Goal: Task Accomplishment & Management: Manage account settings

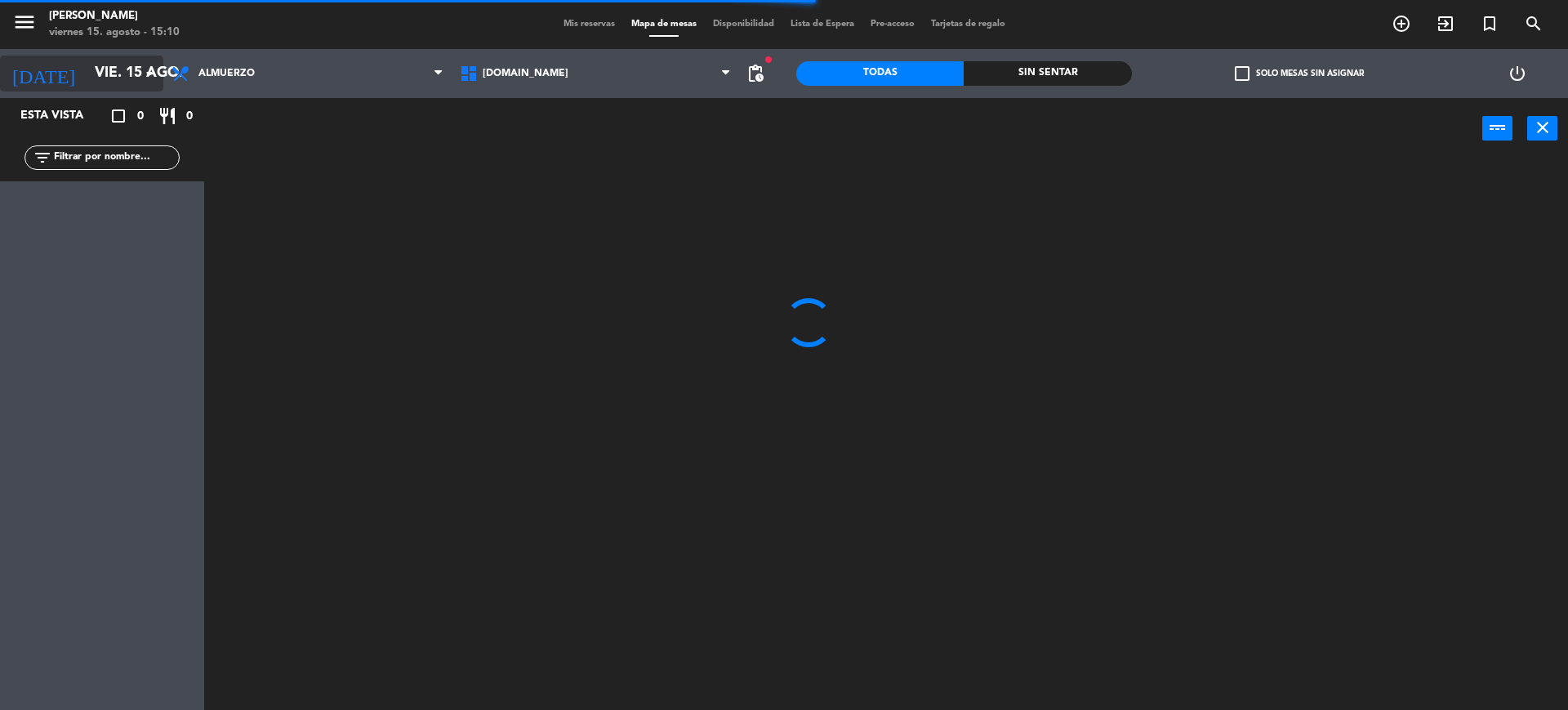
click at [147, 71] on icon "arrow_drop_down" at bounding box center [149, 73] width 20 height 20
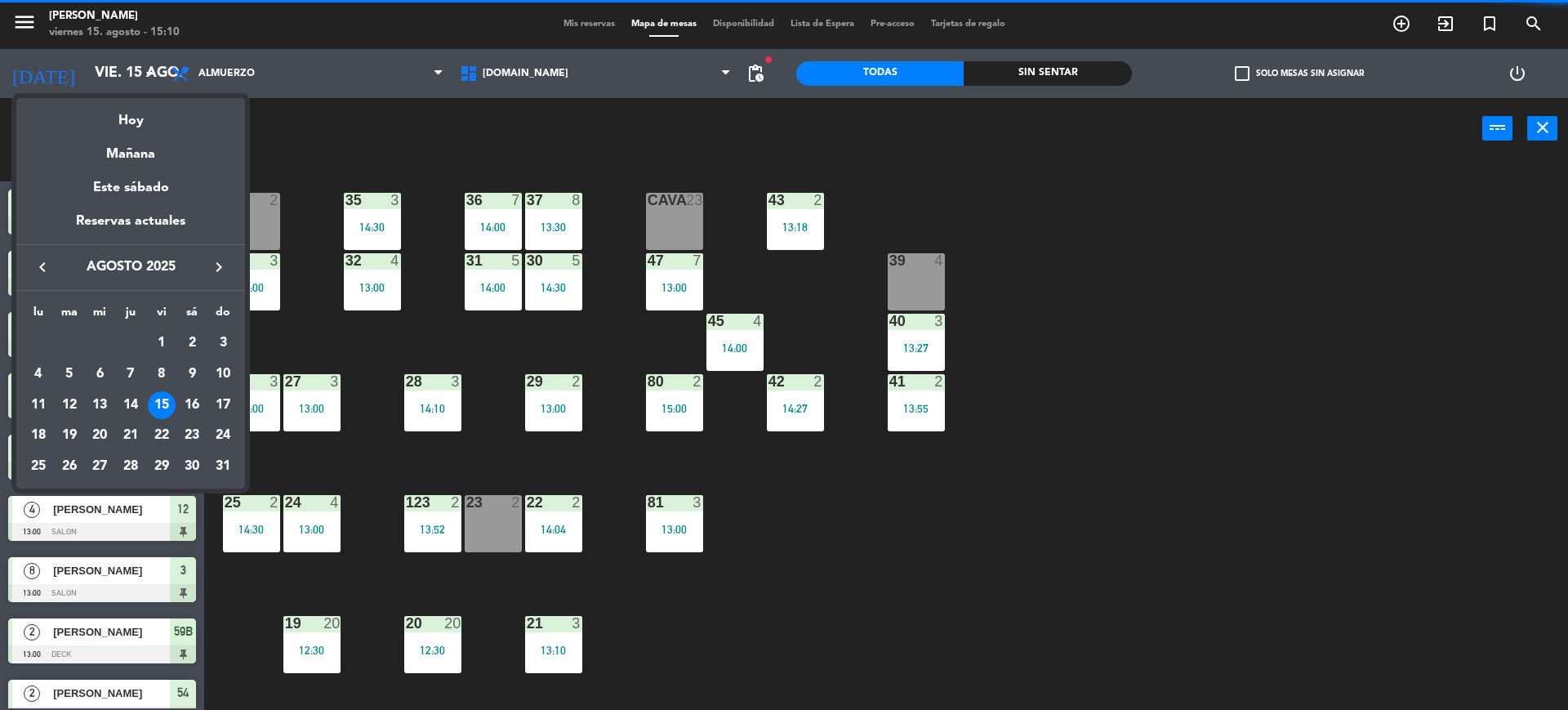
click at [376, 260] on div at bounding box center [784, 355] width 1568 height 710
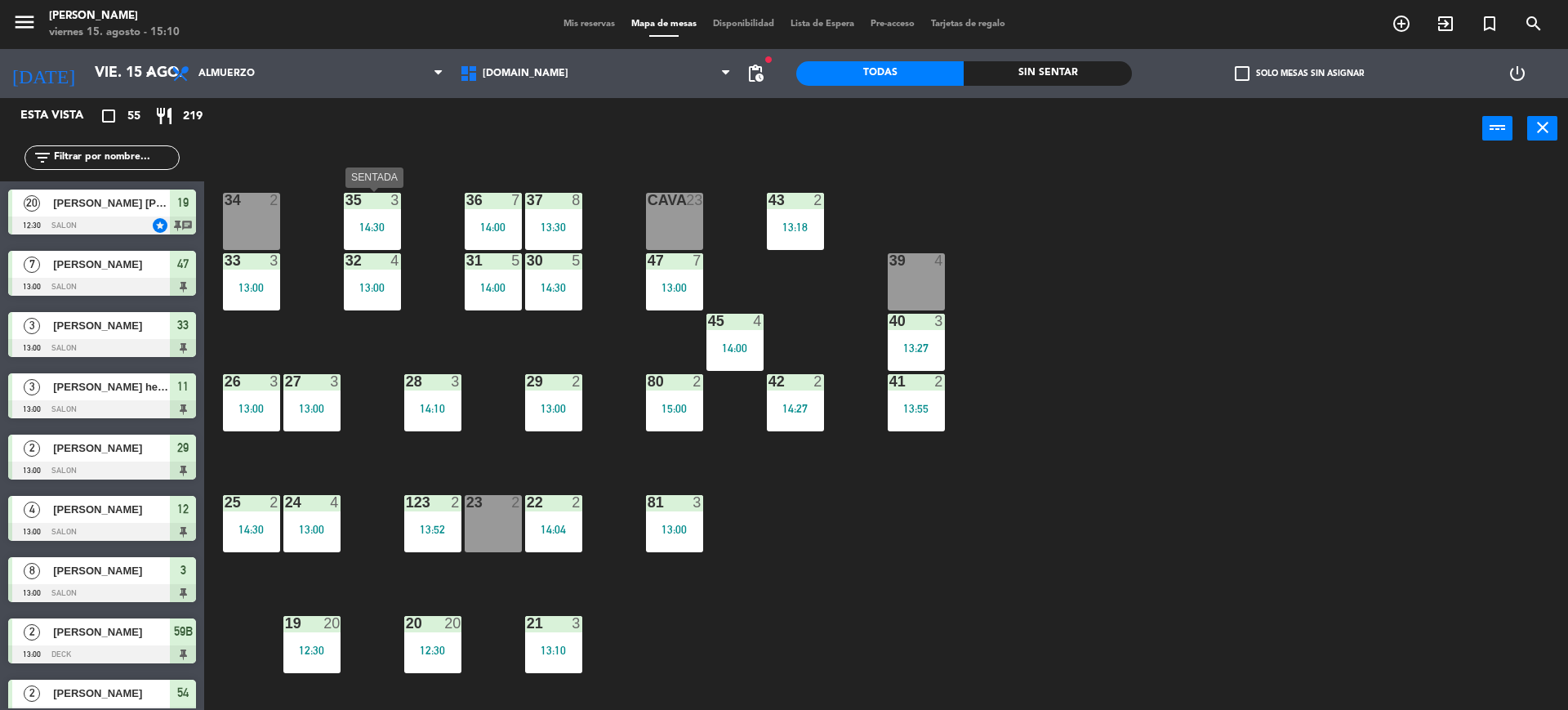
click at [338, 240] on div "34 2 35 3 14:30 36 7 14:00 43 2 13:18 37 8 13:30 CAVA 23 33 3 13:00 32 4 13:00 …" at bounding box center [893, 439] width 1348 height 551
click at [1300, 81] on div "check_box_outline_blank Solo mesas sin asignar" at bounding box center [1299, 74] width 336 height 49
click at [1282, 69] on label "check_box_outline_blank Solo mesas sin asignar" at bounding box center [1299, 73] width 129 height 14
click at [1299, 73] on input "check_box_outline_blank Solo mesas sin asignar" at bounding box center [1299, 73] width 0 height 0
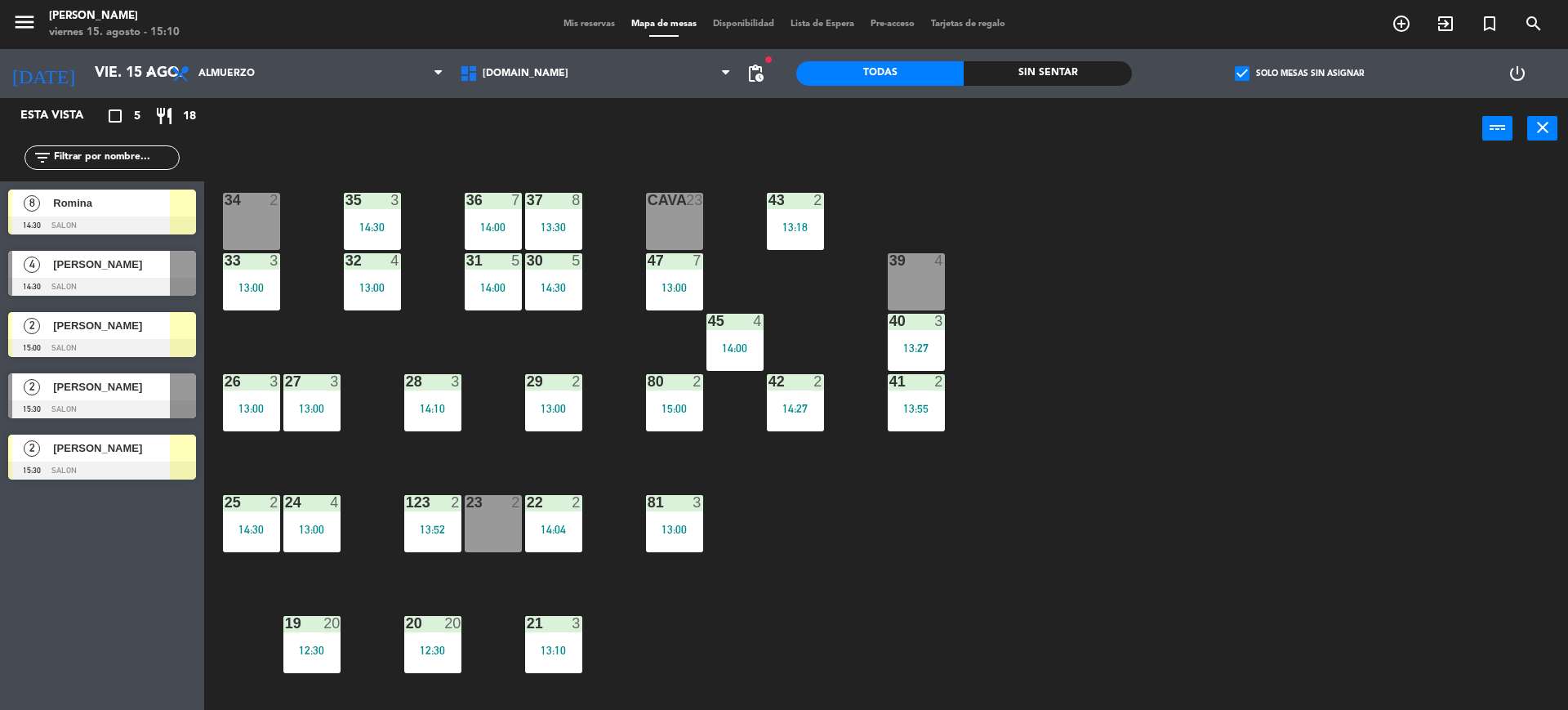
click at [81, 542] on div "Esta vista crop_square 5 restaurant 18 filter_list 8 Romina 14:30 SALON 4 [PERS…" at bounding box center [102, 403] width 204 height 611
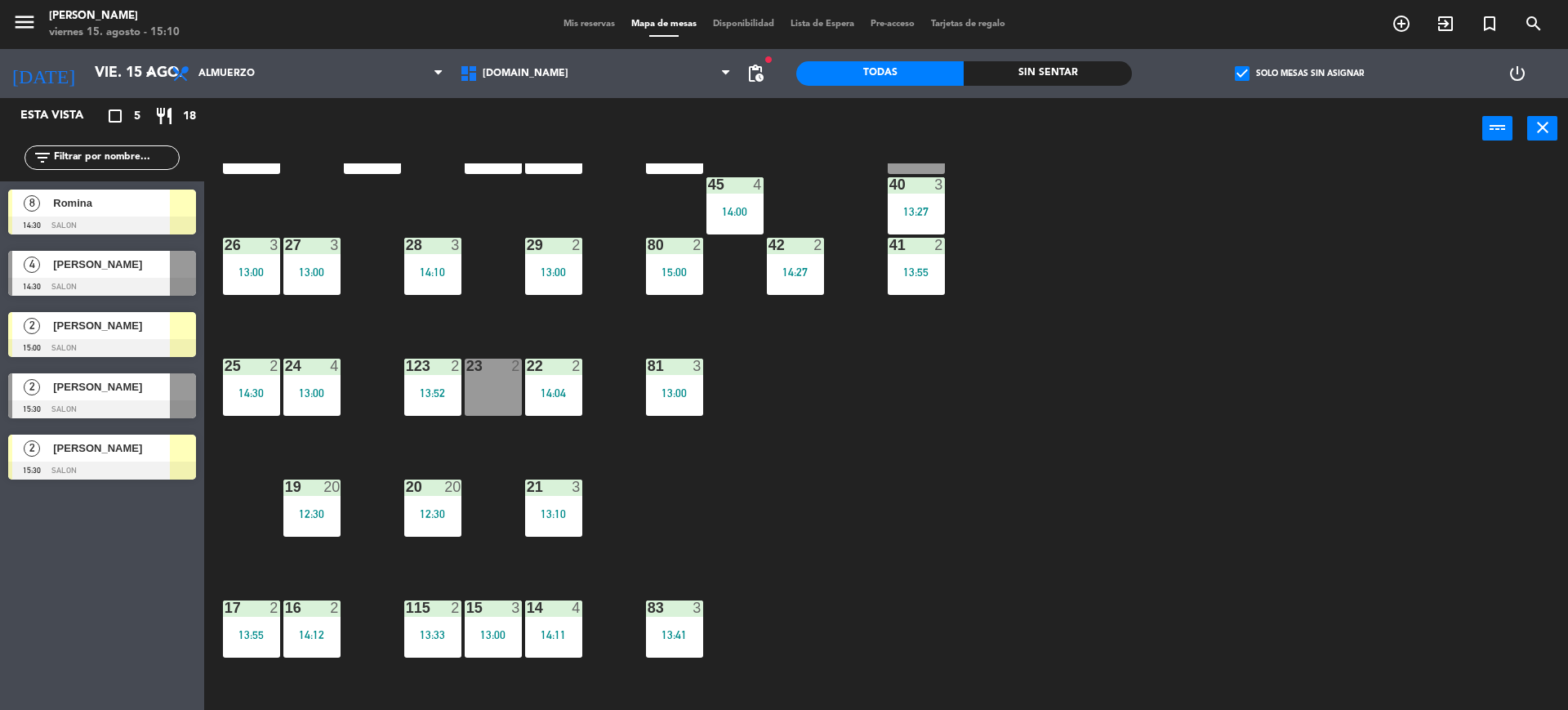
scroll to position [238, 0]
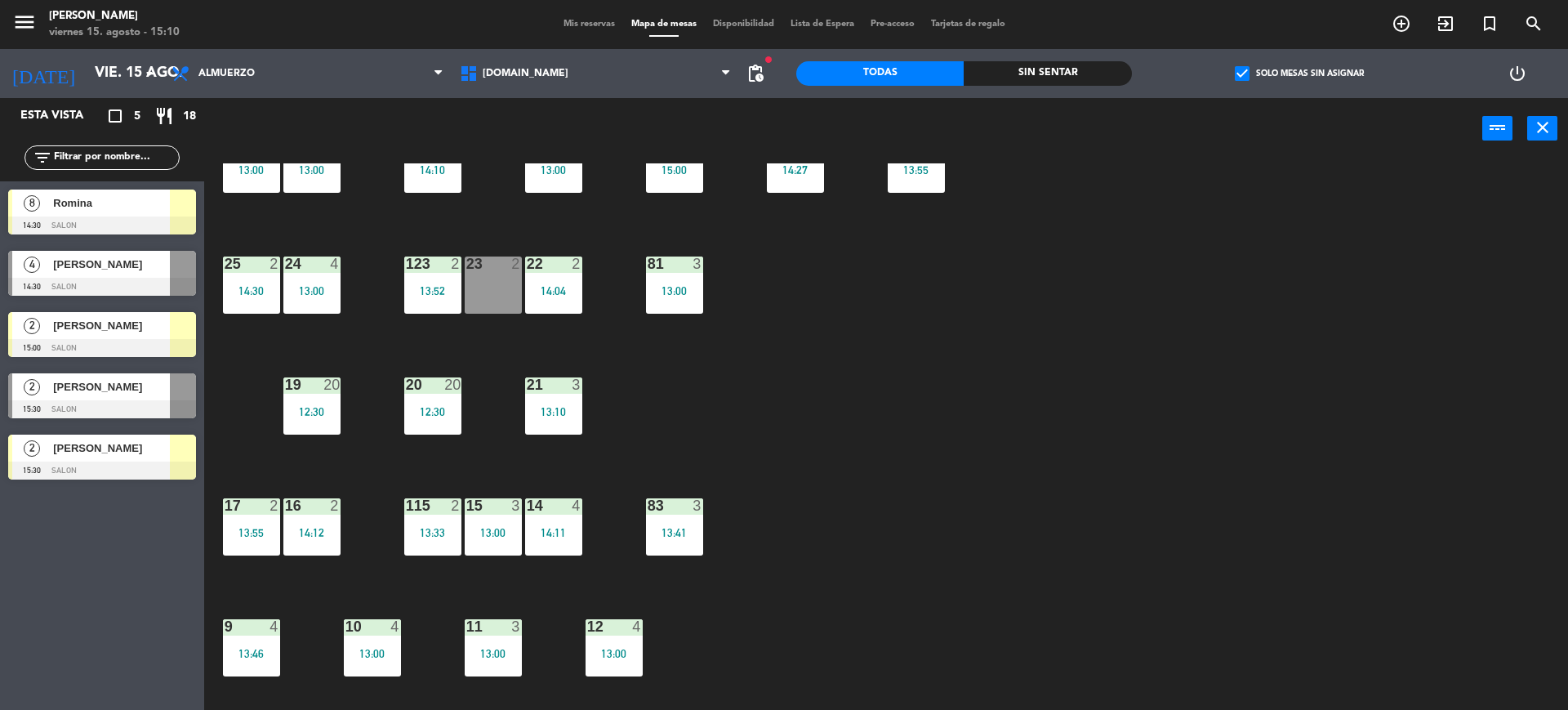
click at [507, 533] on div "13:00" at bounding box center [494, 532] width 57 height 11
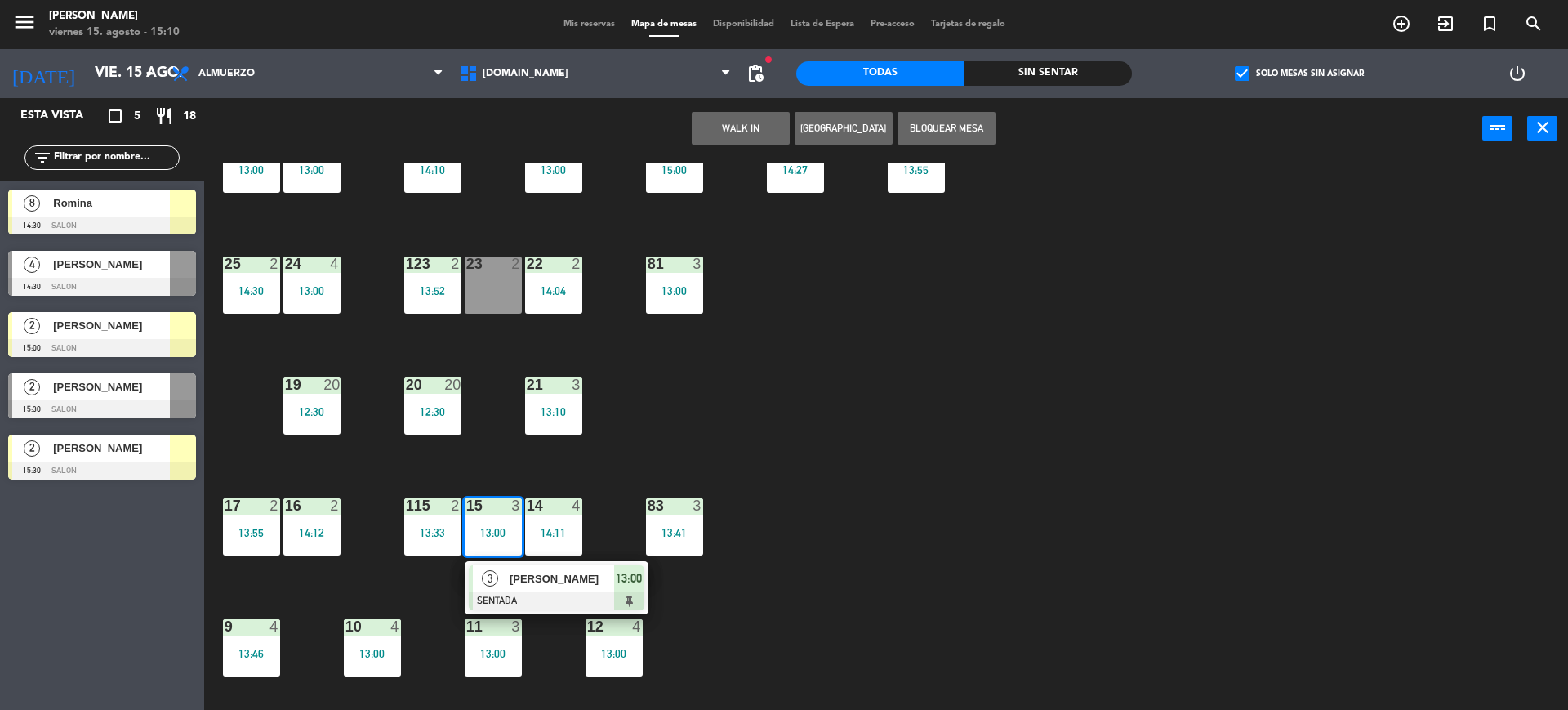
click at [532, 571] on span "[PERSON_NAME]" at bounding box center [562, 578] width 104 height 17
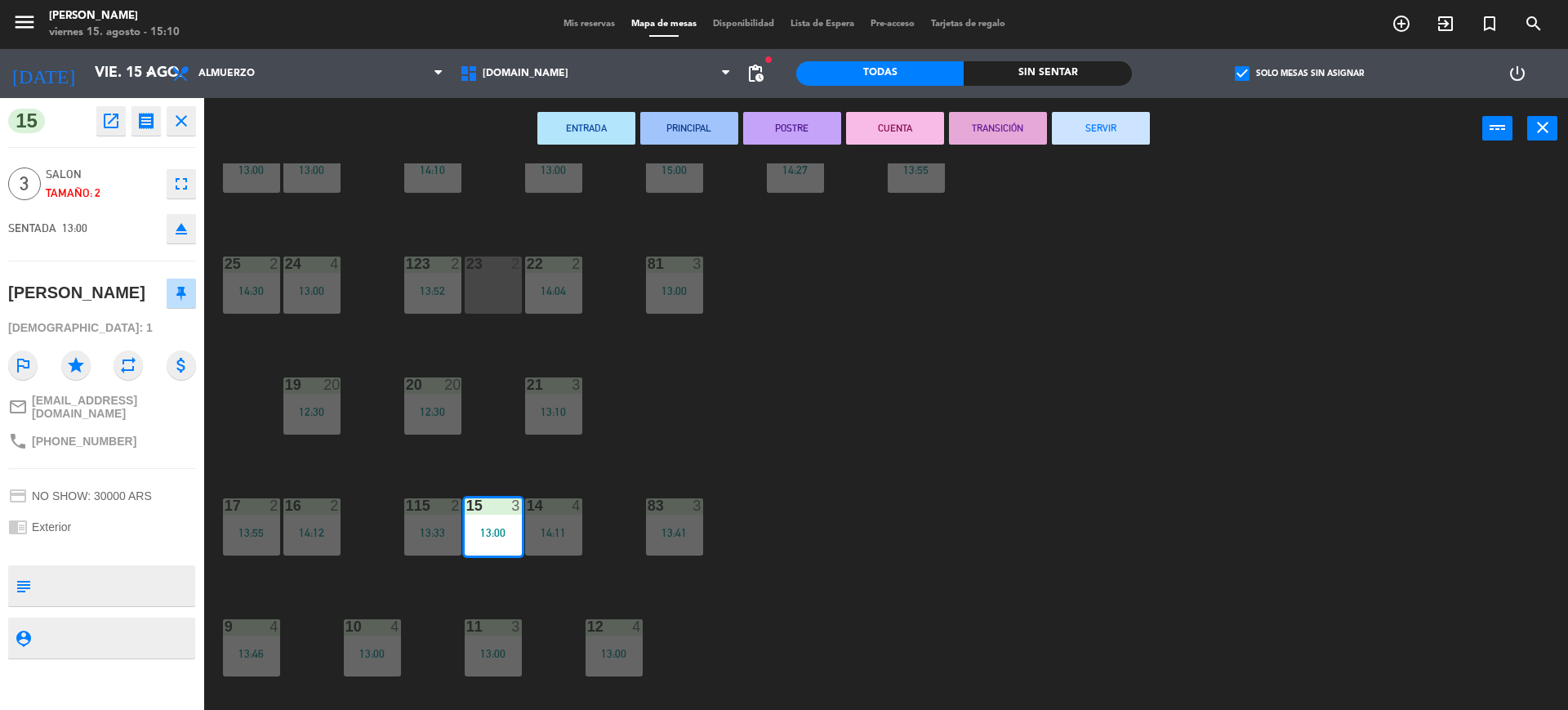
click at [1090, 122] on button "SERVIR" at bounding box center [1100, 128] width 98 height 32
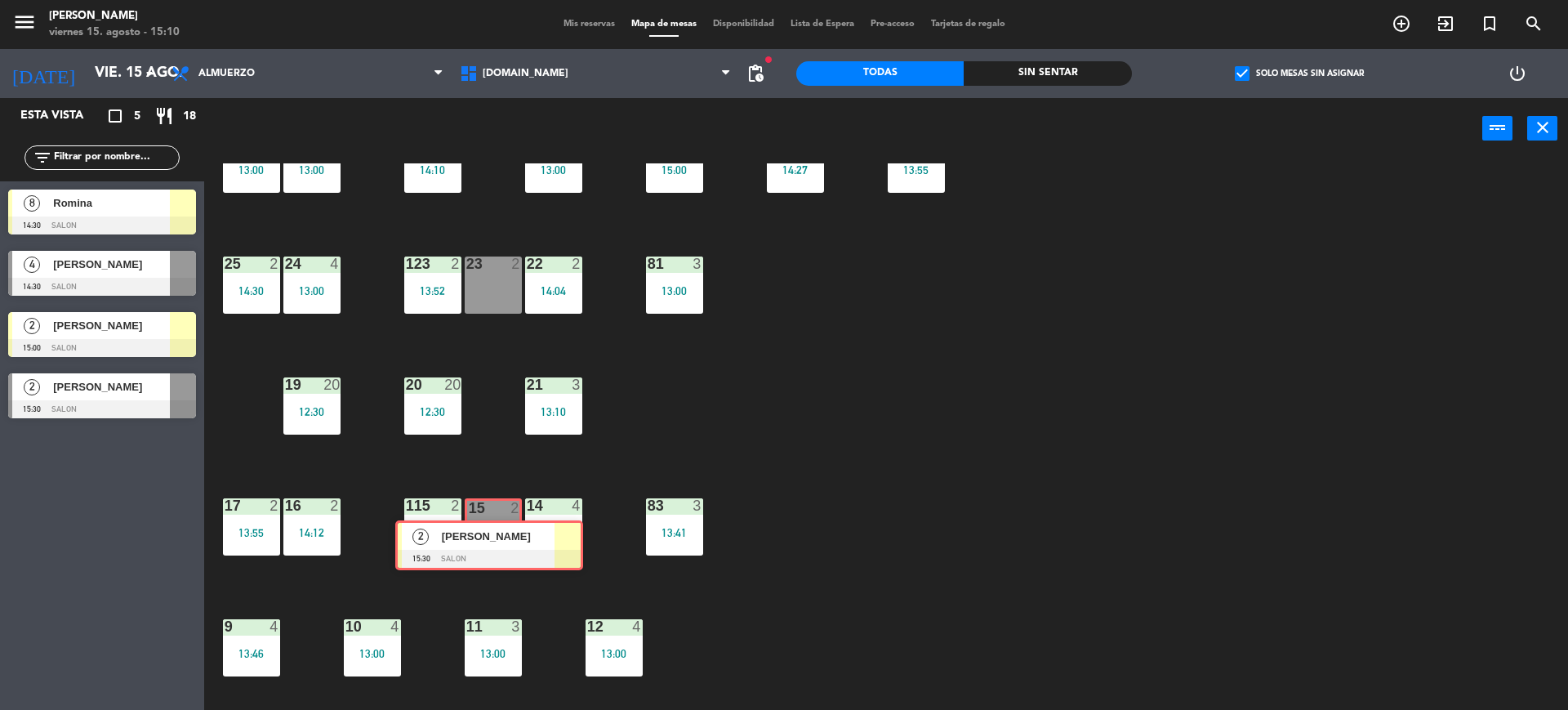
drag, startPoint x: 108, startPoint y: 457, endPoint x: 495, endPoint y: 541, distance: 396.0
click at [495, 541] on div "Esta vista crop_square 5 restaurant 18 filter_list 8 [GEOGRAPHIC_DATA] 14:30 SA…" at bounding box center [784, 405] width 1568 height 616
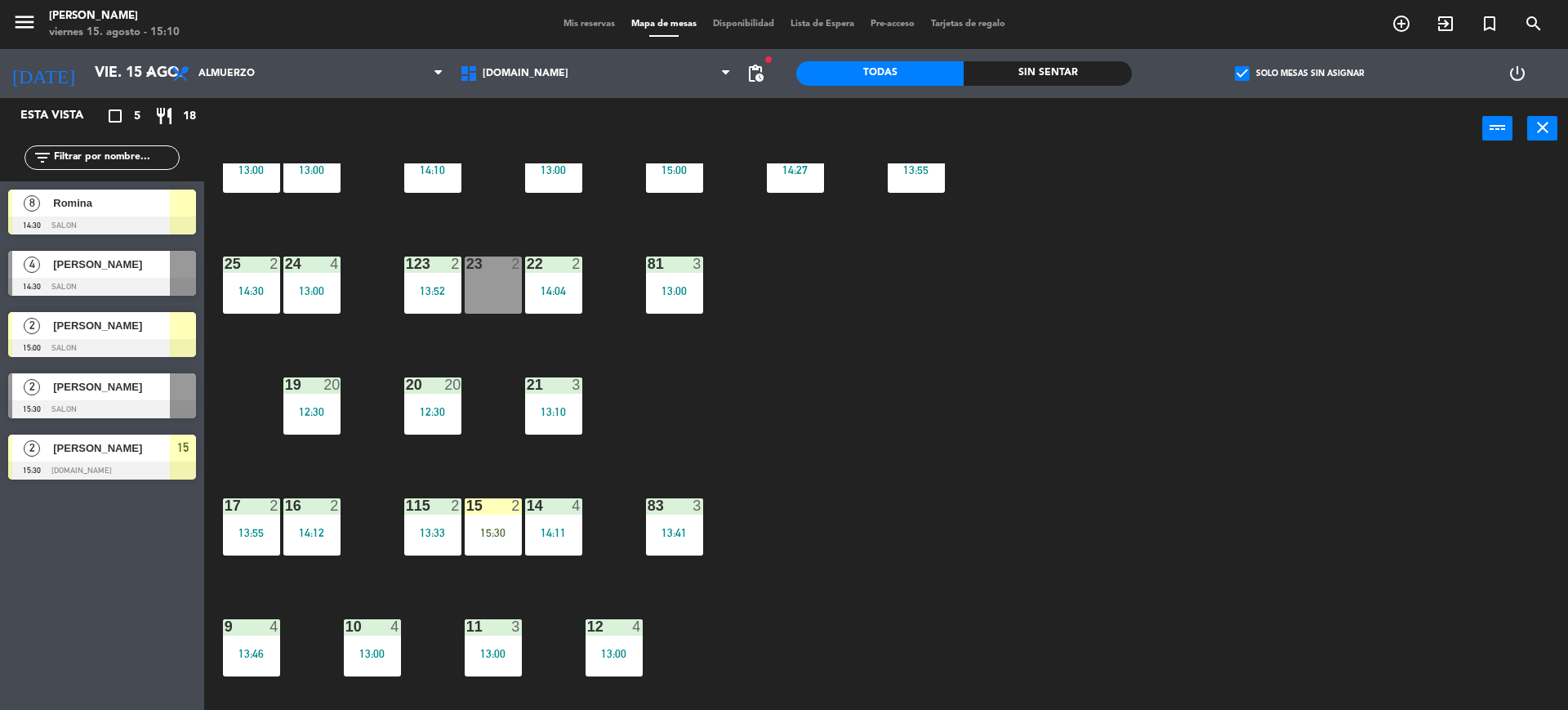
click at [495, 534] on div "15:30" at bounding box center [494, 532] width 57 height 11
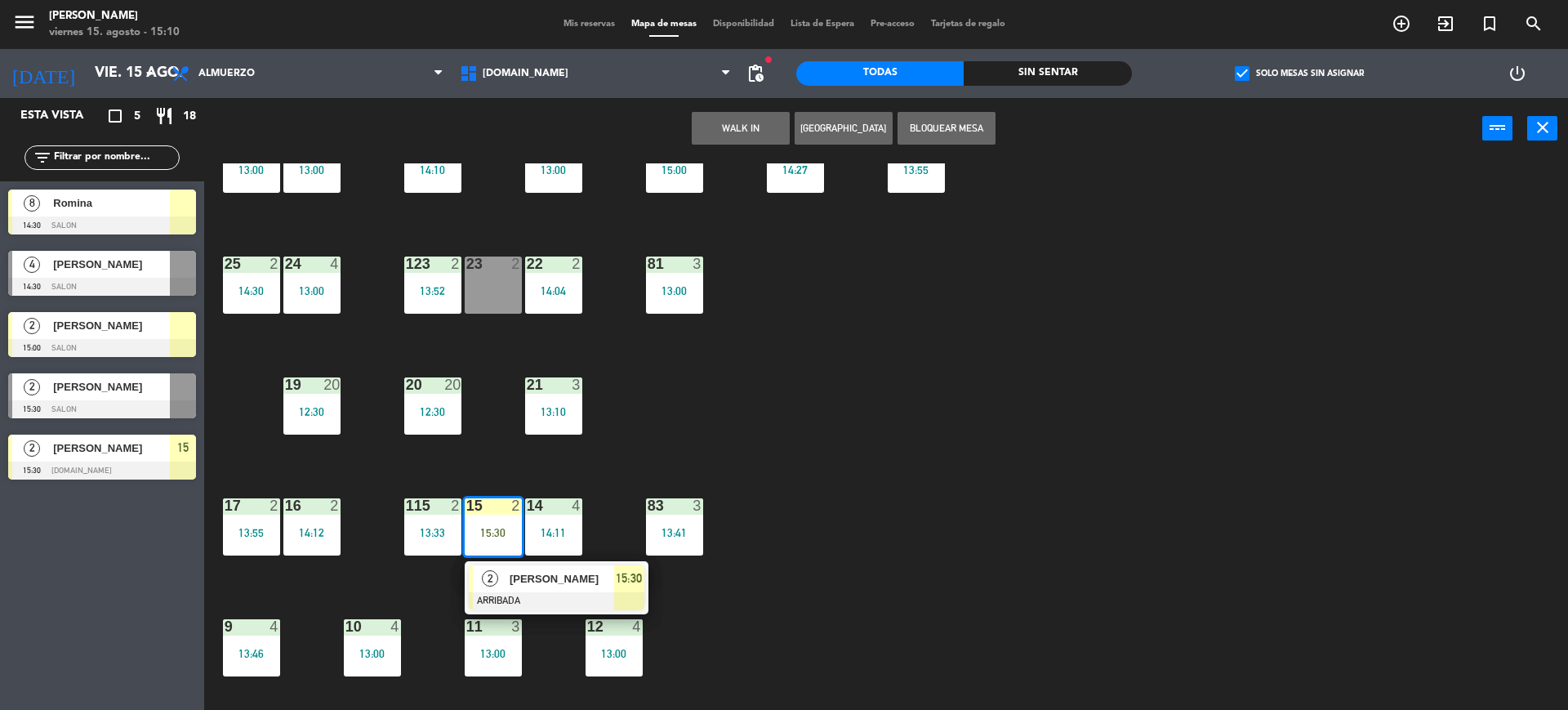
click at [536, 588] on div "[PERSON_NAME]" at bounding box center [561, 578] width 106 height 27
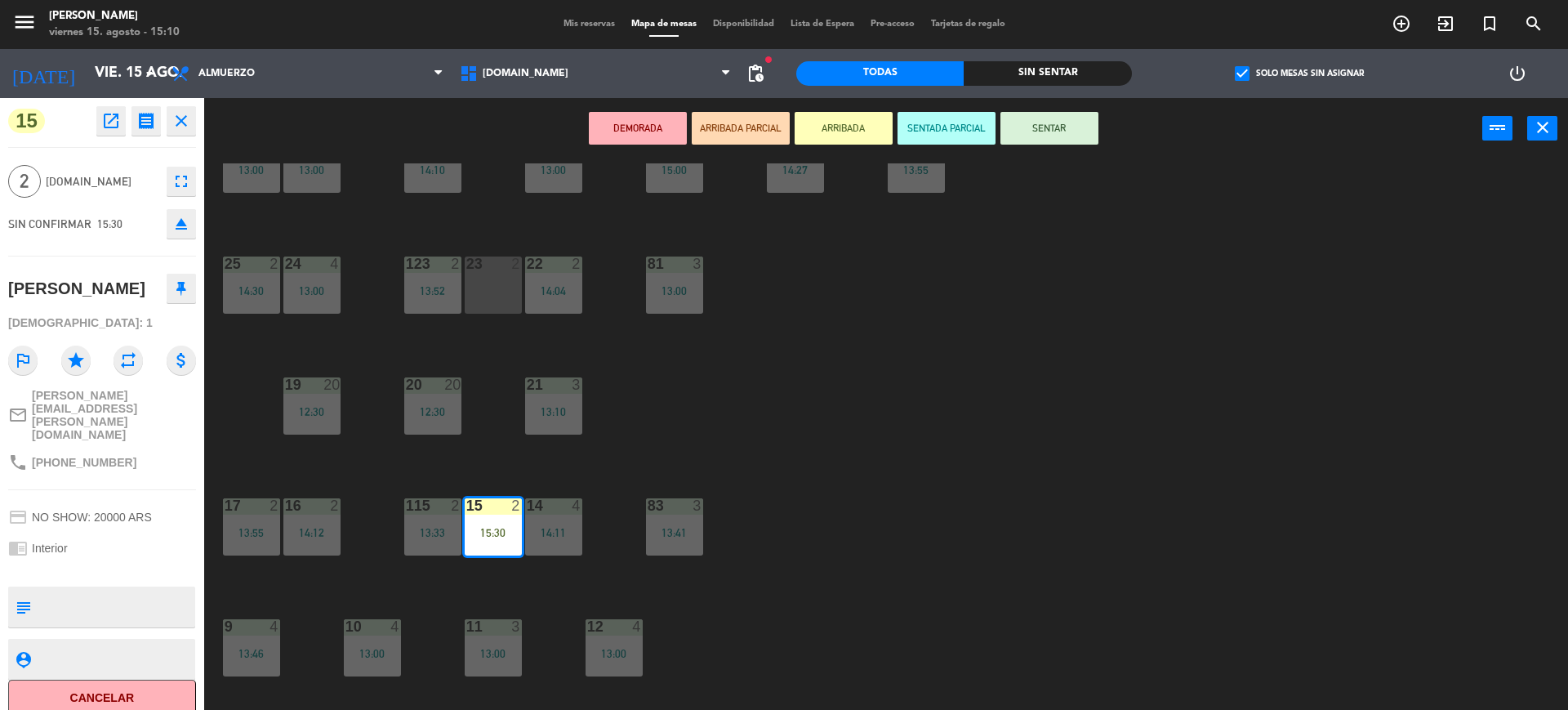
click at [1030, 134] on button "SENTAR" at bounding box center [1049, 128] width 98 height 32
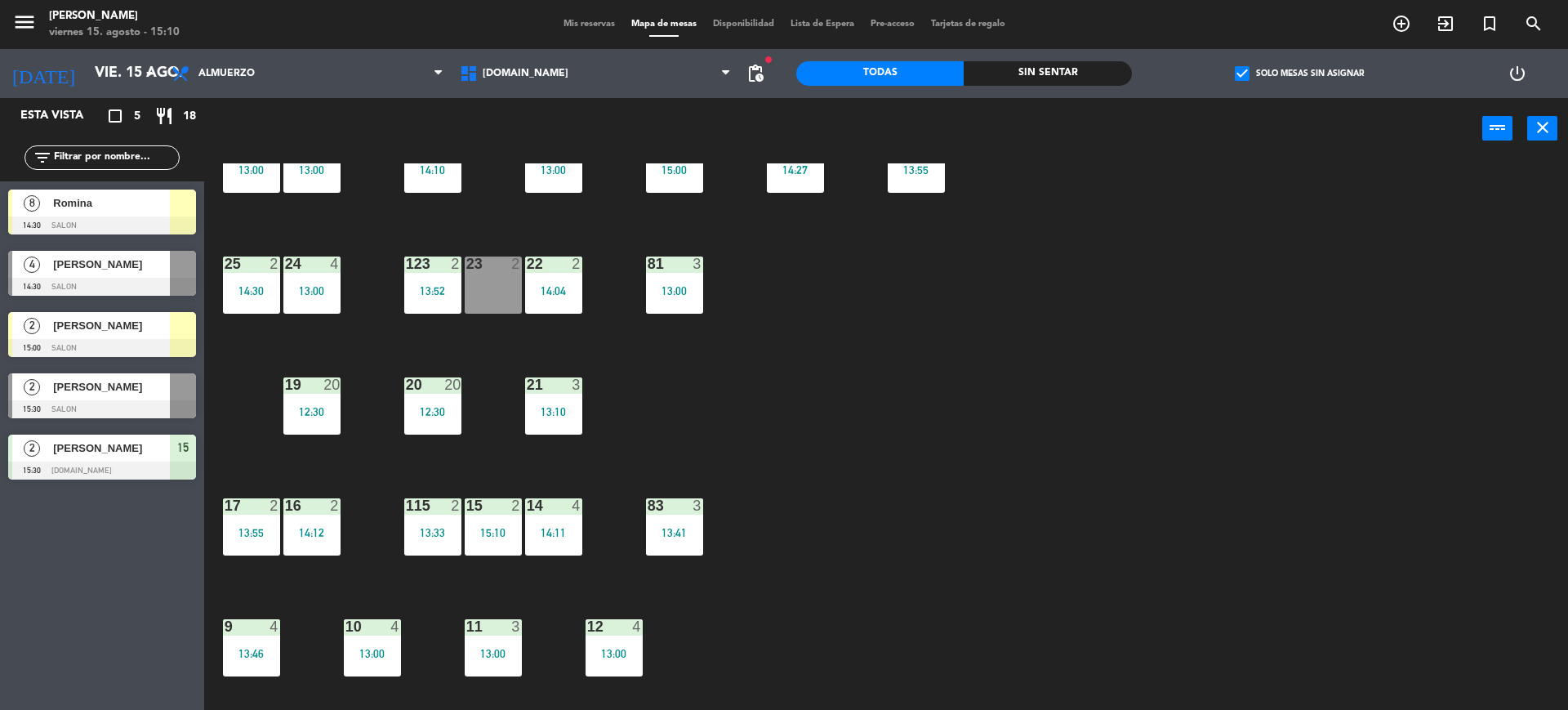
click at [950, 448] on div "34 2 35 3 14:30 36 7 14:00 43 2 13:18 37 8 13:30 CAVA 23 33 3 13:00 32 4 13:00 …" at bounding box center [893, 439] width 1348 height 551
click at [100, 214] on div "Romina" at bounding box center [110, 203] width 119 height 27
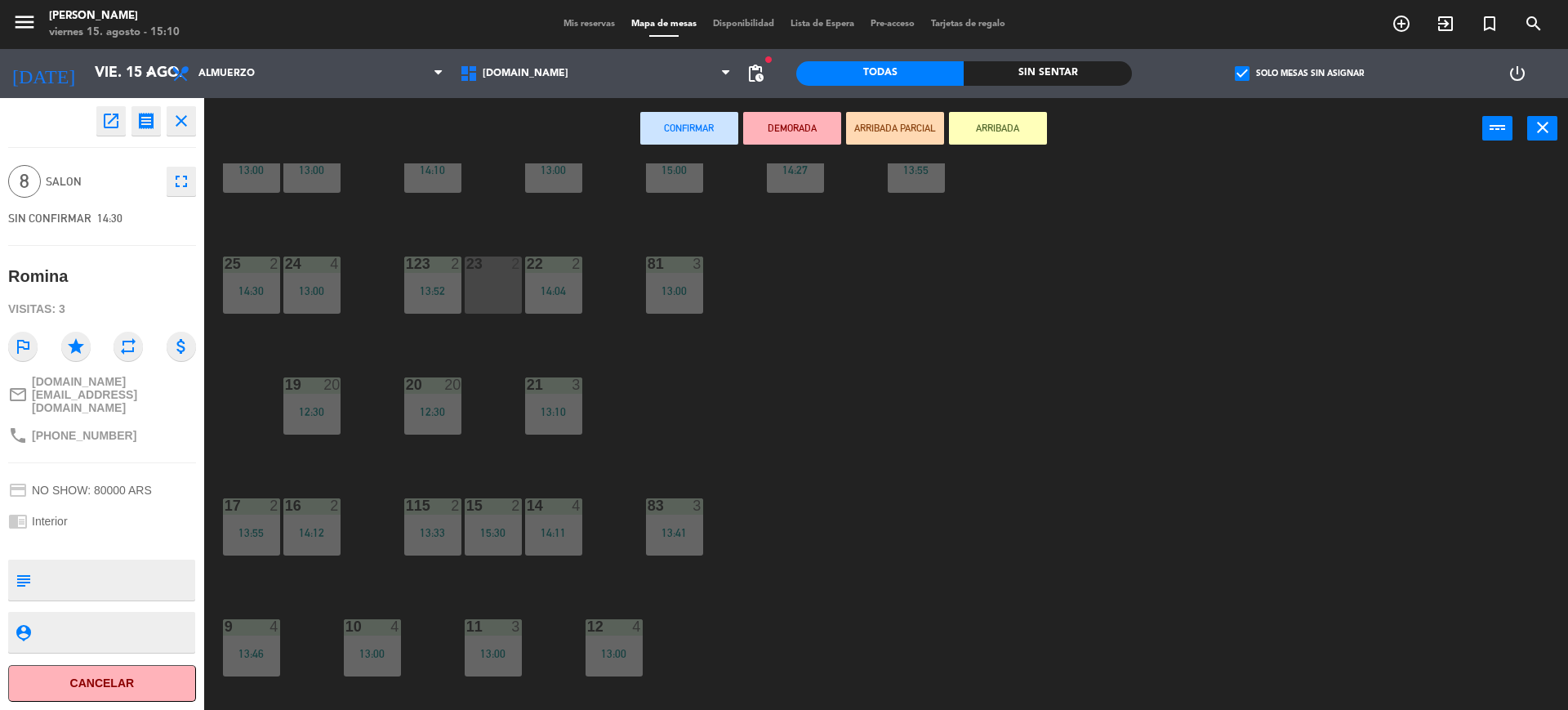
scroll to position [0, 0]
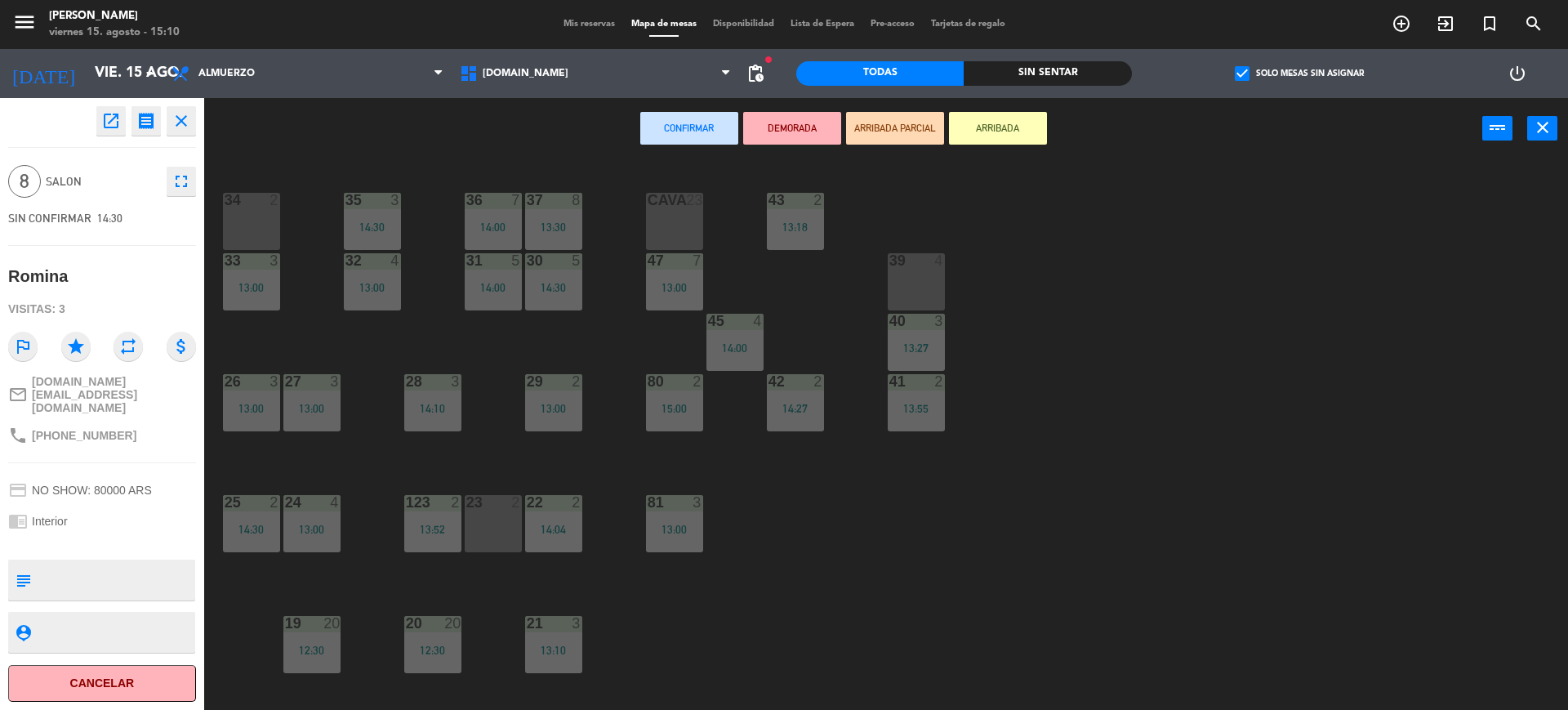
click at [1055, 346] on div "34 2 35 3 14:30 36 7 14:00 43 2 13:18 37 8 13:30 CAVA 23 33 3 13:00 32 4 13:00 …" at bounding box center [893, 439] width 1348 height 551
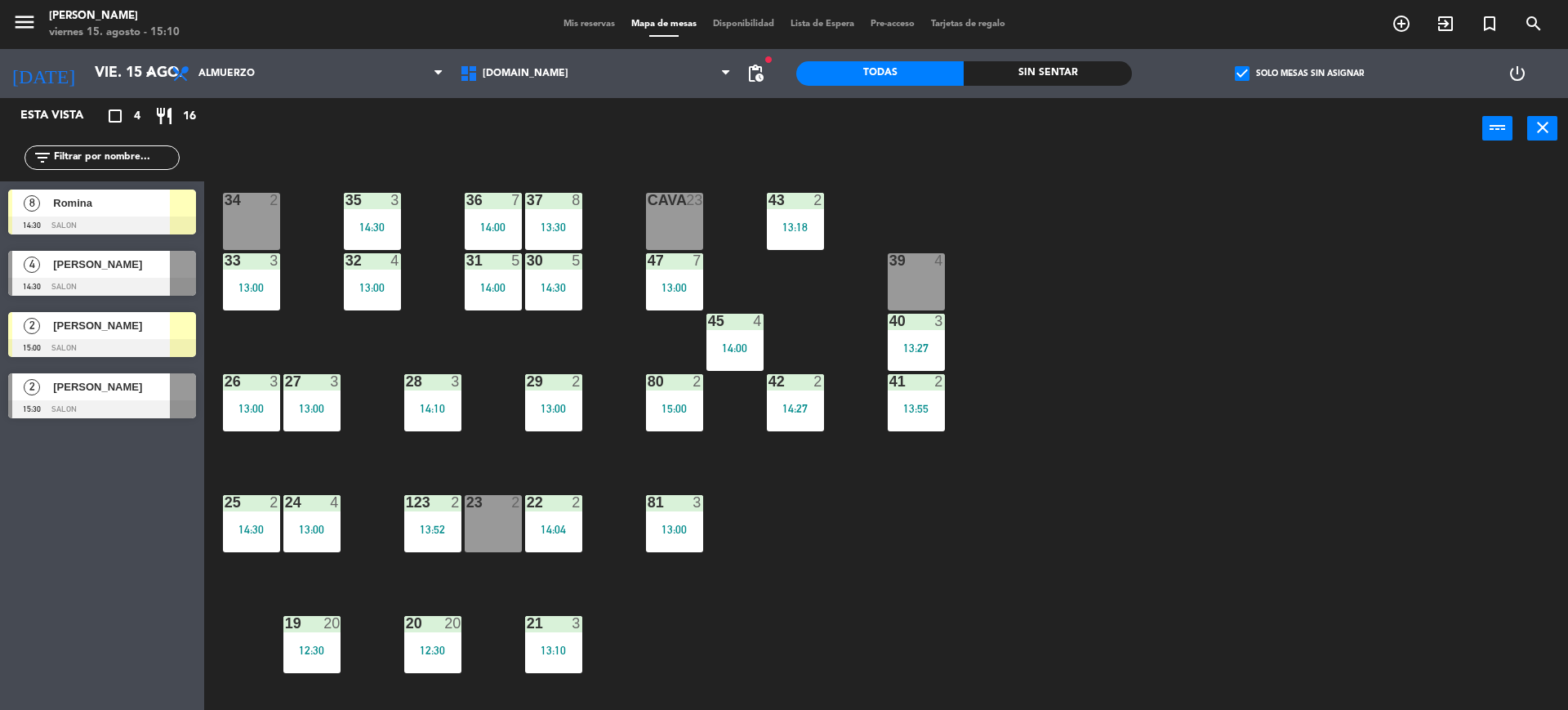
click at [931, 335] on div "40 3 13:27" at bounding box center [916, 342] width 57 height 57
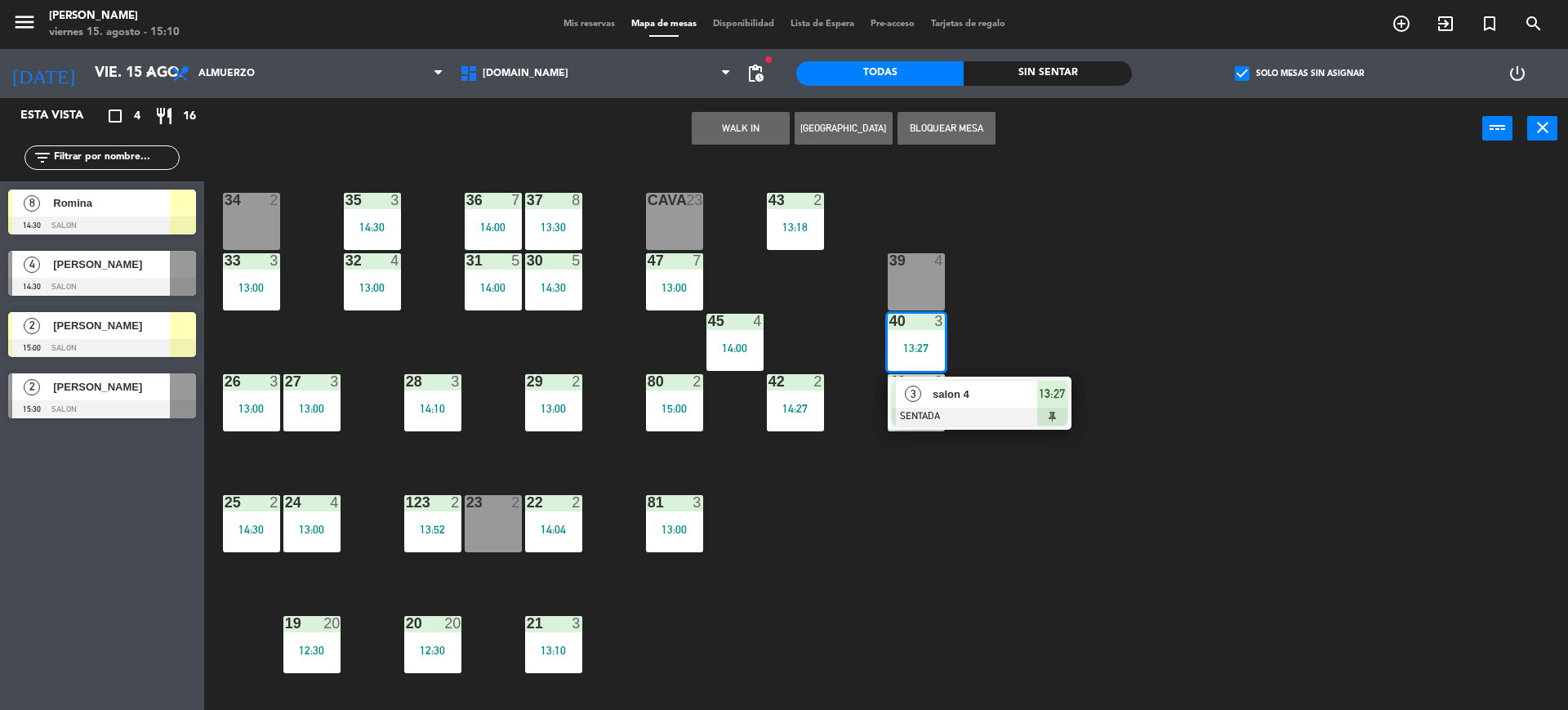
click at [994, 399] on span "salon 4" at bounding box center [984, 394] width 104 height 17
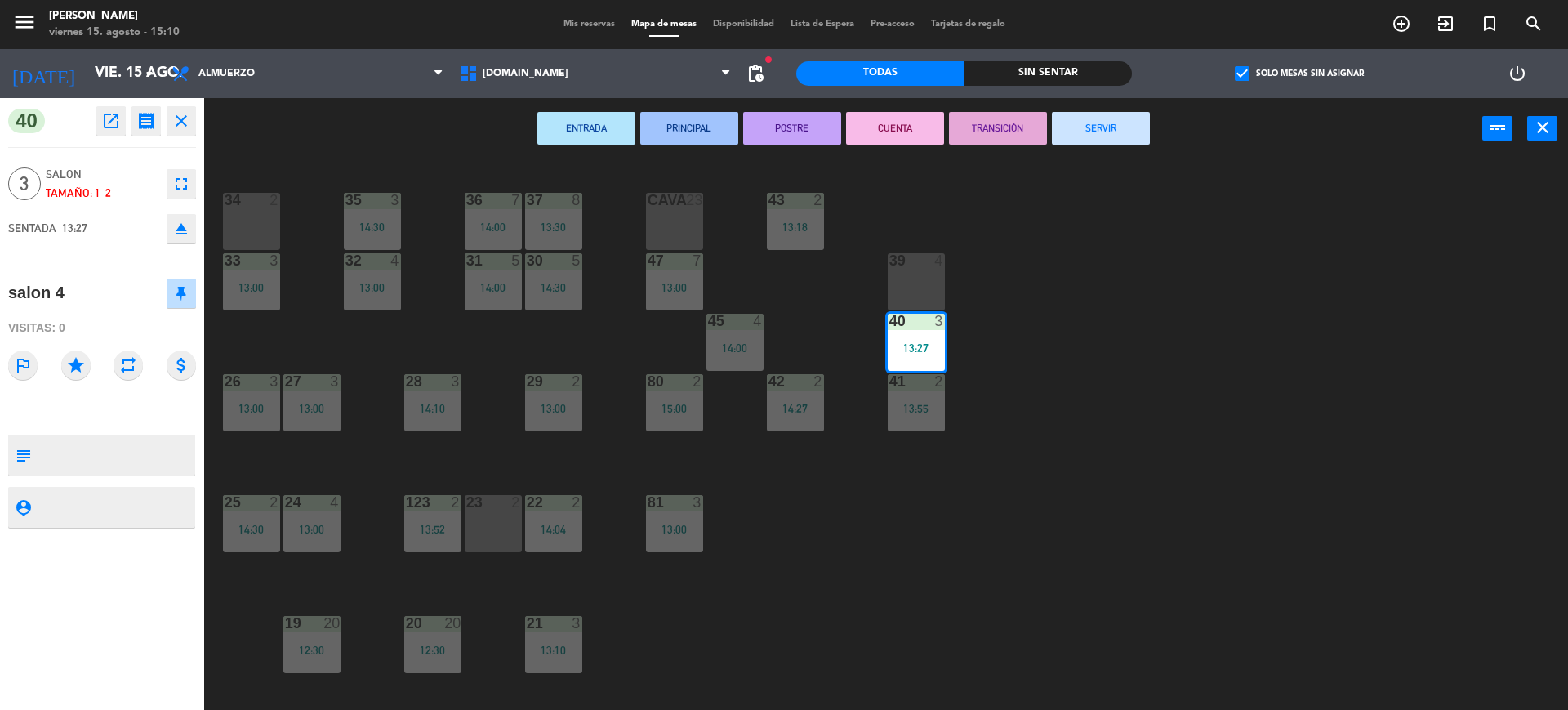
click at [1100, 110] on div "ENTRADA PRINCIPAL POSTRE CUENTA TRANSICIÓN SERVIR power_input close" at bounding box center [843, 128] width 1278 height 62
click at [1101, 131] on button "SERVIR" at bounding box center [1100, 128] width 98 height 32
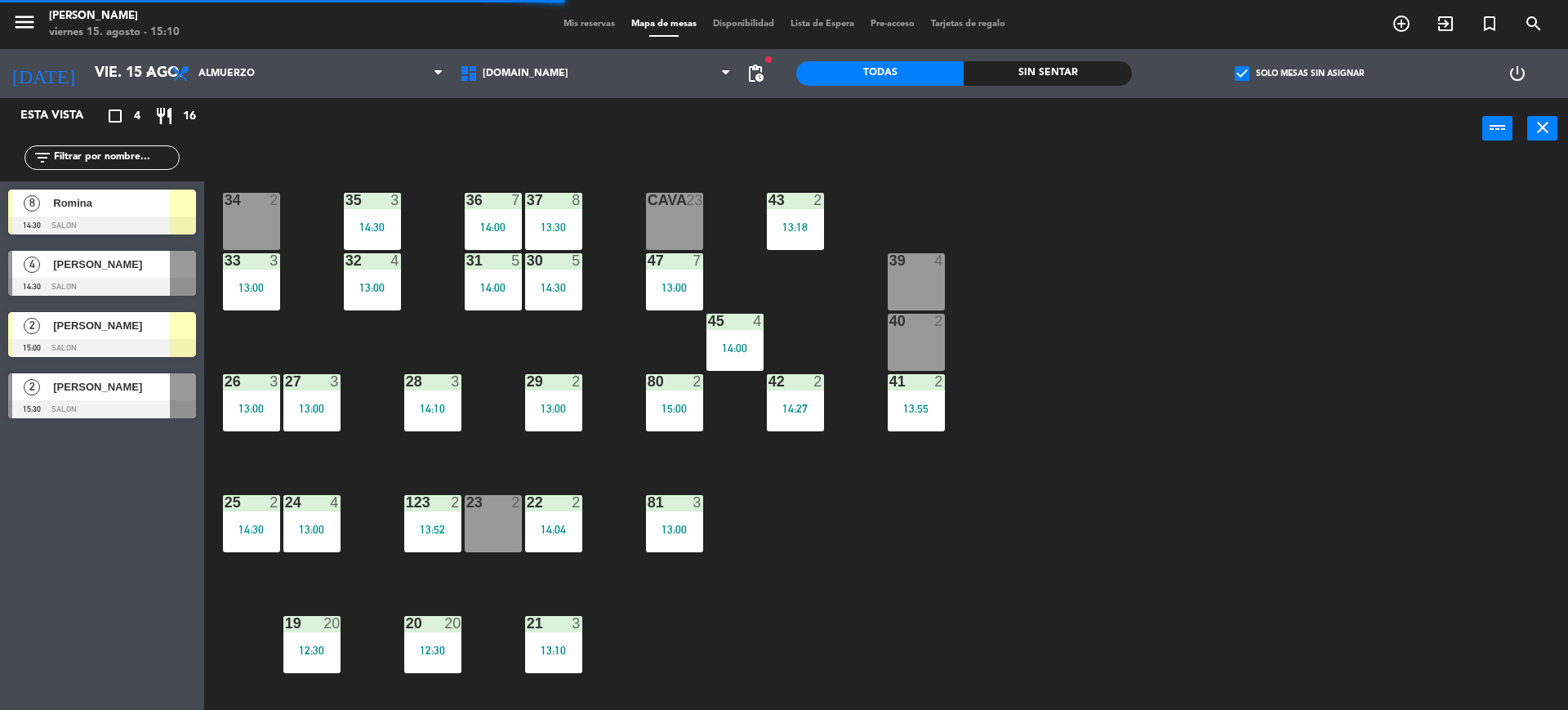
click at [134, 216] on div at bounding box center [103, 225] width 188 height 18
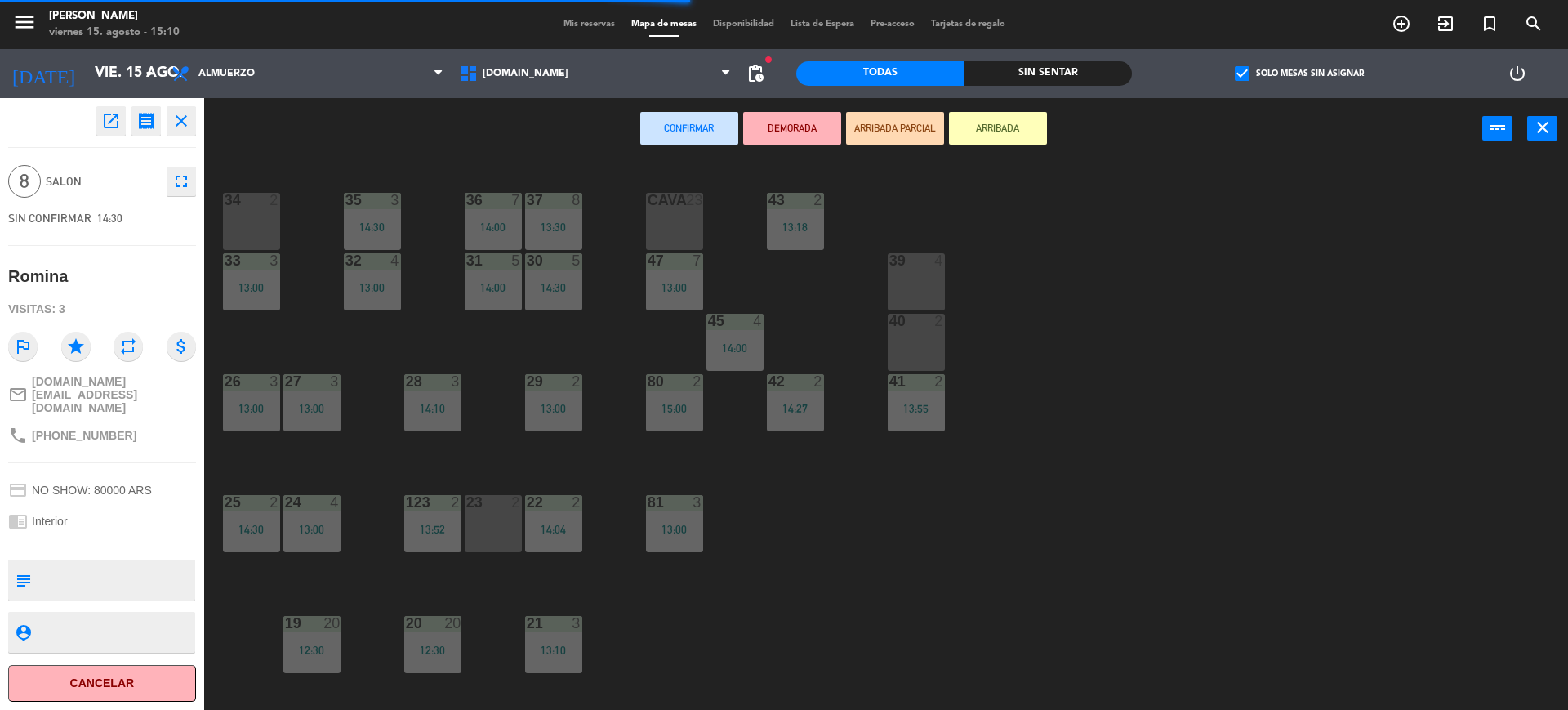
click at [913, 271] on div "39 4" at bounding box center [916, 282] width 57 height 57
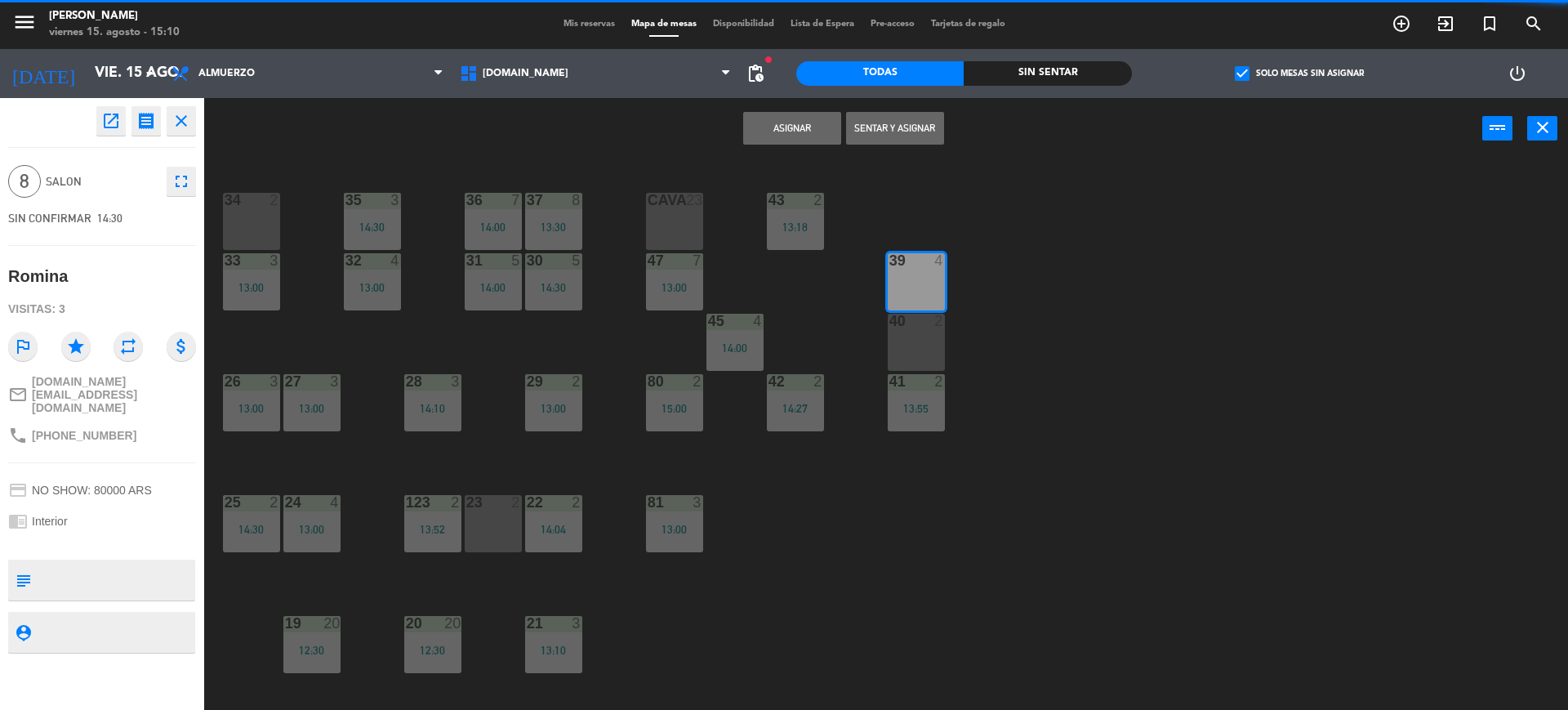
click at [914, 325] on div at bounding box center [916, 320] width 27 height 14
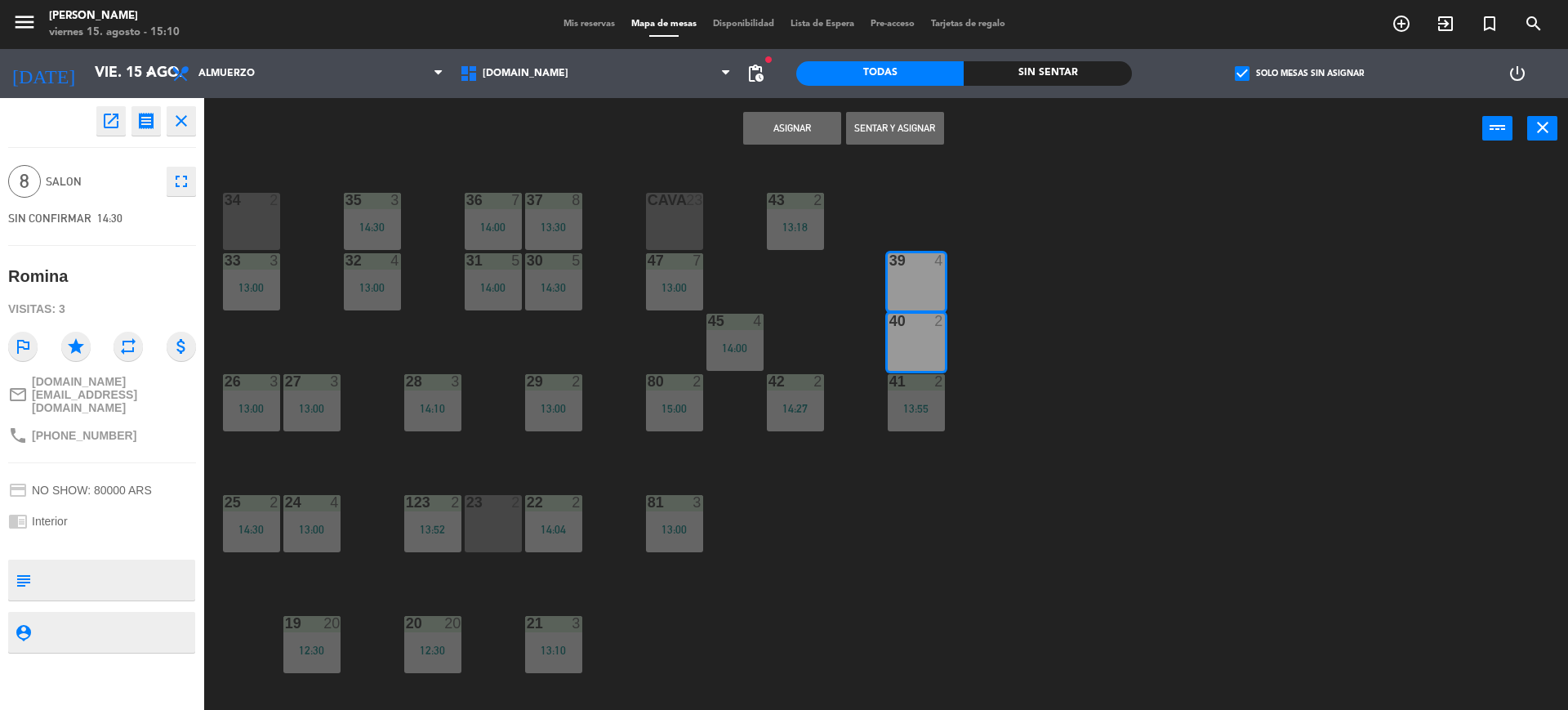
click at [778, 126] on button "Asignar" at bounding box center [792, 128] width 98 height 32
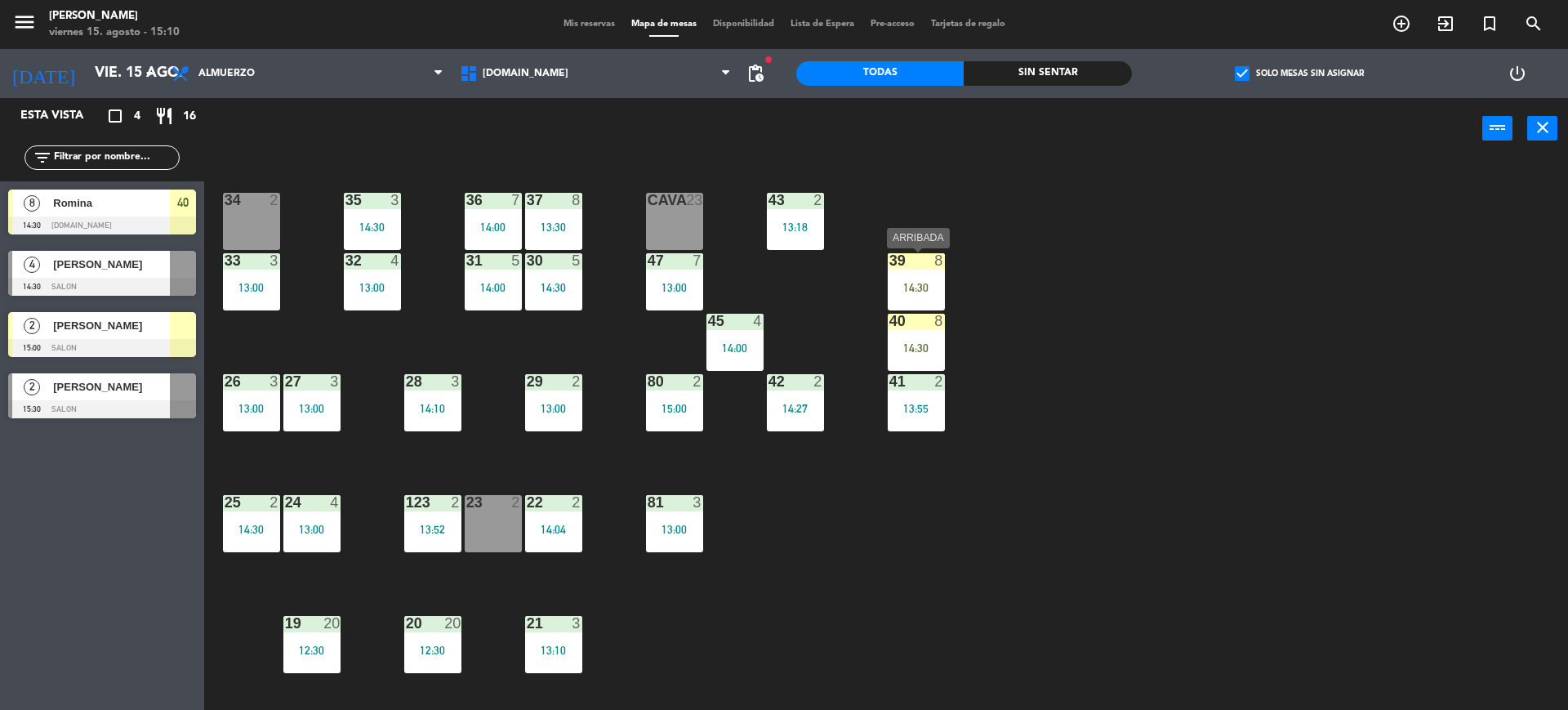
click at [915, 295] on div "39 8 14:30" at bounding box center [916, 282] width 57 height 57
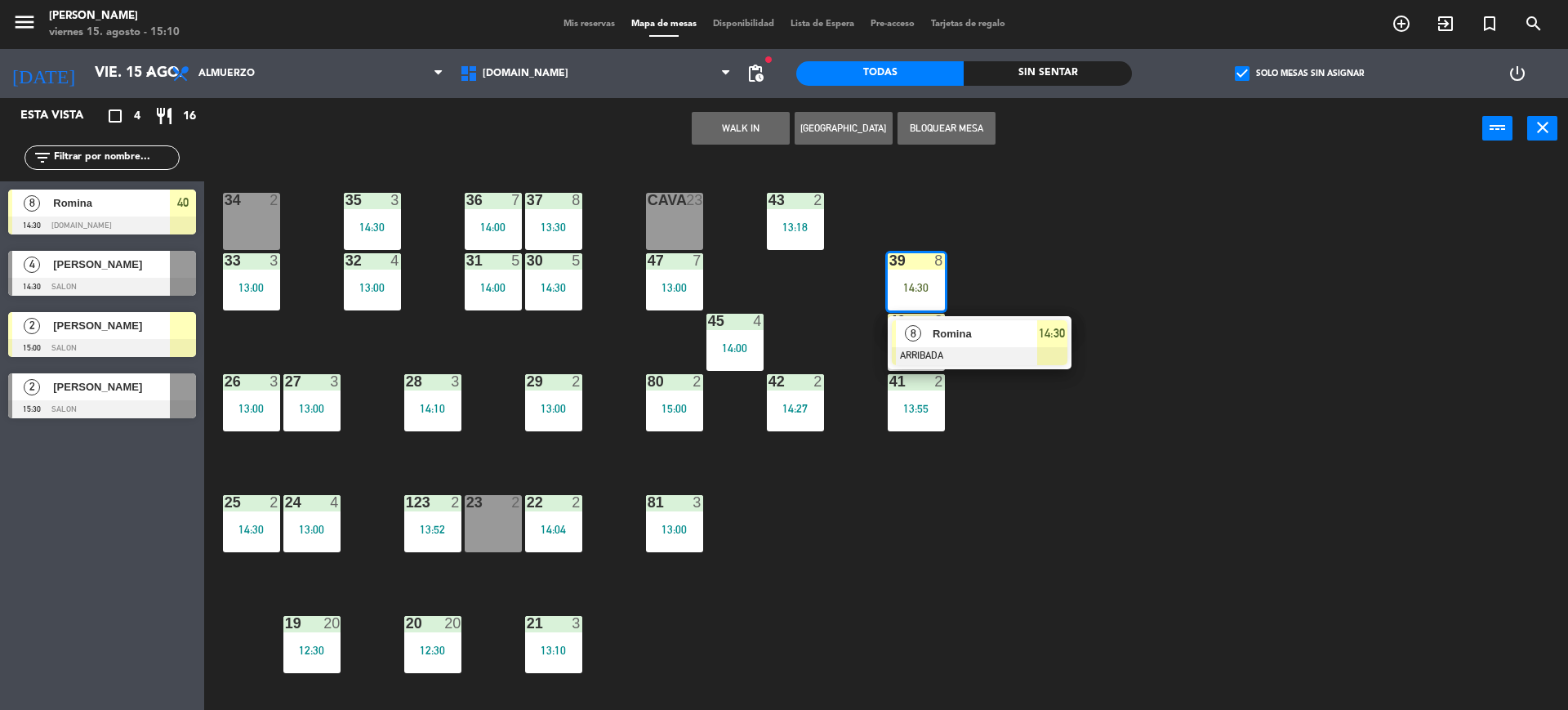
click at [938, 306] on div "39 8 14:30" at bounding box center [916, 282] width 57 height 57
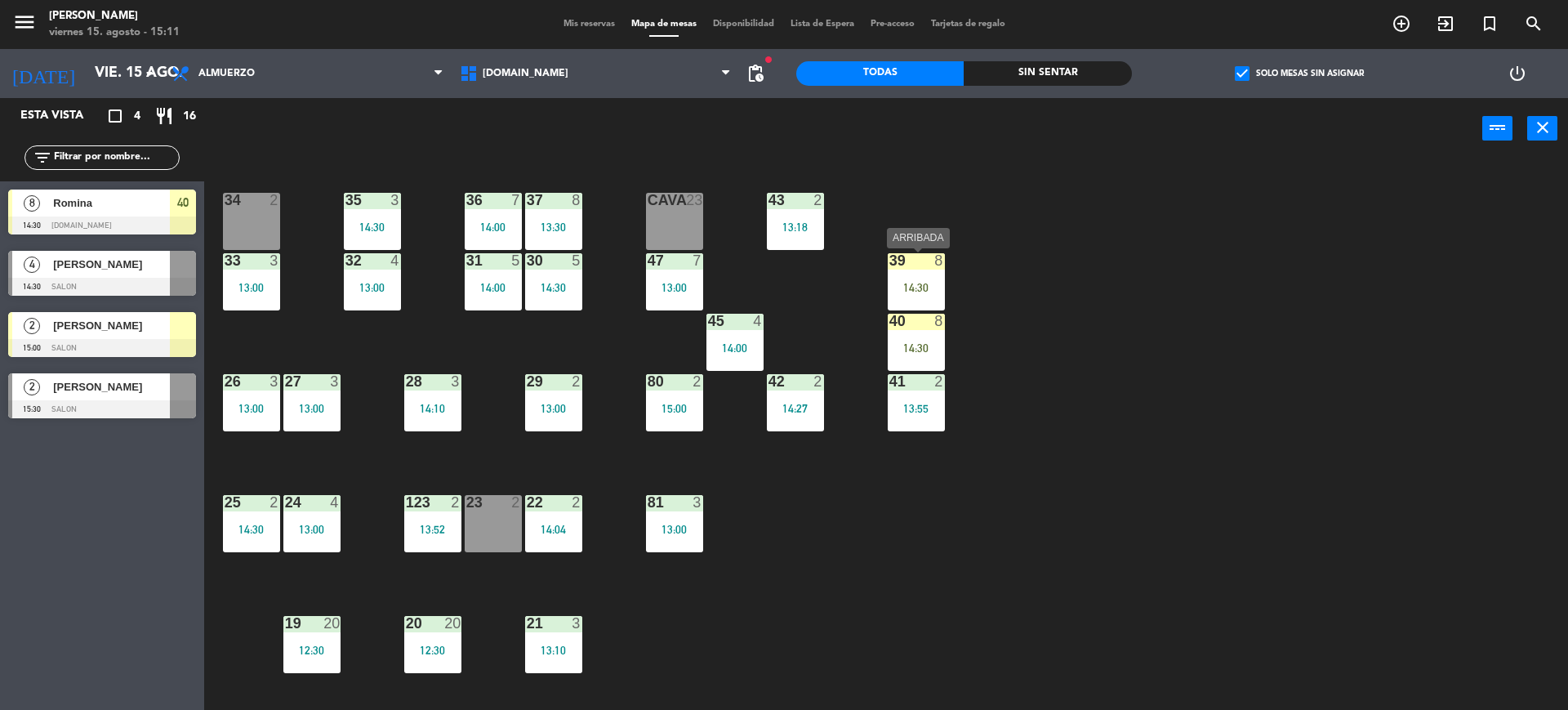
click at [926, 282] on div "14:30" at bounding box center [916, 288] width 57 height 11
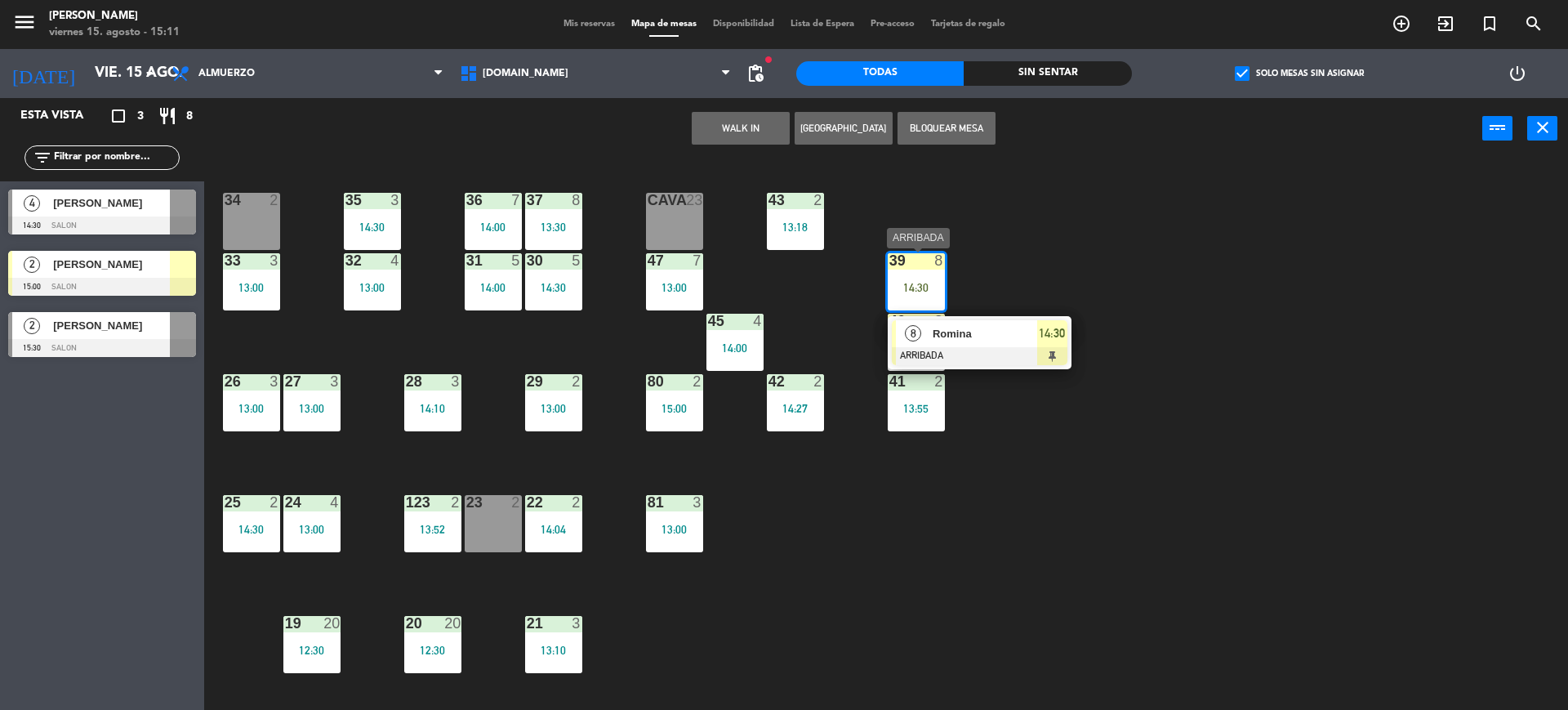
click at [1008, 347] on div at bounding box center [979, 356] width 176 height 18
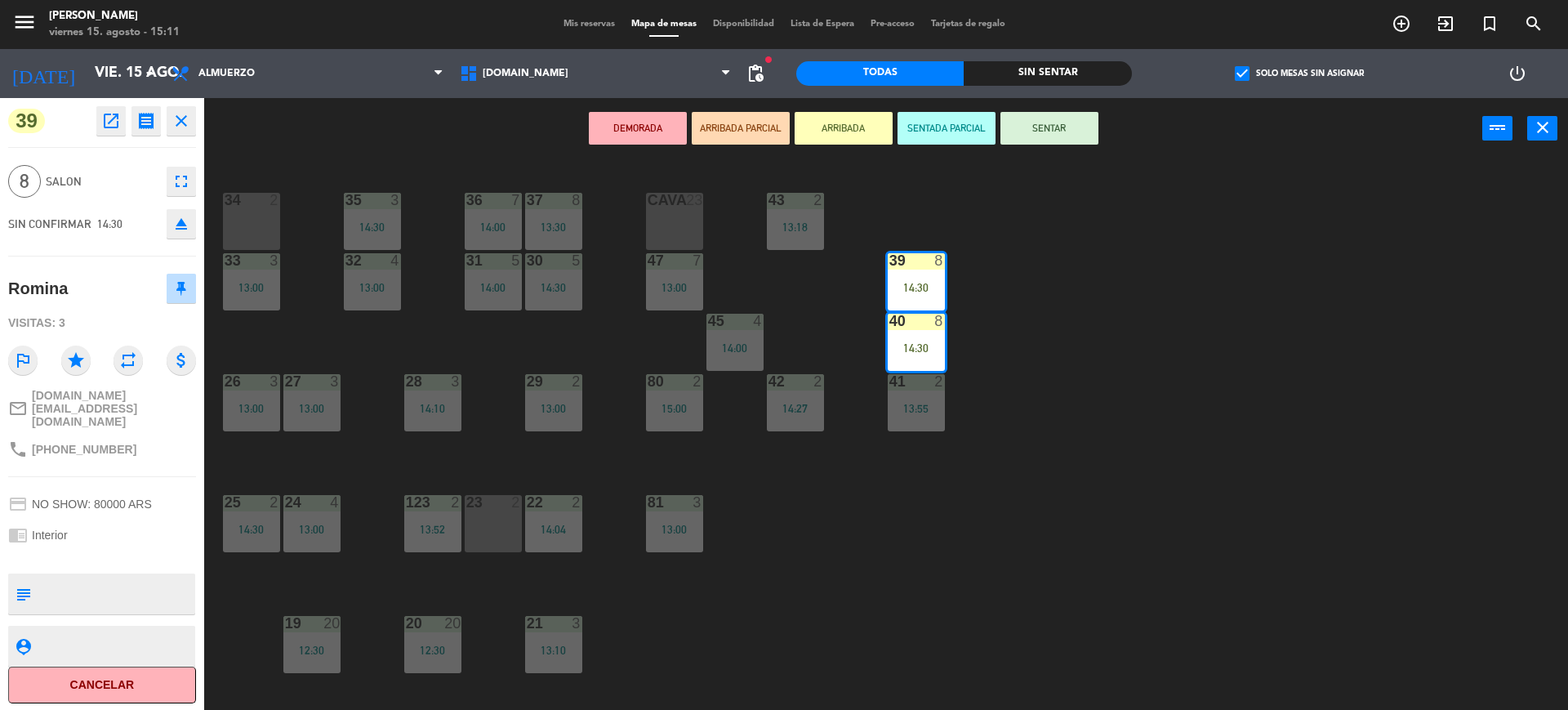
click at [1078, 106] on div "DEMORADA ARRIBADA PARCIAL ARRIBADA SENTADA PARCIAL SENTAR power_input close" at bounding box center [843, 128] width 1278 height 62
drag, startPoint x: 1076, startPoint y: 108, endPoint x: 1077, endPoint y: 120, distance: 12.0
click at [1077, 122] on div "DEMORADA ARRIBADA PARCIAL ARRIBADA SENTADA PARCIAL SENTAR power_input close" at bounding box center [843, 128] width 1278 height 62
click at [1071, 132] on button "SENTAR" at bounding box center [1049, 128] width 98 height 32
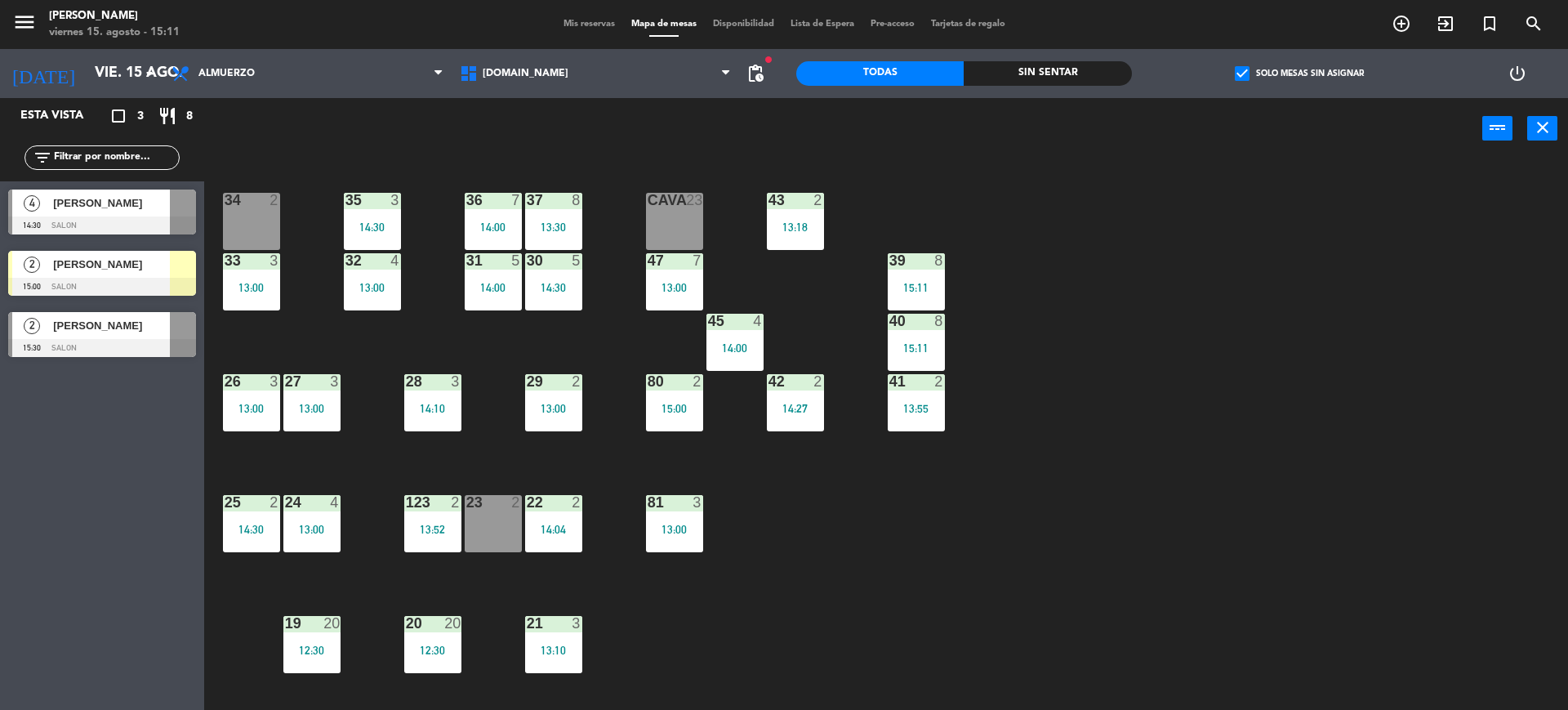
click at [1112, 327] on div "34 2 35 3 14:30 36 7 14:00 43 2 13:18 37 8 13:30 CAVA 23 33 3 13:00 32 4 13:00 …" at bounding box center [893, 439] width 1348 height 551
click at [120, 443] on div "Esta vista crop_square 3 restaurant 8 filter_list 4 [PERSON_NAME] 14:30 SALON 2…" at bounding box center [102, 403] width 204 height 611
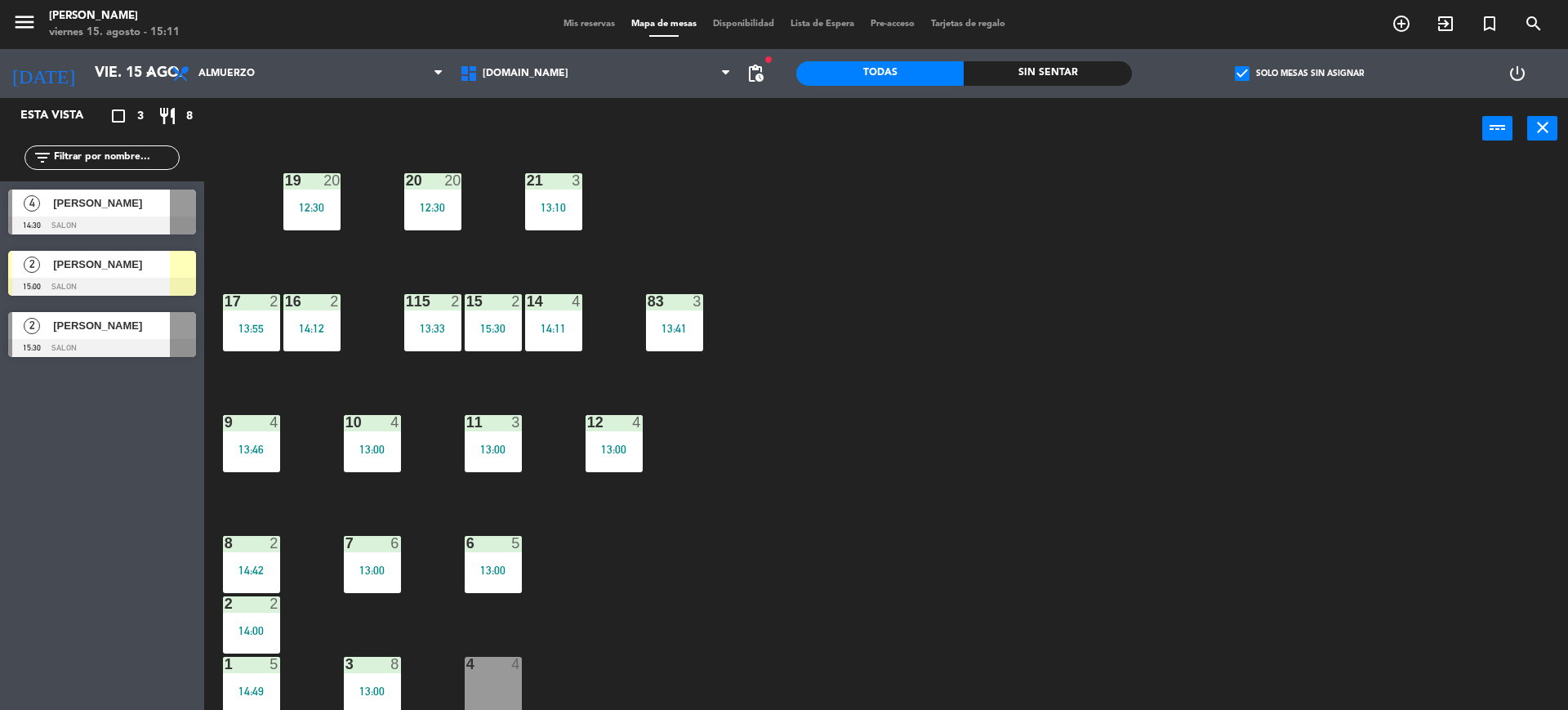
scroll to position [238, 0]
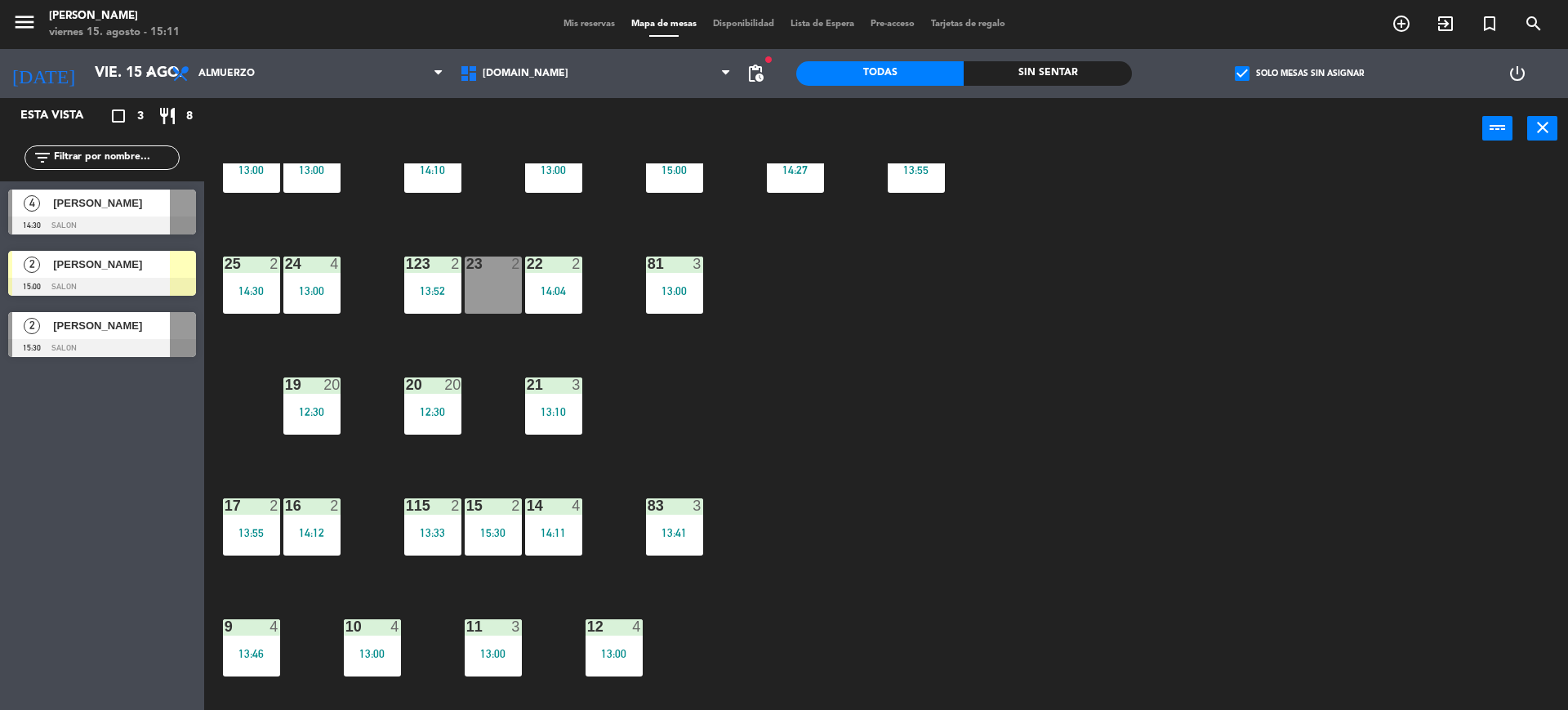
click at [40, 422] on div "Esta vista crop_square 3 restaurant 8 filter_list 4 [PERSON_NAME] 14:30 SALON 2…" at bounding box center [102, 403] width 204 height 611
click at [1250, 598] on div "34 2 35 3 14:30 36 7 14:00 43 2 13:18 37 8 13:30 CAVA 23 33 3 13:00 32 4 13:00 …" at bounding box center [893, 439] width 1348 height 551
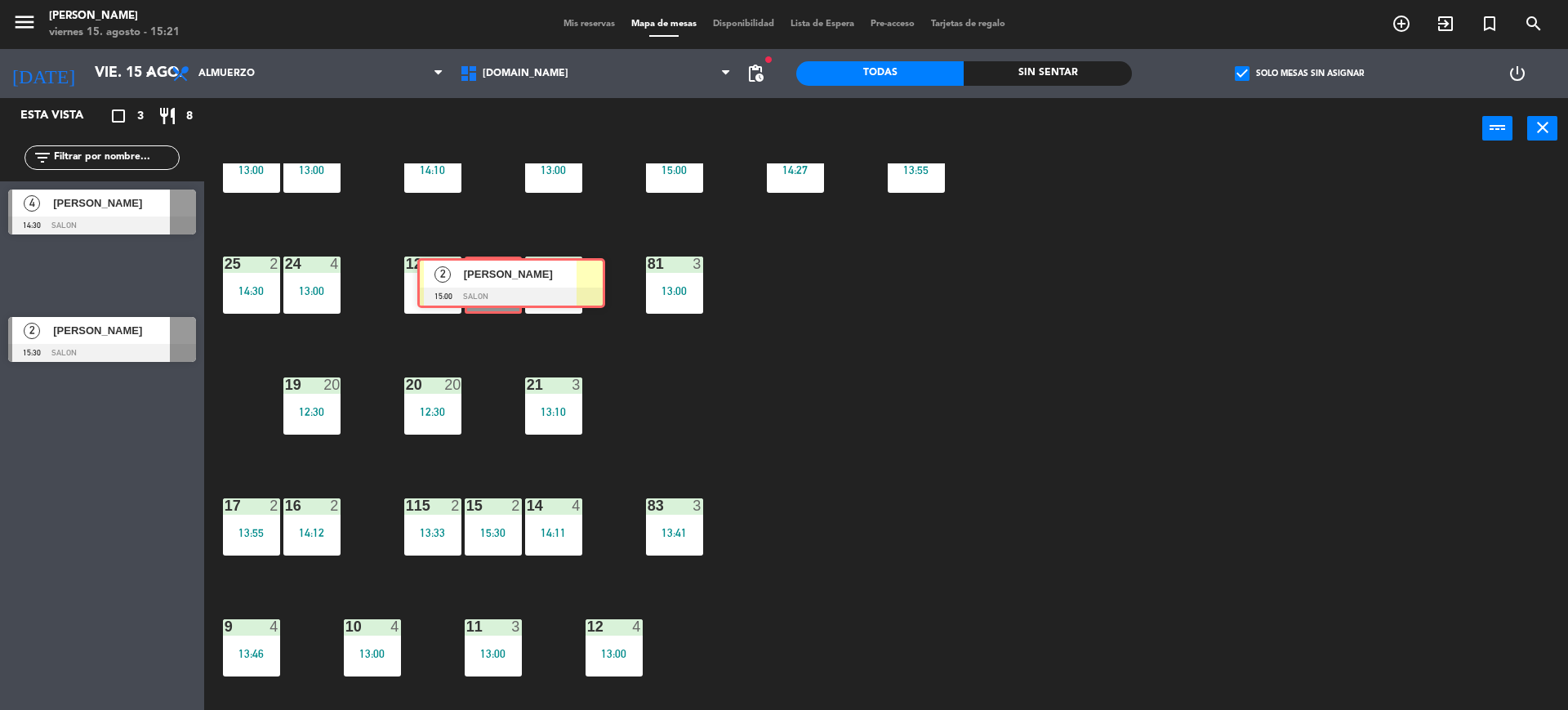
drag, startPoint x: 78, startPoint y: 288, endPoint x: 487, endPoint y: 295, distance: 409.1
click at [487, 295] on div "Esta vista crop_square 3 restaurant 8 filter_list 4 [PERSON_NAME] 14:30 SALON 2…" at bounding box center [784, 405] width 1568 height 616
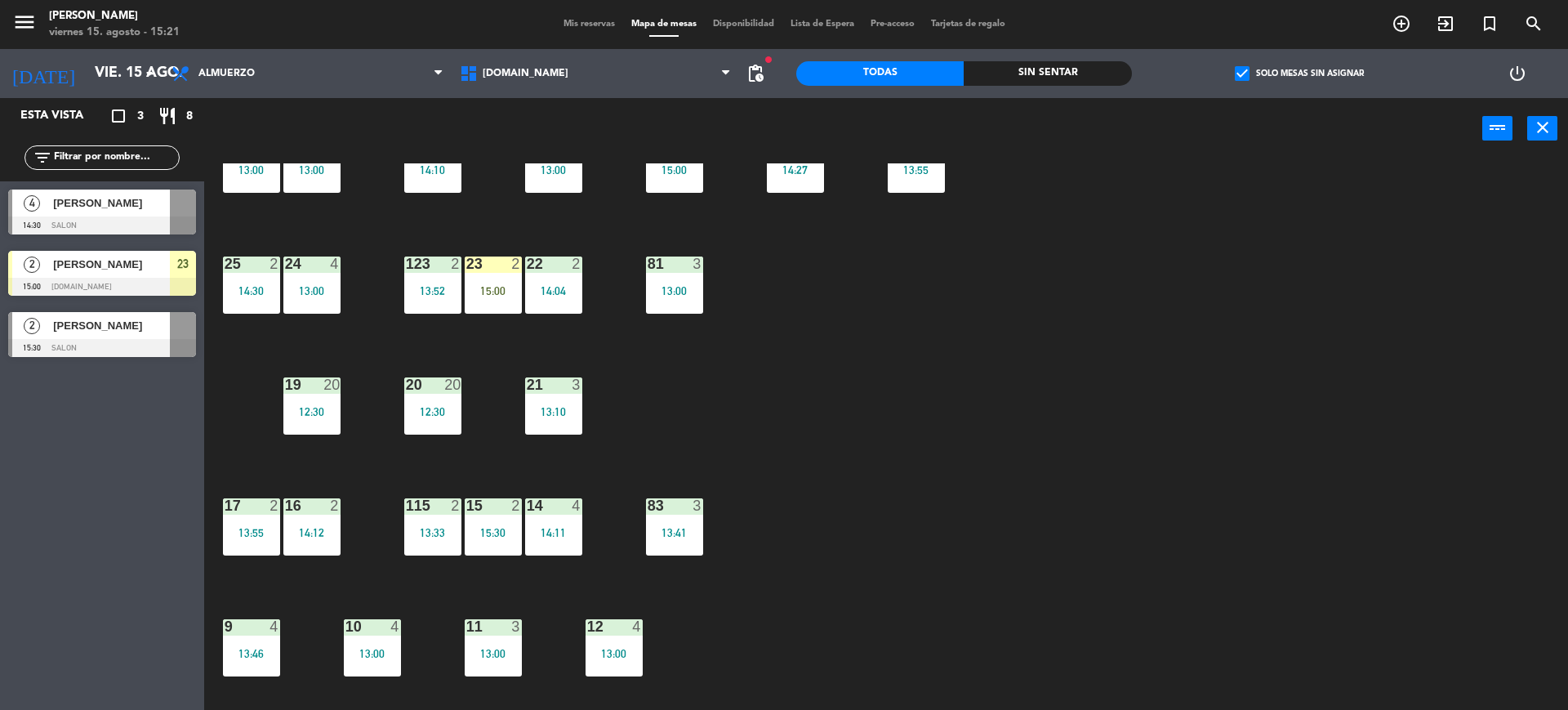
click at [487, 295] on div "15:00" at bounding box center [494, 290] width 57 height 11
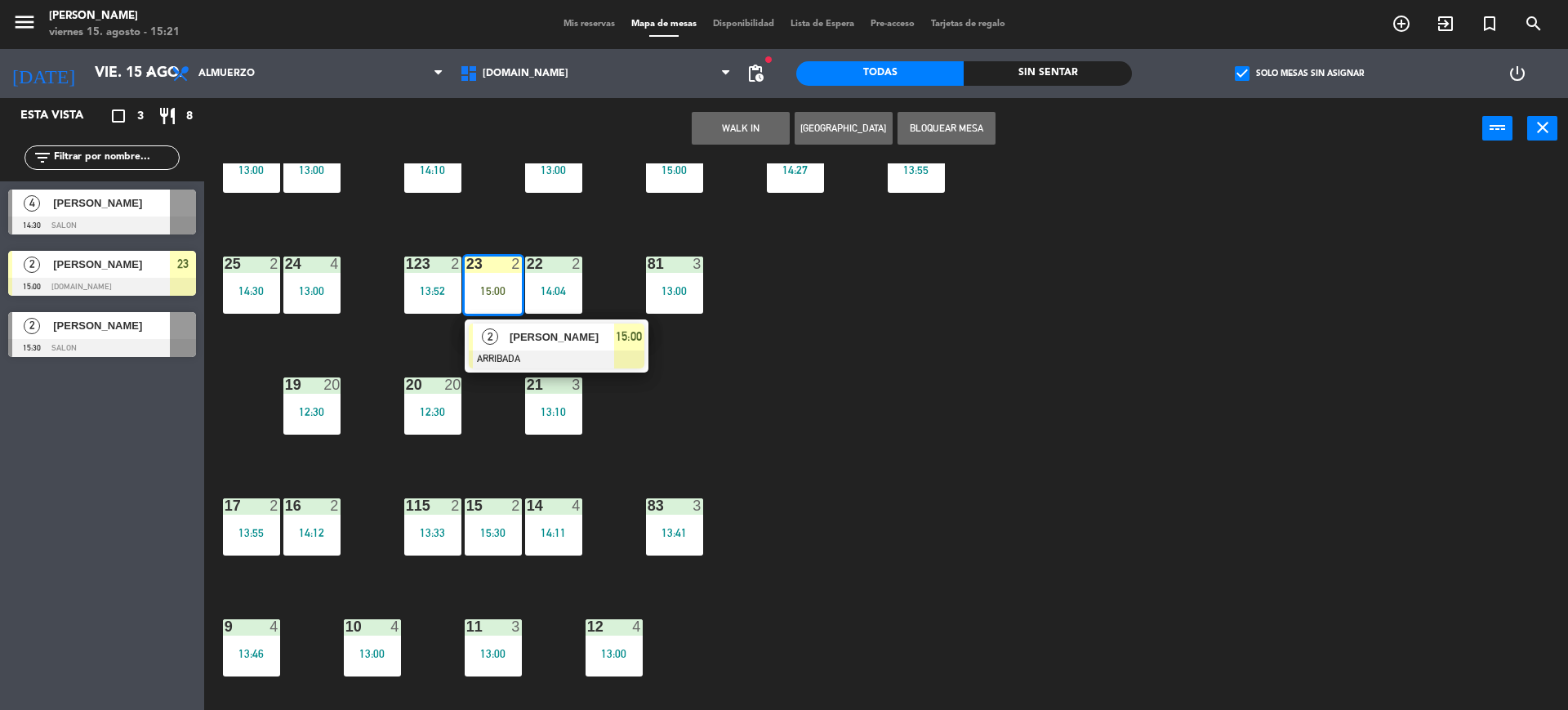
click at [512, 359] on div at bounding box center [556, 359] width 176 height 18
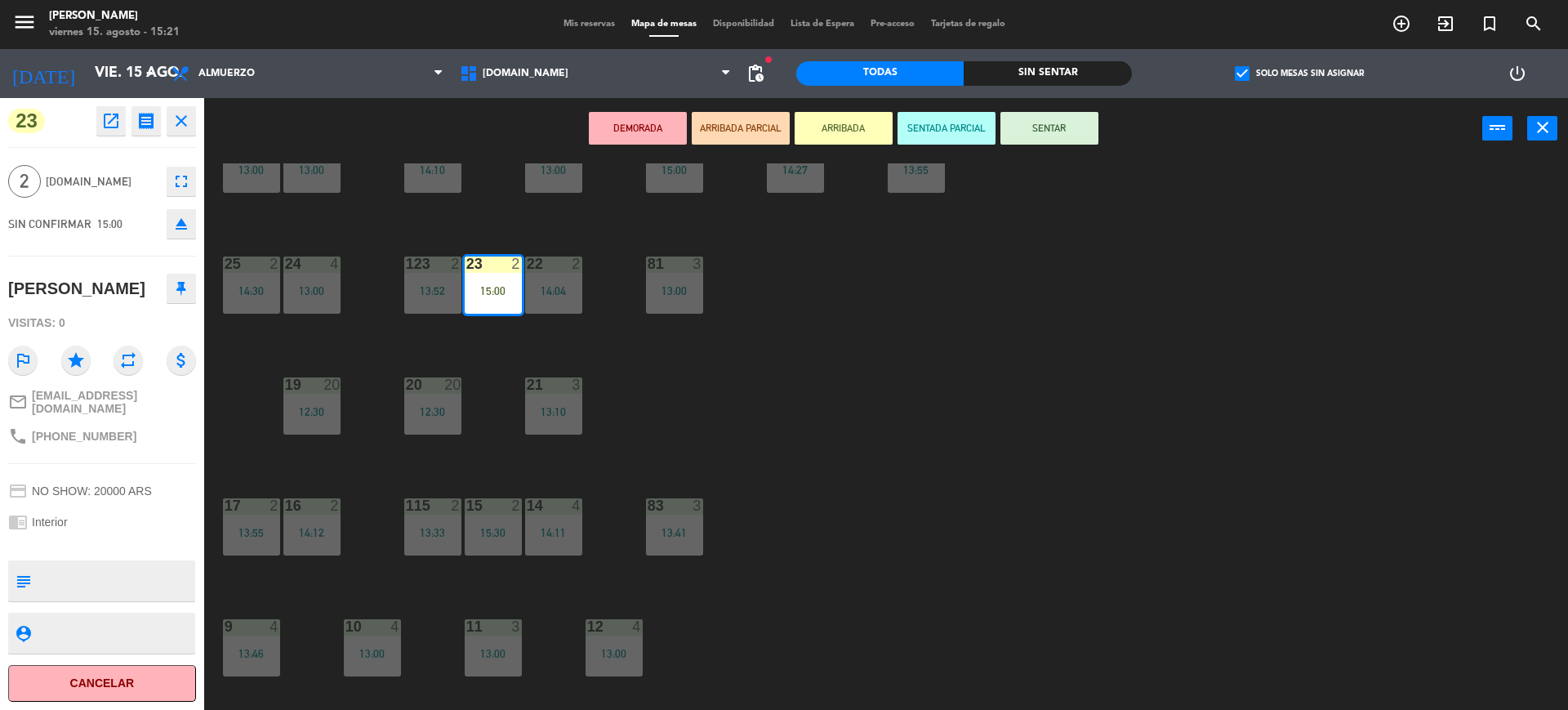
click at [991, 139] on button "SENTADA PARCIAL" at bounding box center [945, 128] width 98 height 32
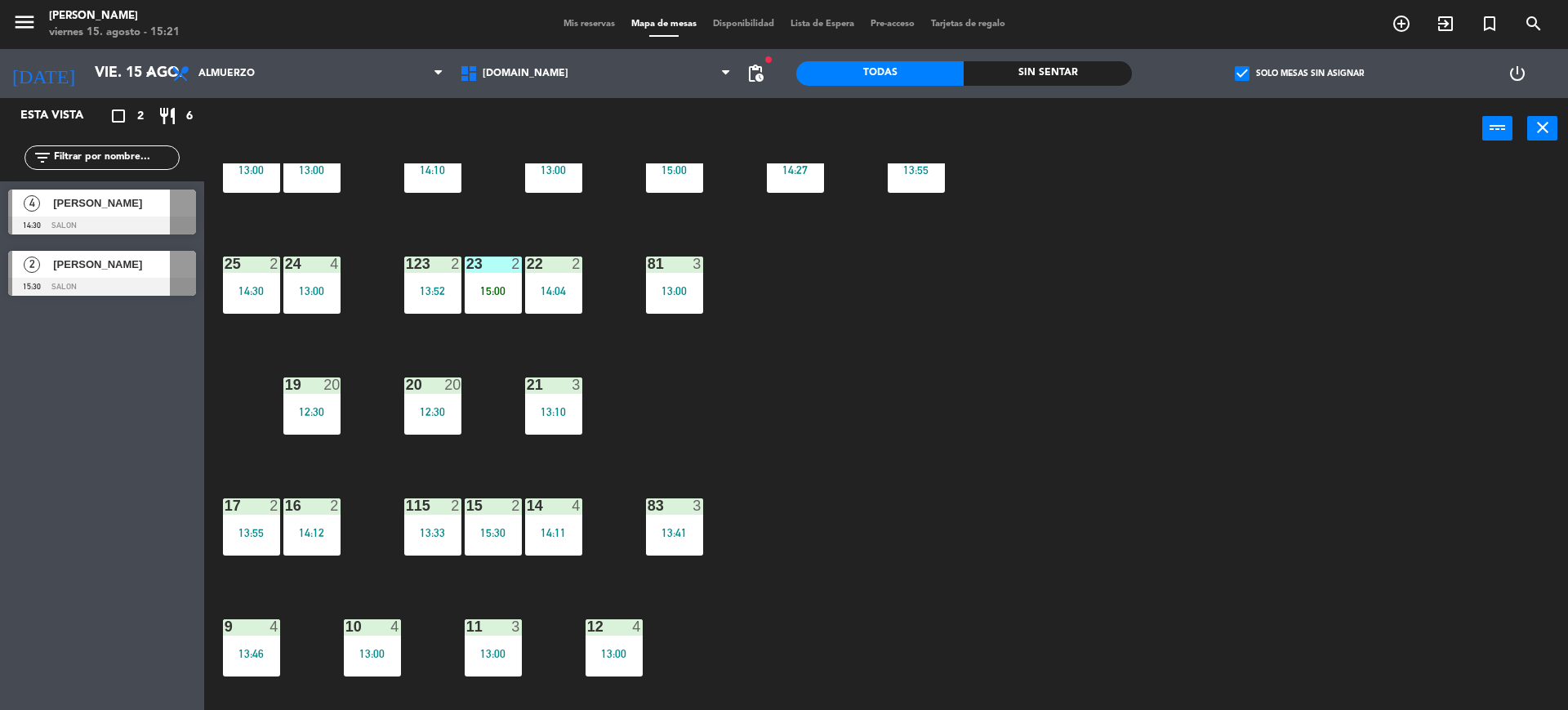
click at [500, 254] on div "34 2 35 3 14:30 36 7 14:00 43 2 13:18 37 8 13:30 CAVA 23 33 3 13:00 32 4 13:00 …" at bounding box center [893, 439] width 1348 height 551
click at [500, 273] on div "23 2 15:00" at bounding box center [494, 285] width 57 height 57
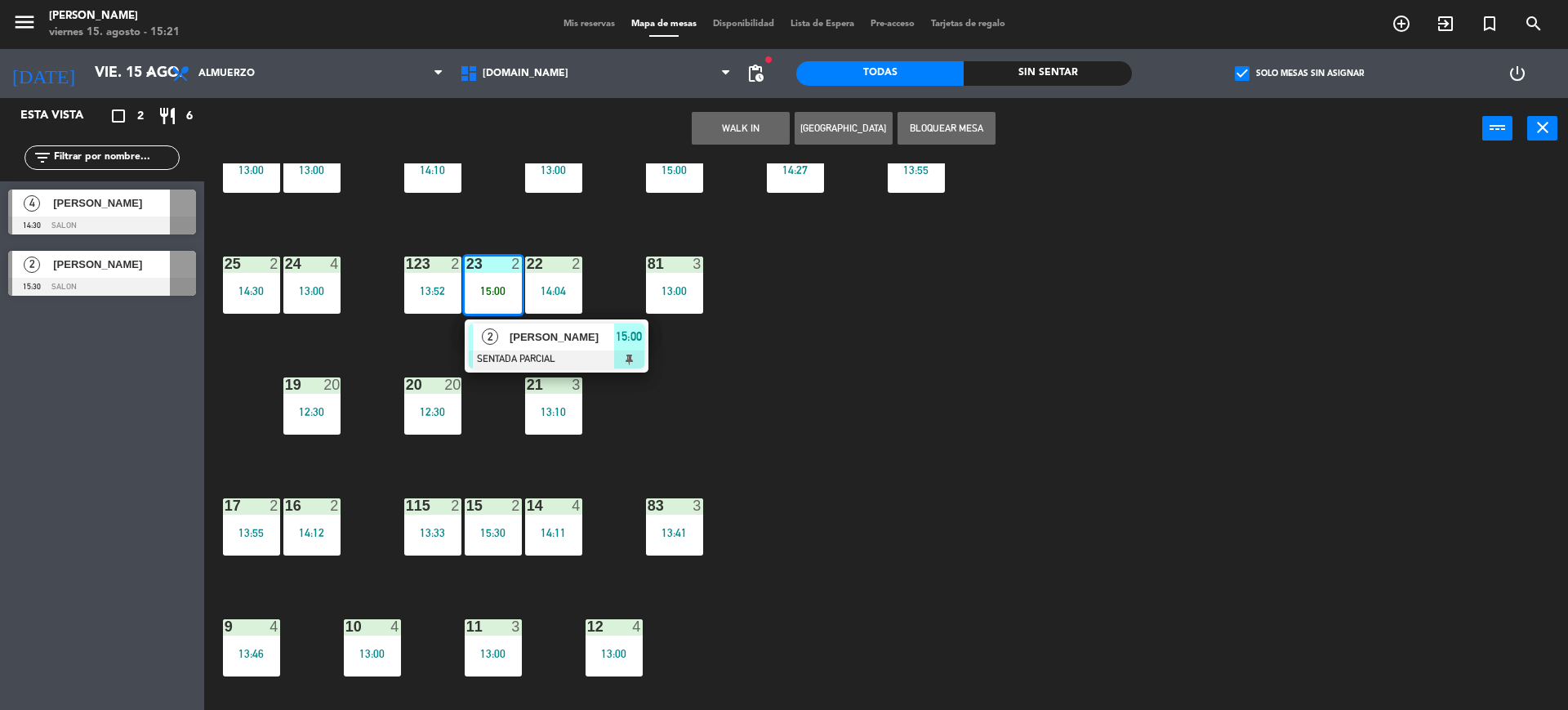
click at [535, 343] on span "[PERSON_NAME]" at bounding box center [562, 337] width 104 height 17
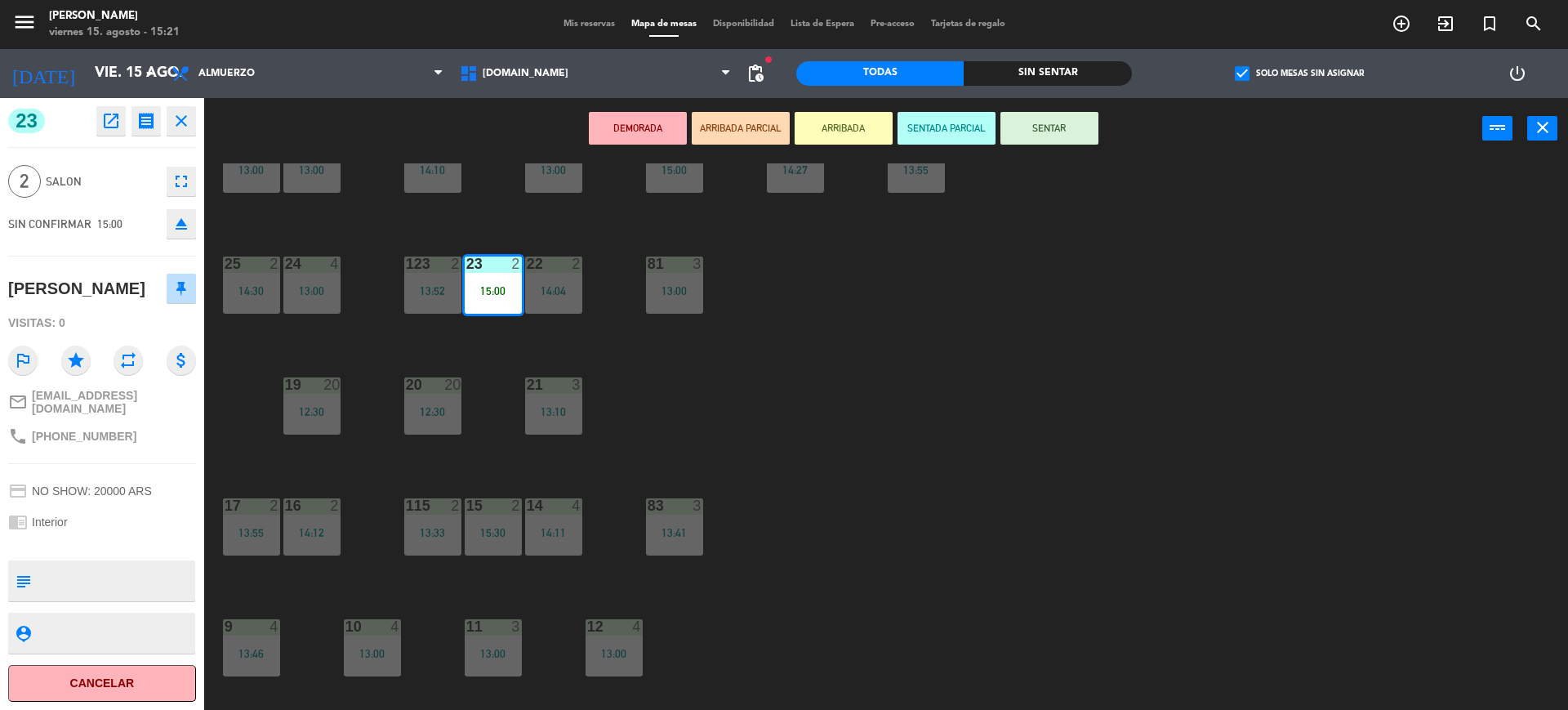
click at [1043, 139] on button "SENTAR" at bounding box center [1049, 128] width 98 height 32
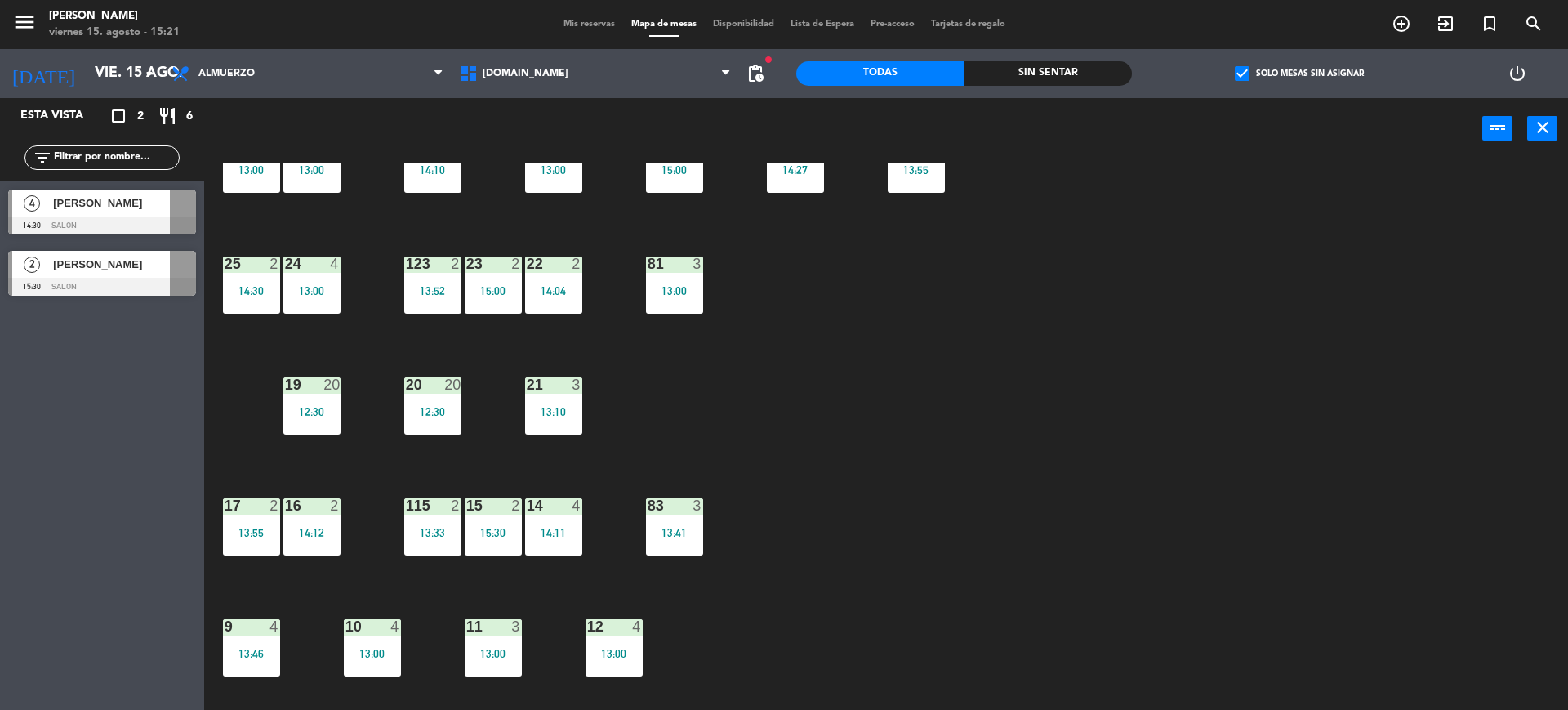
click at [561, 25] on span "Mis reservas" at bounding box center [588, 24] width 67 height 9
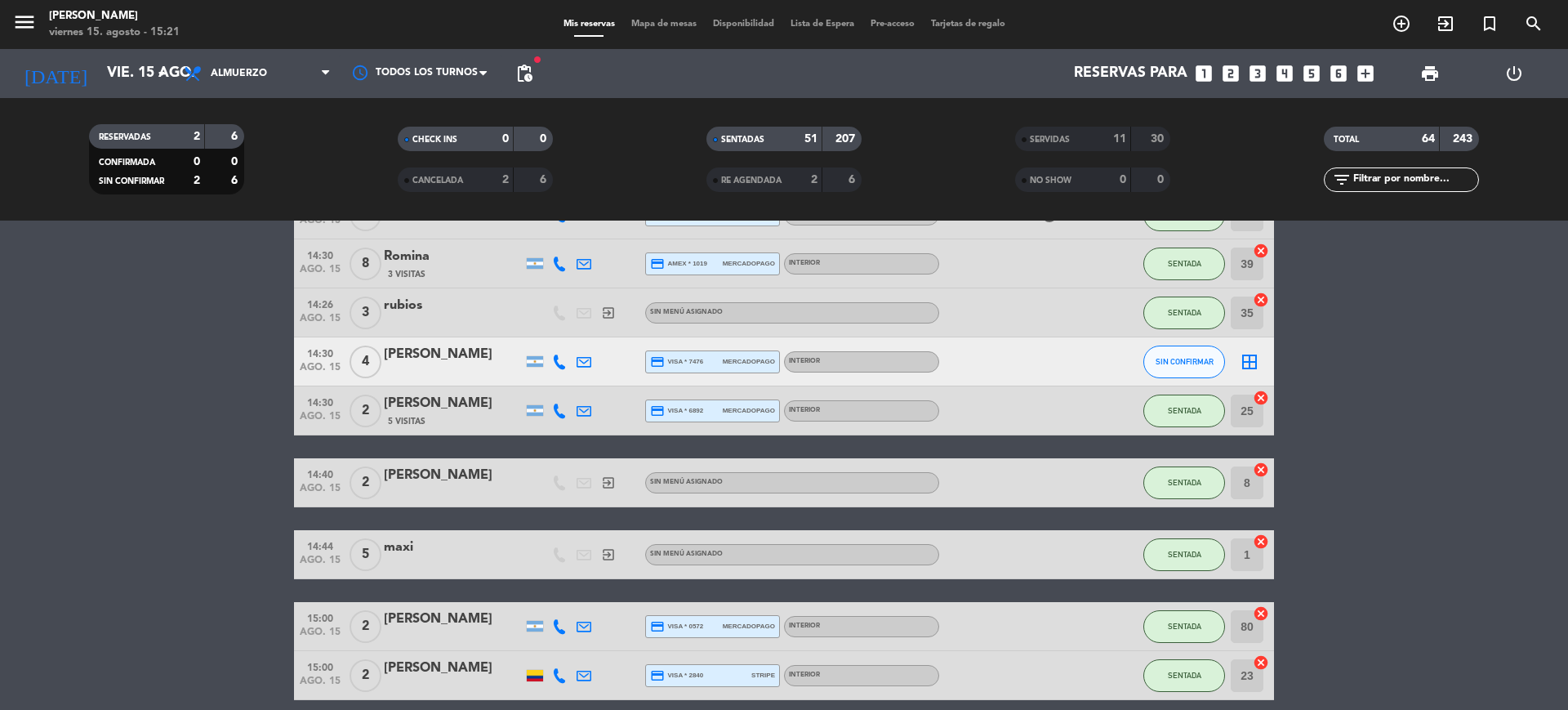
scroll to position [2745, 0]
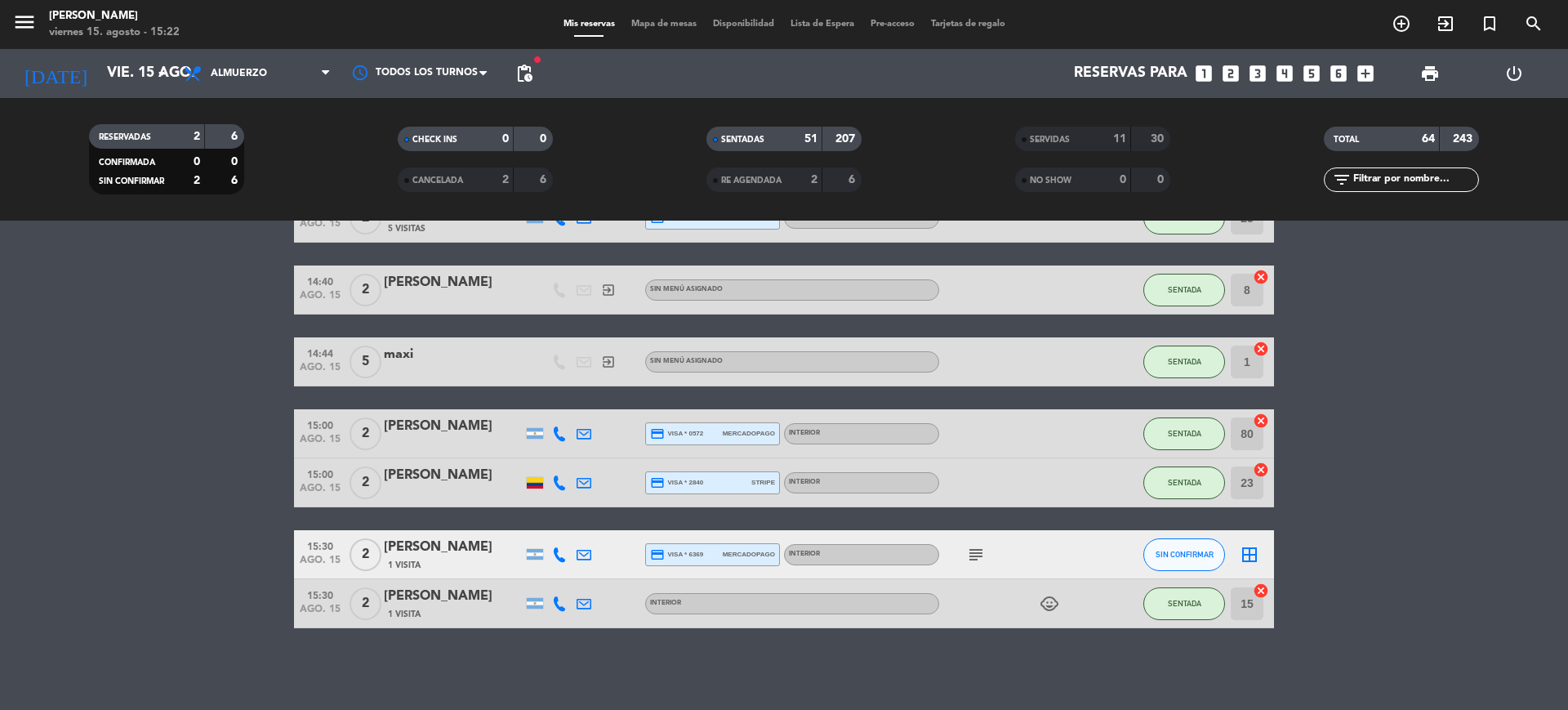
click at [655, 22] on span "Mapa de mesas" at bounding box center [663, 24] width 82 height 9
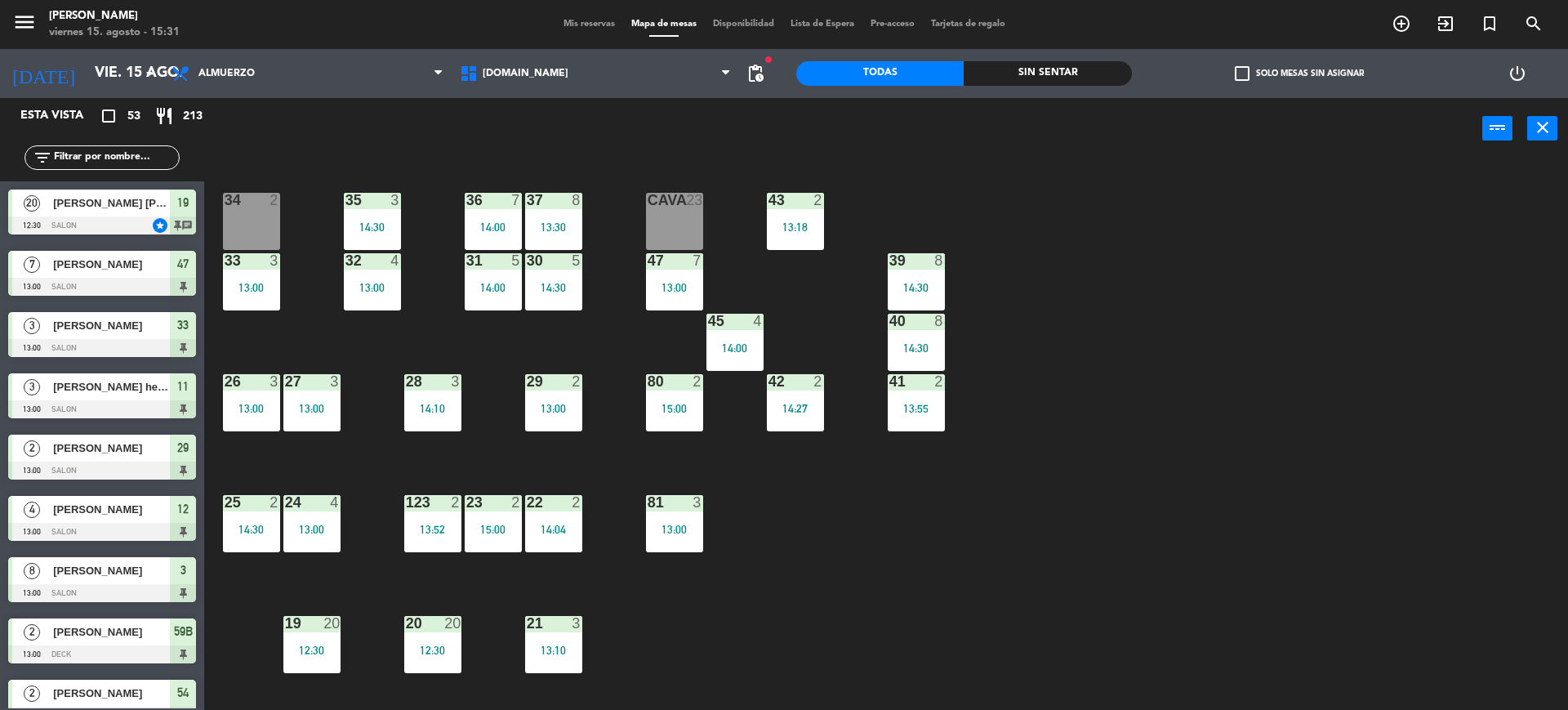
click at [1272, 78] on label "check_box_outline_blank Solo mesas sin asignar" at bounding box center [1299, 73] width 129 height 14
click at [1299, 73] on input "check_box_outline_blank Solo mesas sin asignar" at bounding box center [1299, 73] width 0 height 0
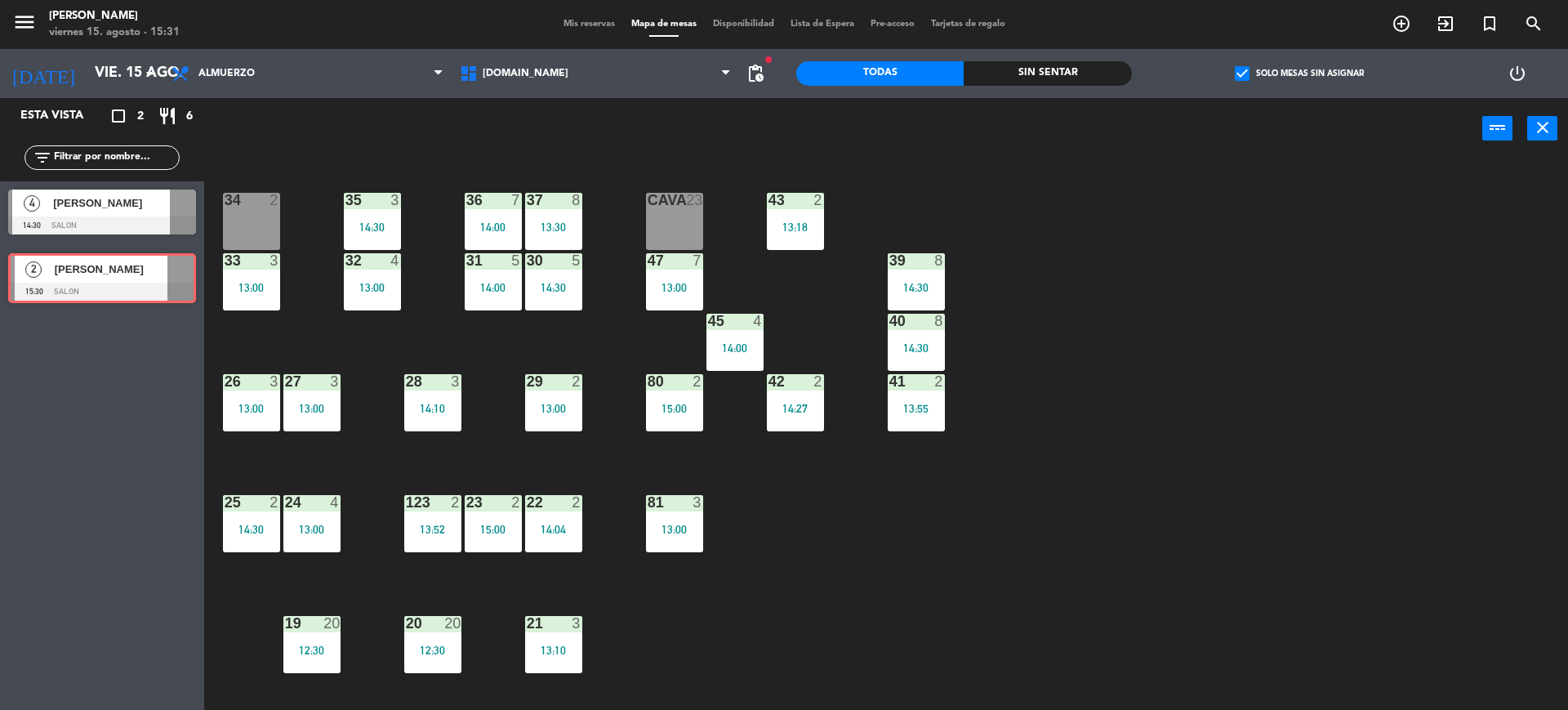
click at [156, 298] on div "2 [PERSON_NAME] 15:30 SALON 2 [PERSON_NAME] 15:30 SALON" at bounding box center [102, 276] width 204 height 66
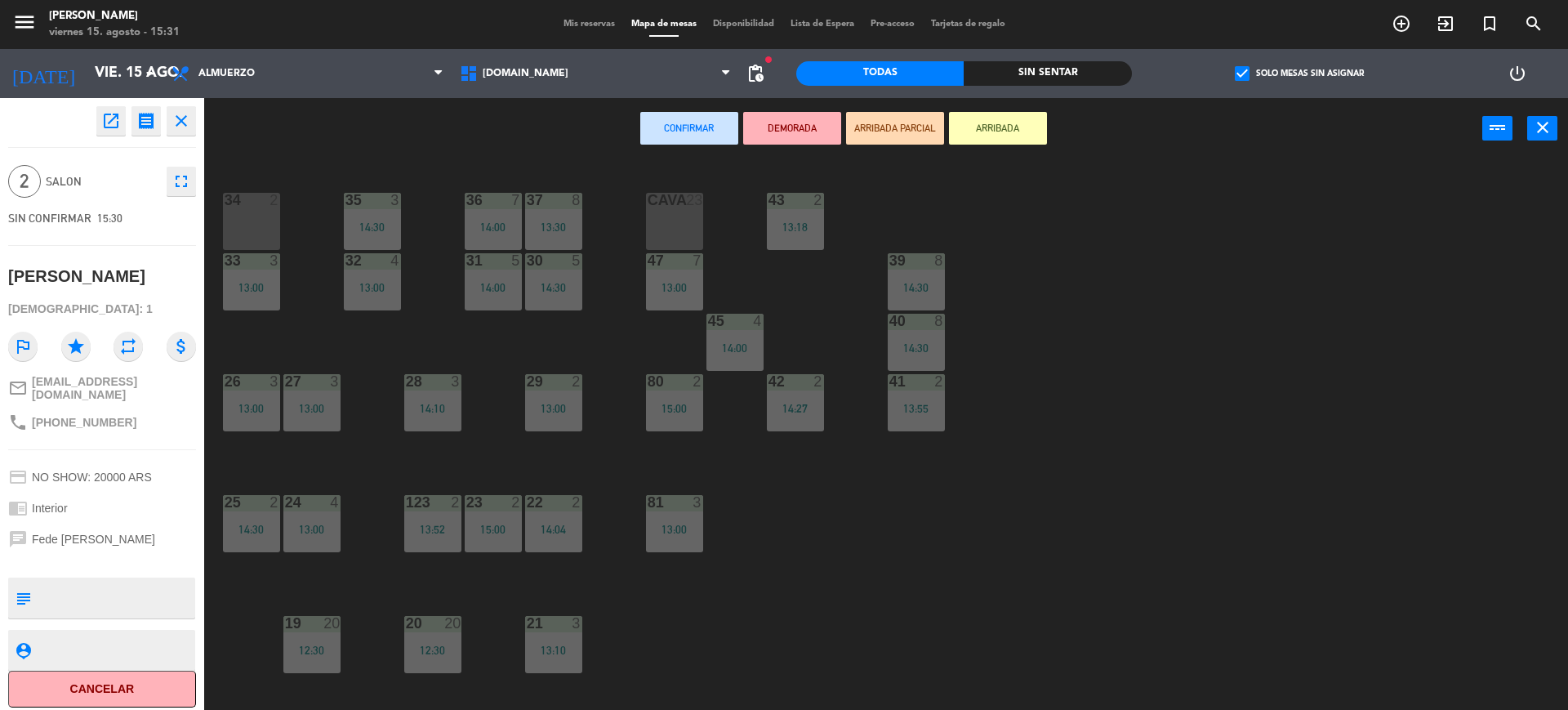
click at [1011, 114] on button "ARRIBADA" at bounding box center [998, 128] width 98 height 32
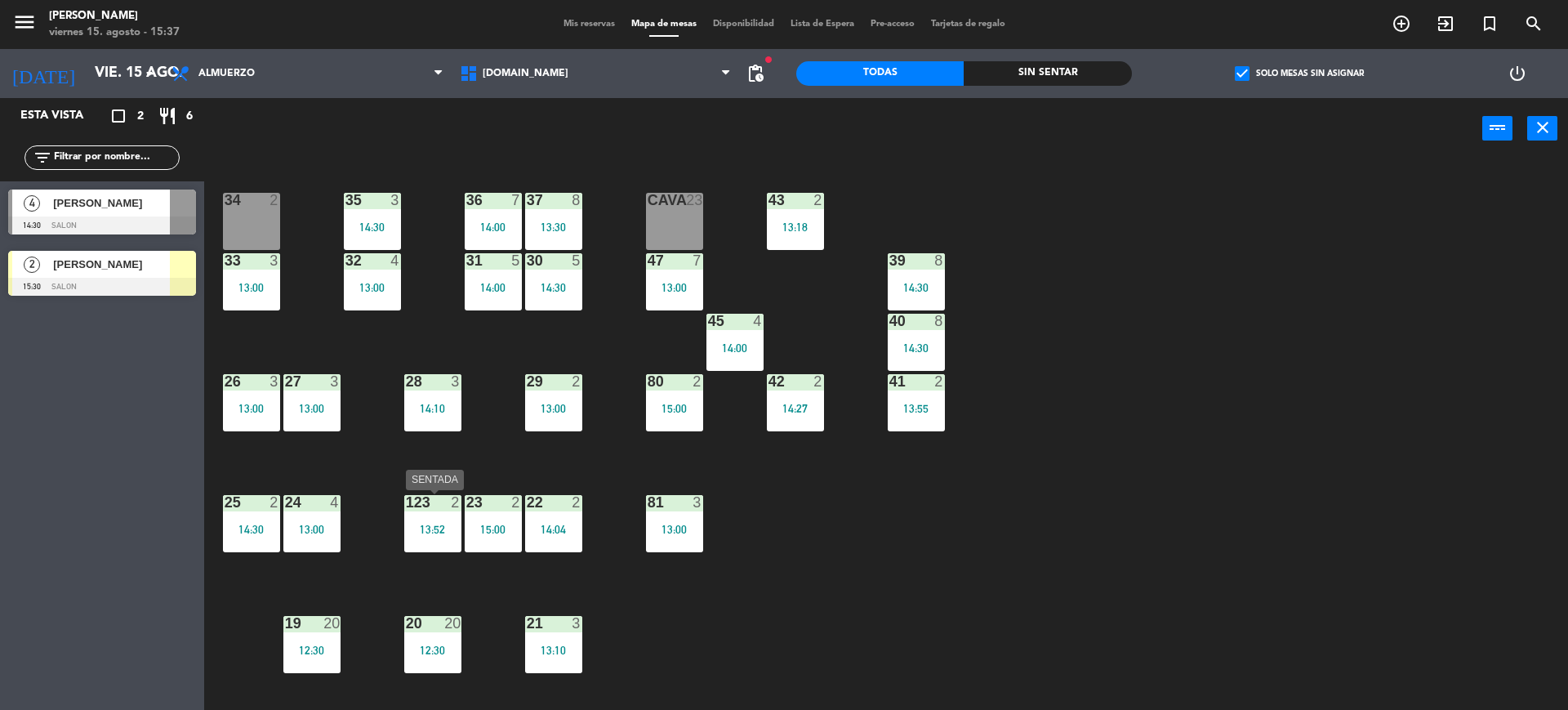
click at [429, 531] on div "13:52" at bounding box center [433, 529] width 57 height 11
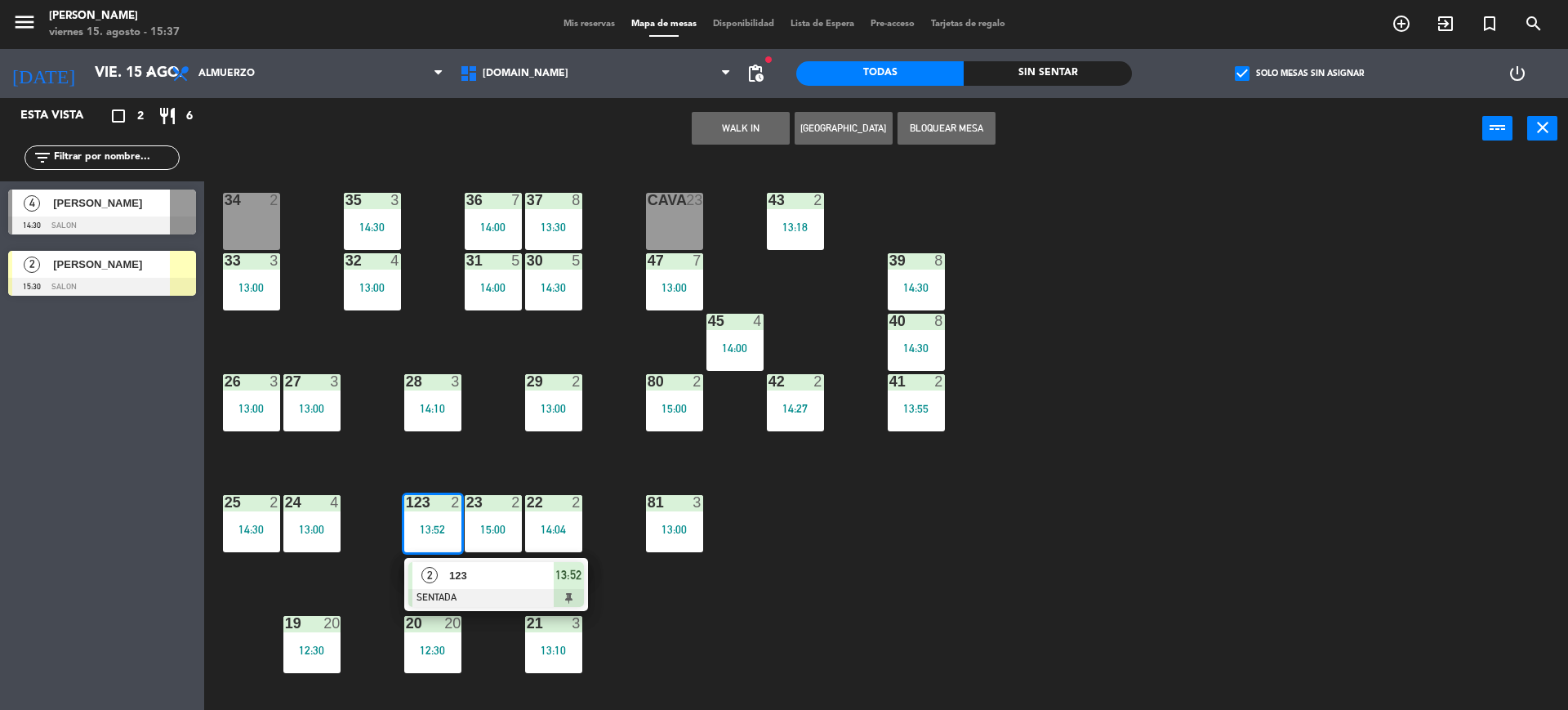
click at [433, 570] on span "2" at bounding box center [429, 574] width 16 height 16
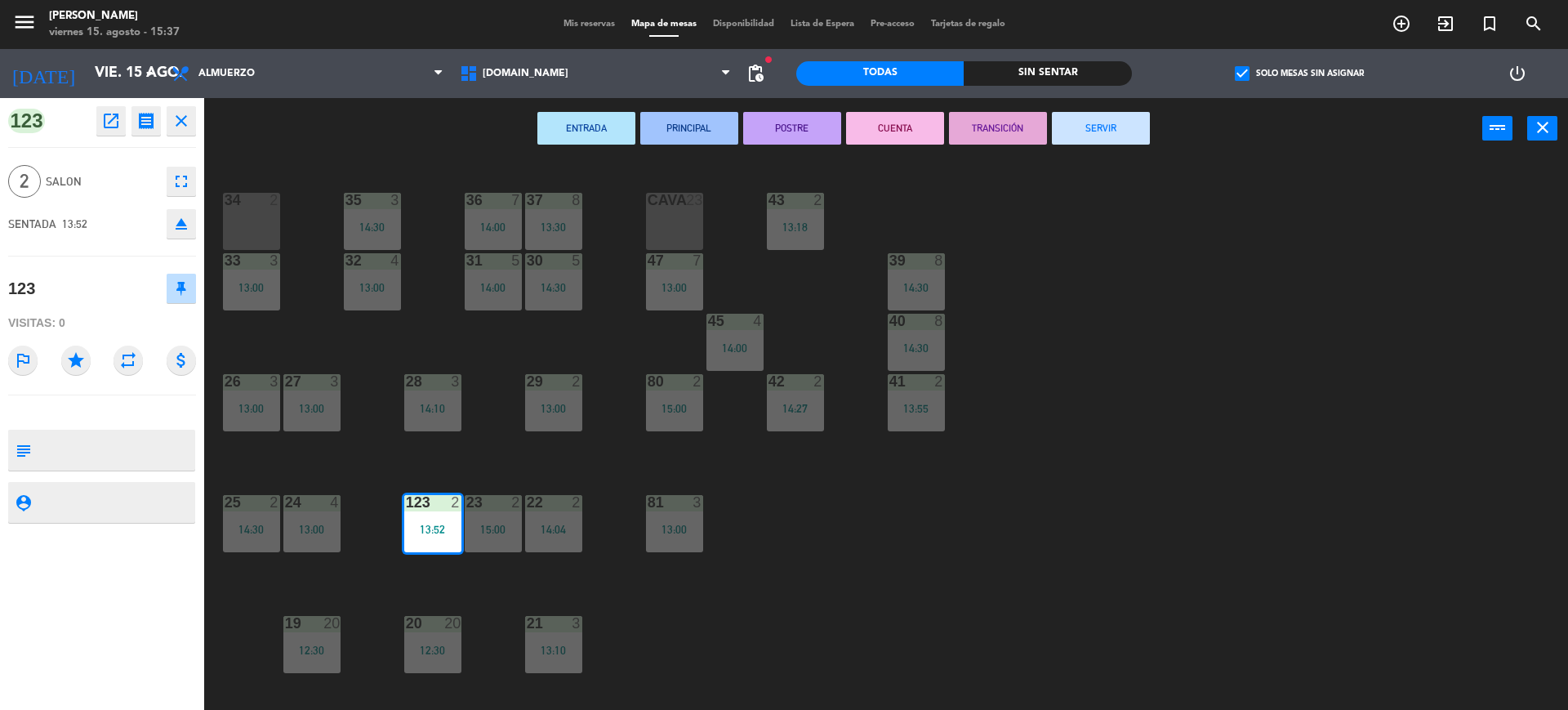
click at [1111, 136] on button "SERVIR" at bounding box center [1100, 128] width 98 height 32
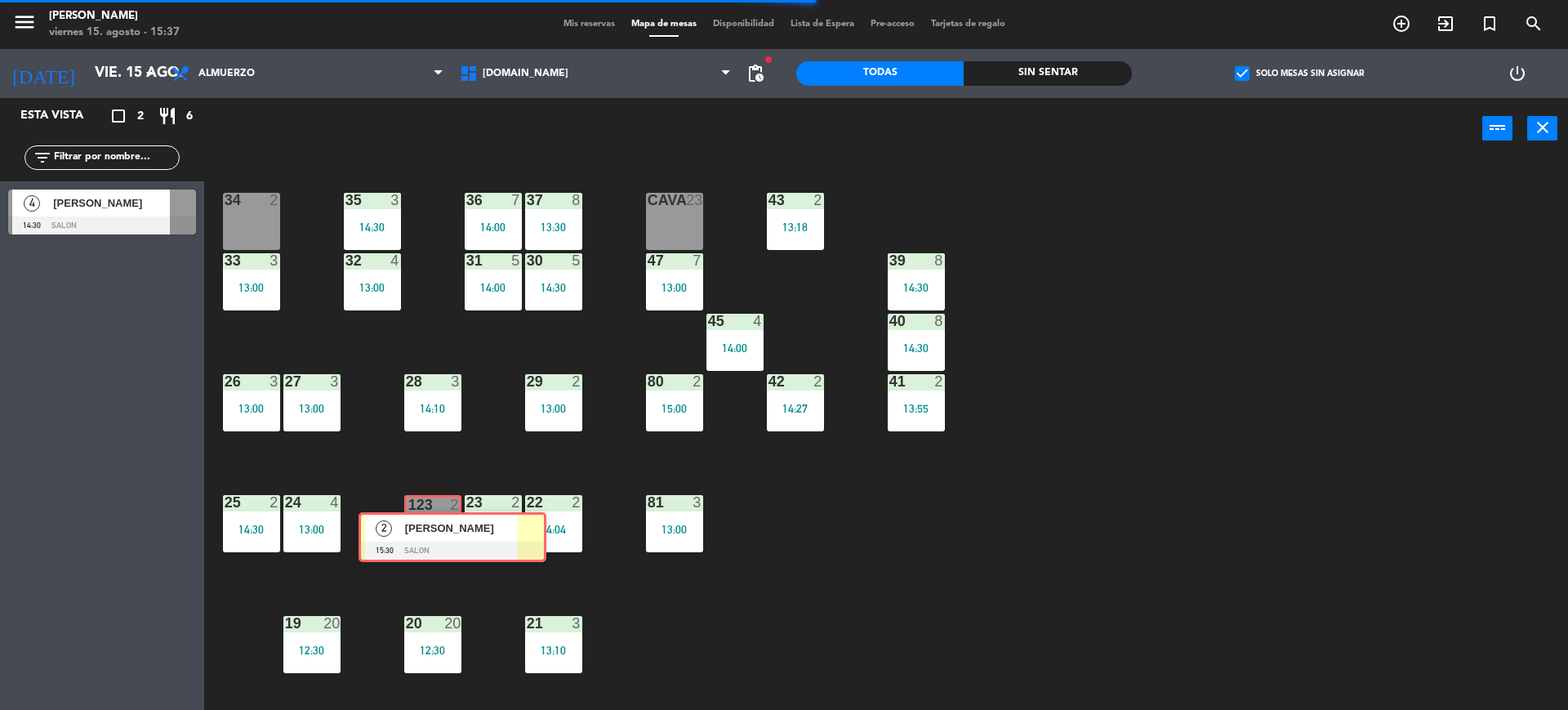
drag, startPoint x: 79, startPoint y: 271, endPoint x: 430, endPoint y: 532, distance: 437.4
click at [430, 532] on div "Esta vista crop_square 2 restaurant 6 filter_list 4 [PERSON_NAME] 14:30 SALON 2…" at bounding box center [784, 405] width 1568 height 616
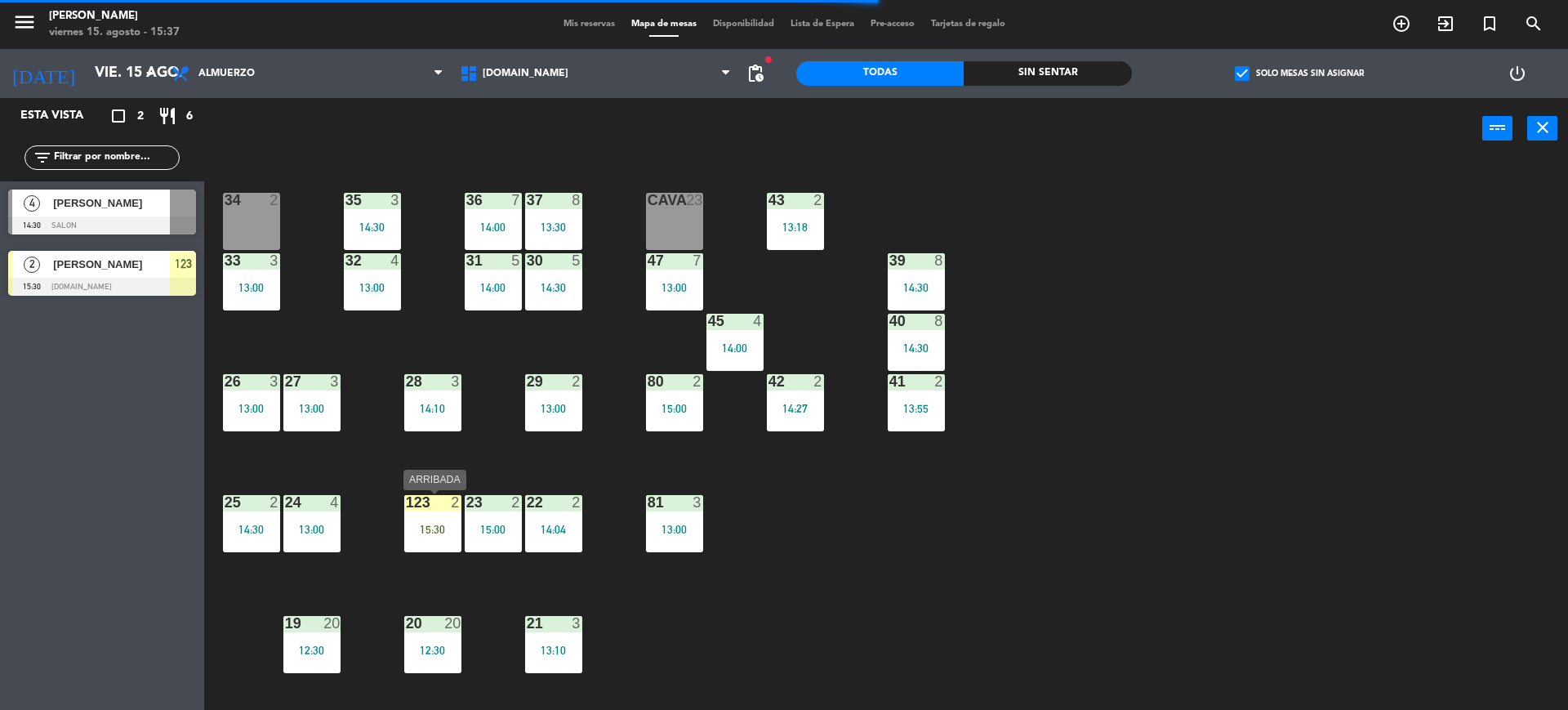
click at [430, 536] on div "123 2 15:30" at bounding box center [433, 523] width 57 height 57
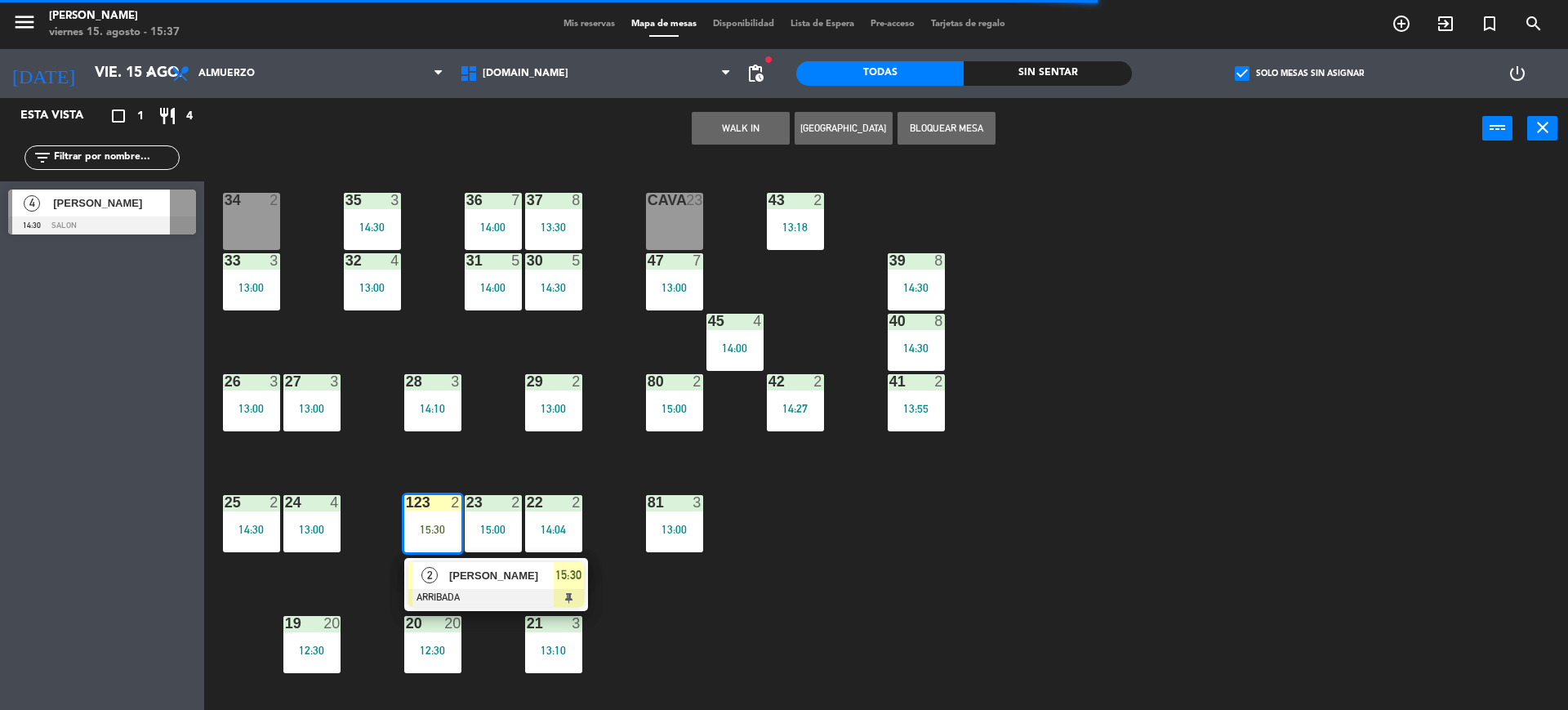
click at [1115, 283] on div "34 2 35 3 14:30 36 7 14:00 43 2 13:18 37 8 13:30 CAVA 23 33 3 13:00 32 4 13:00 …" at bounding box center [893, 439] width 1348 height 551
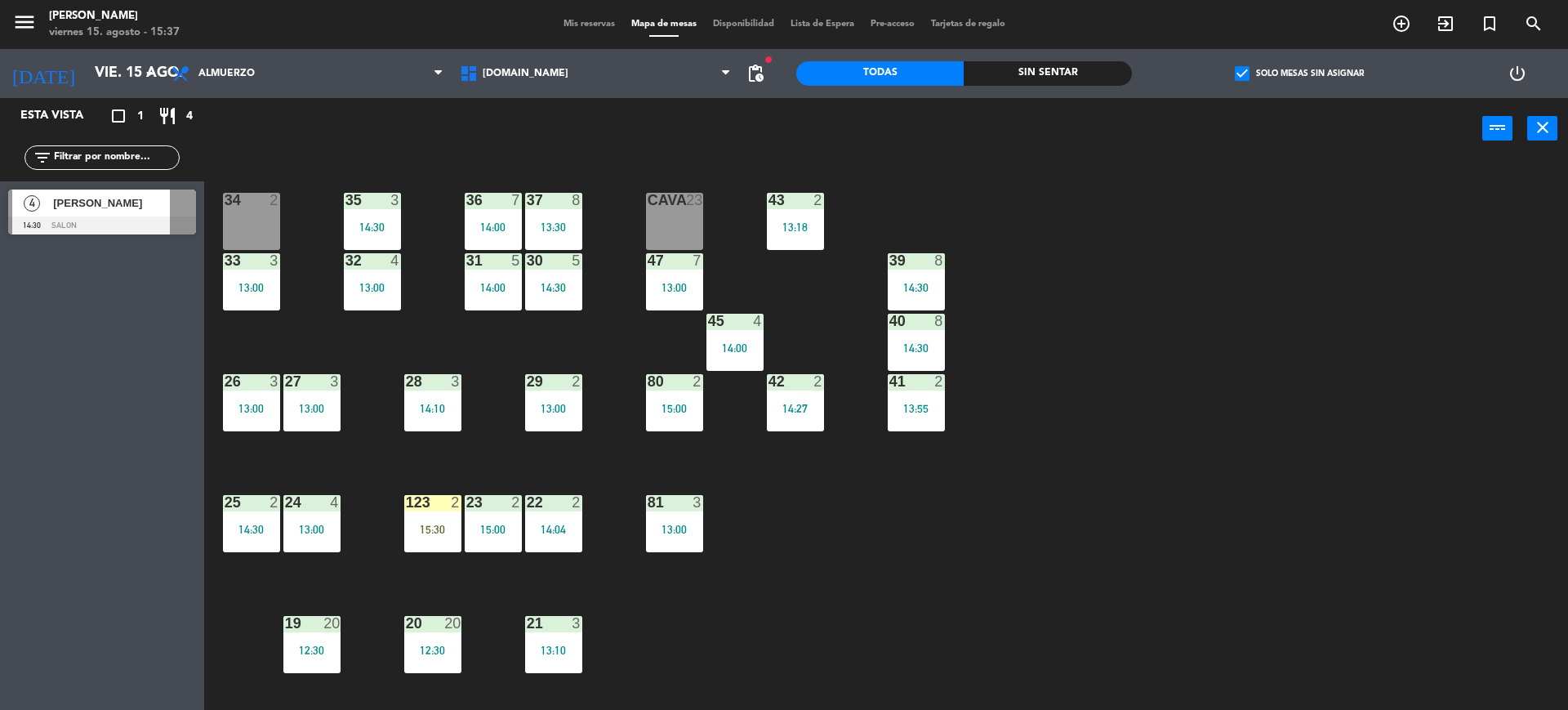
click at [420, 536] on div "123 2 15:30" at bounding box center [433, 523] width 57 height 57
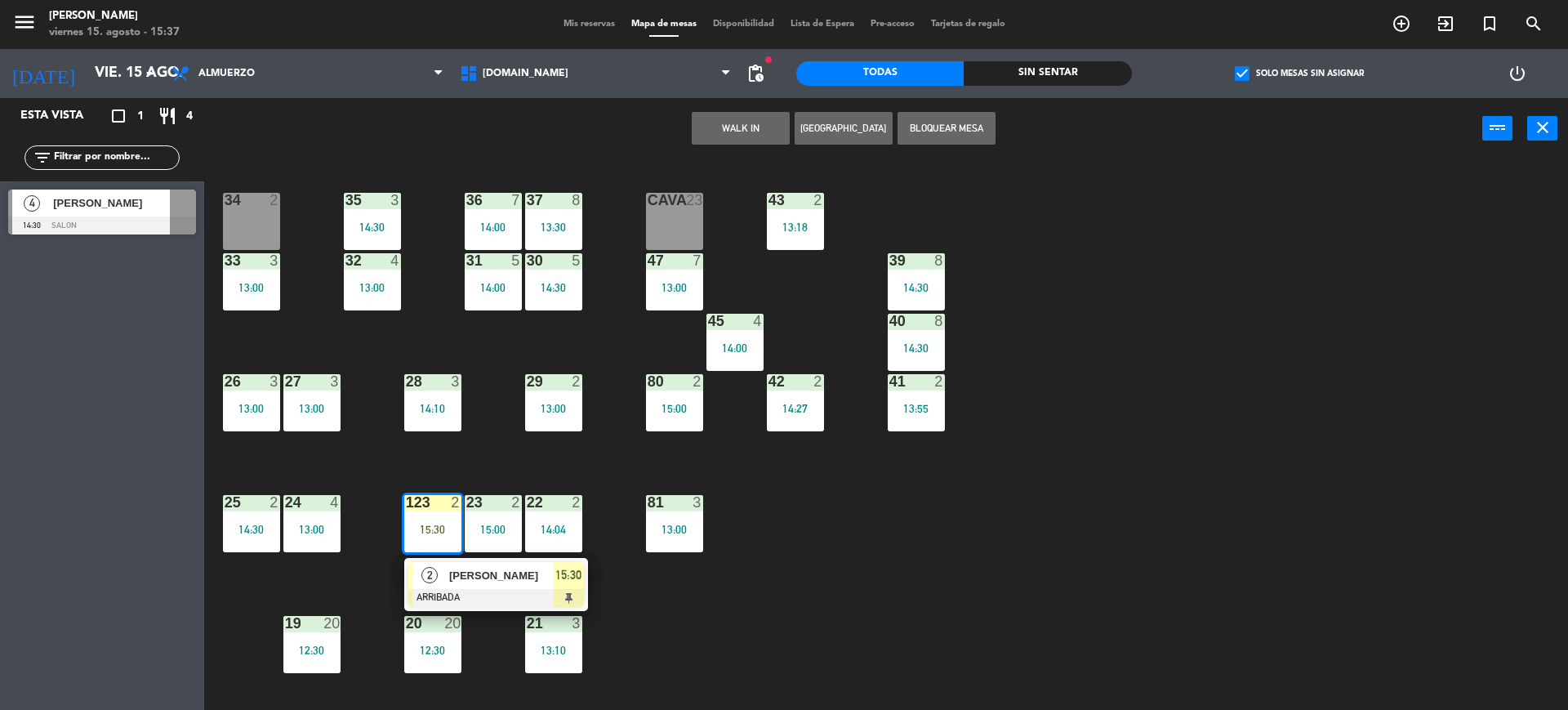
click at [486, 605] on div at bounding box center [495, 597] width 176 height 18
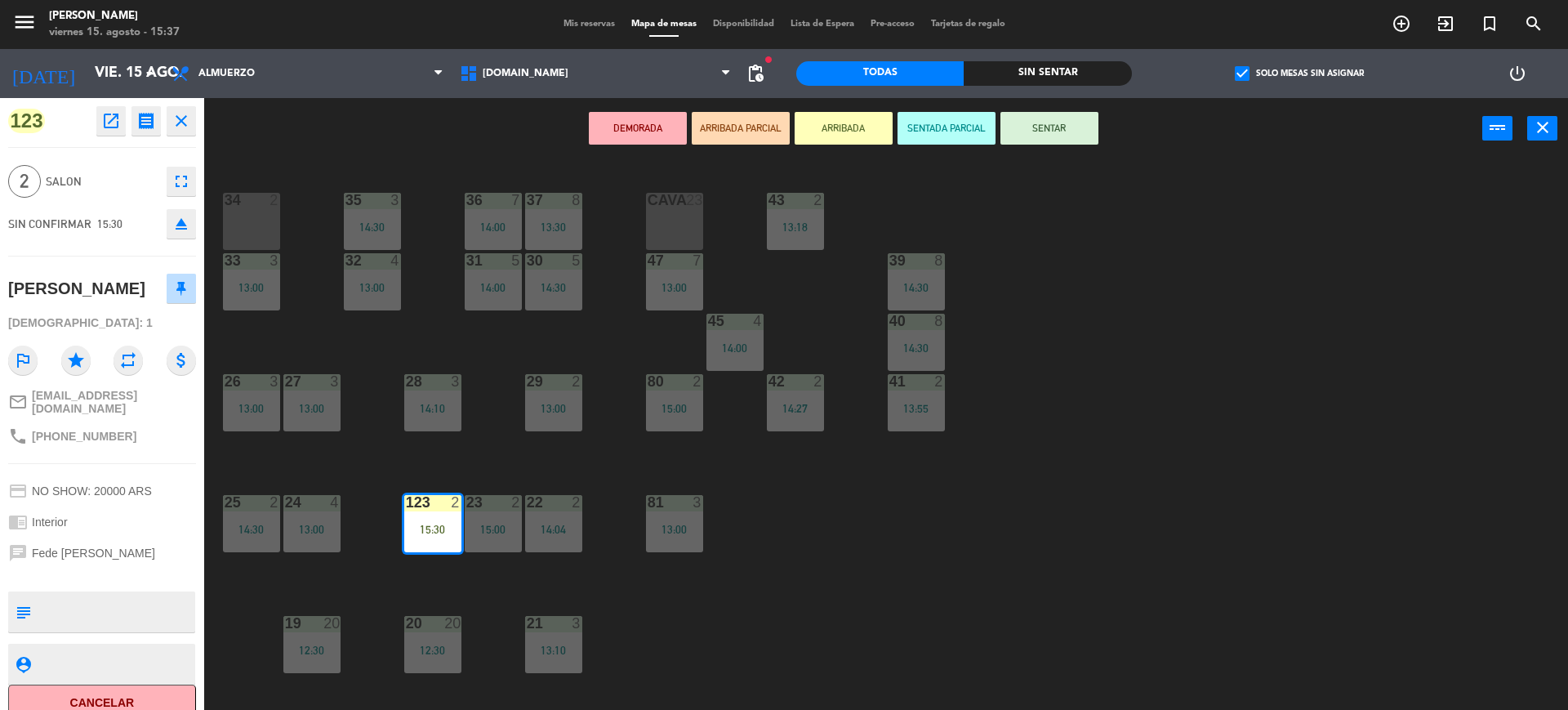
click at [1037, 135] on button "SENTAR" at bounding box center [1049, 128] width 98 height 32
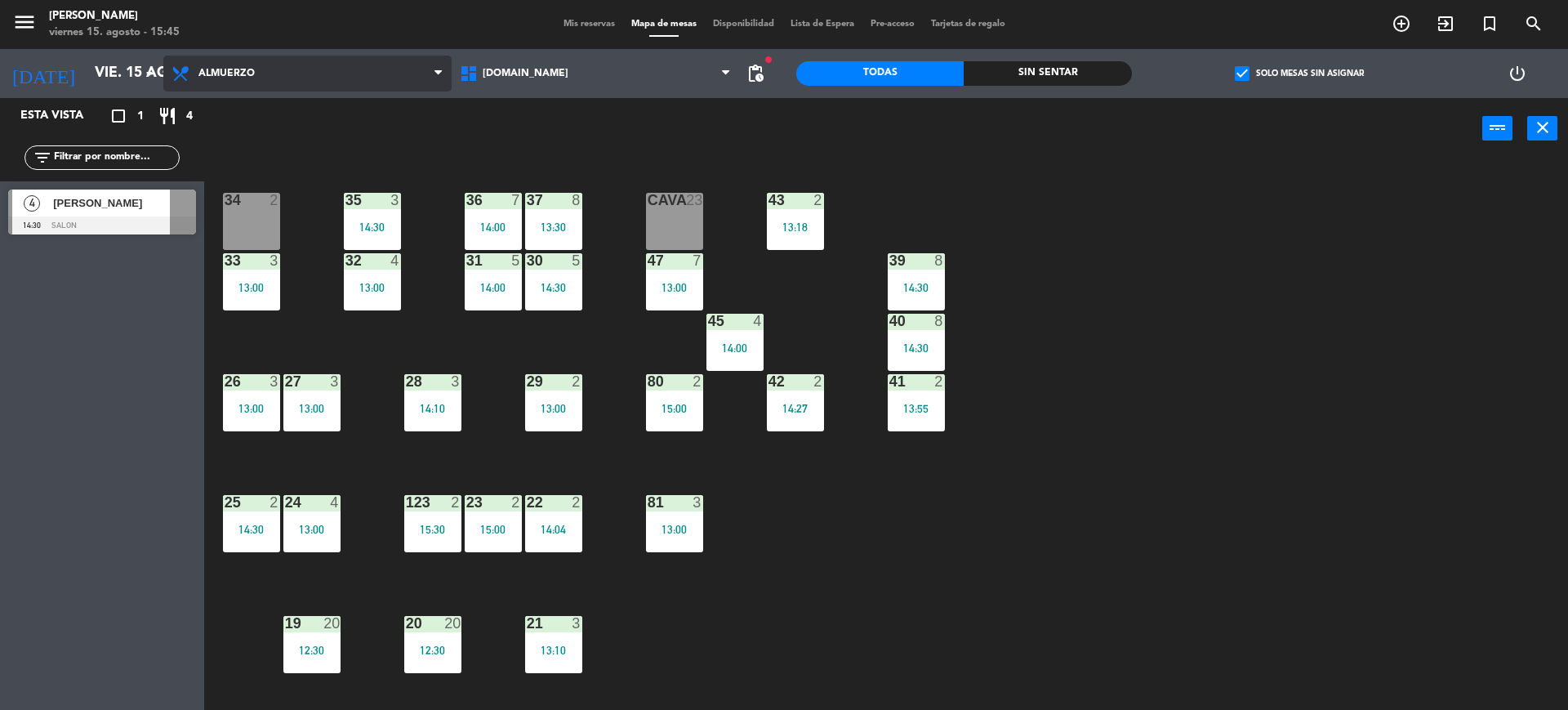
click at [240, 81] on span "Almuerzo" at bounding box center [308, 74] width 289 height 36
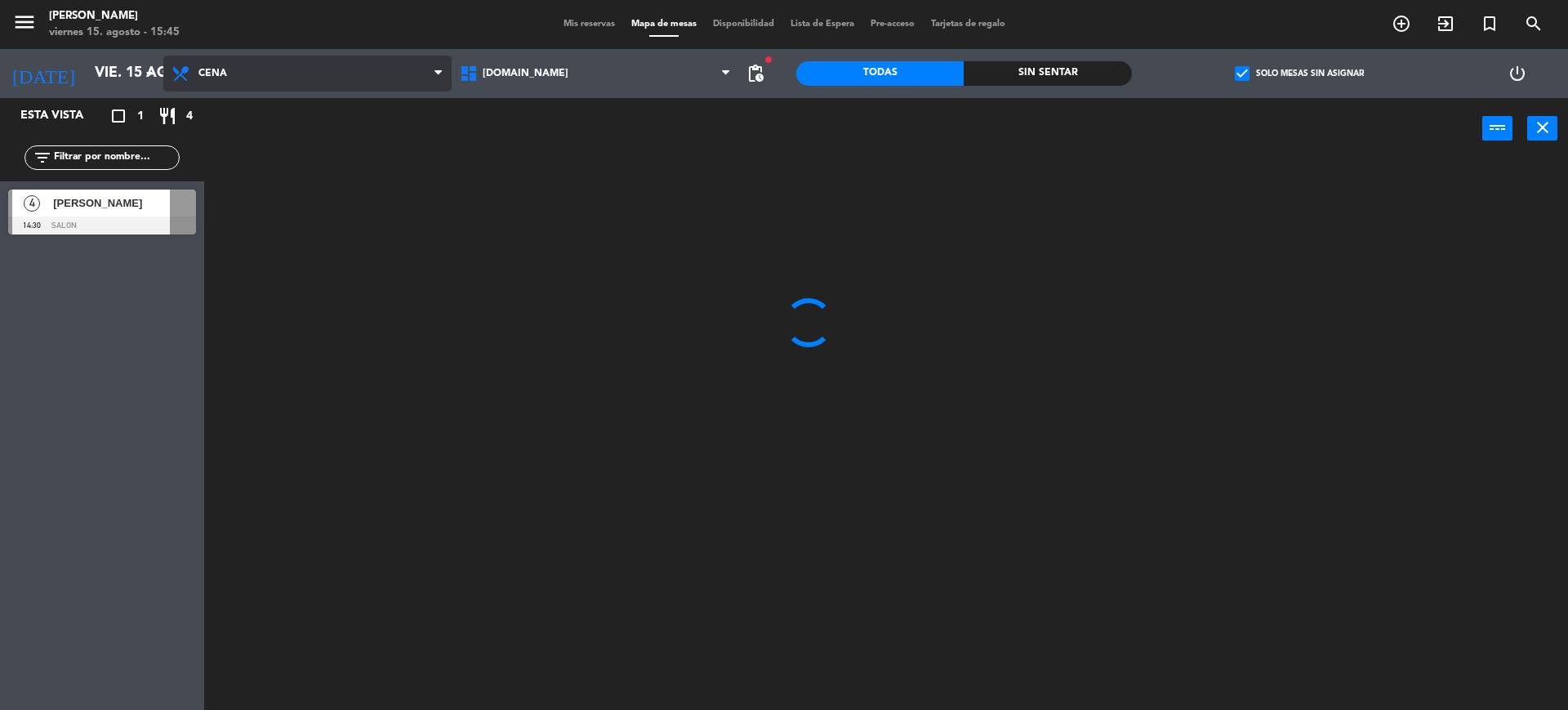
click at [254, 137] on ng-component "menu Gardiner viernes 15. agosto - 15:45 Mis reservas Mapa de mesas Disponibili…" at bounding box center [784, 357] width 1568 height 714
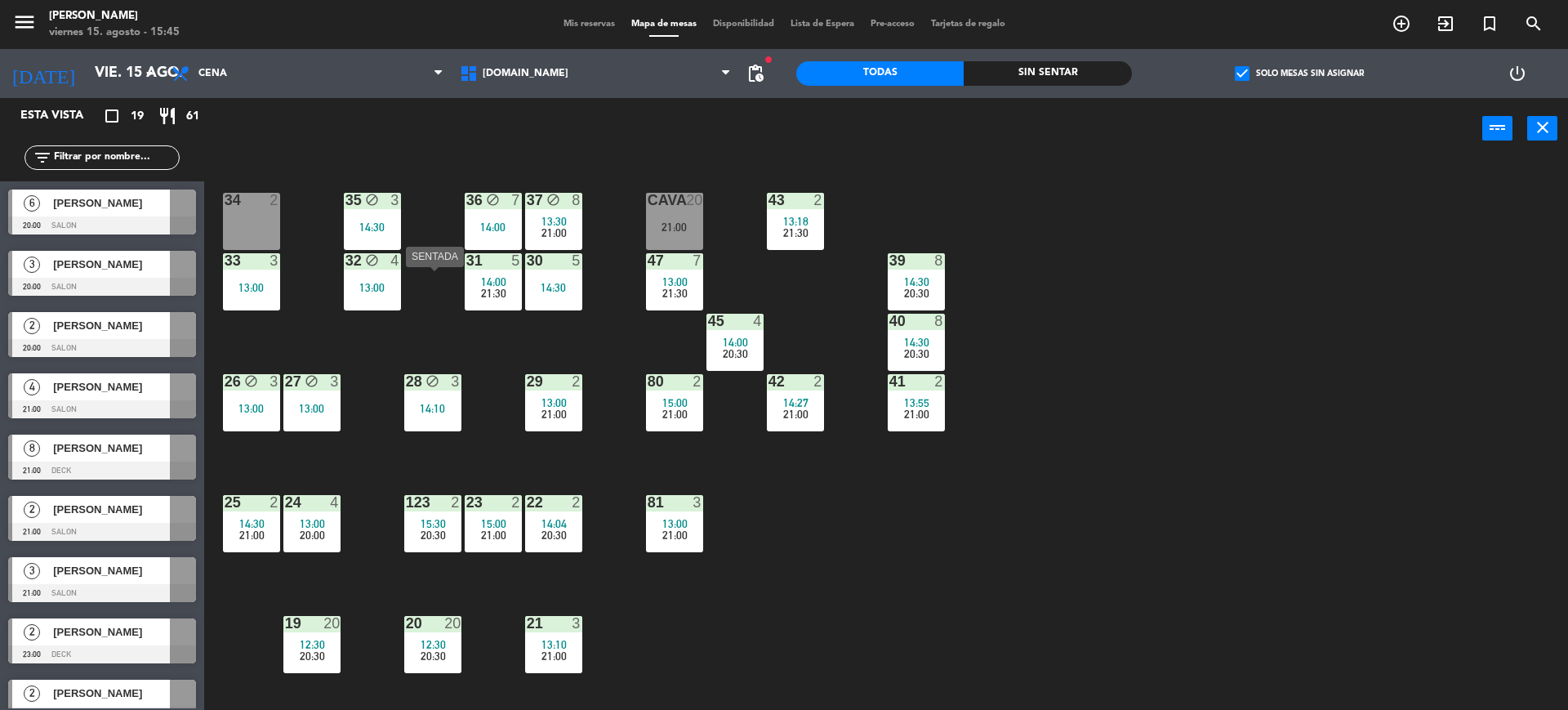
scroll to position [442, 0]
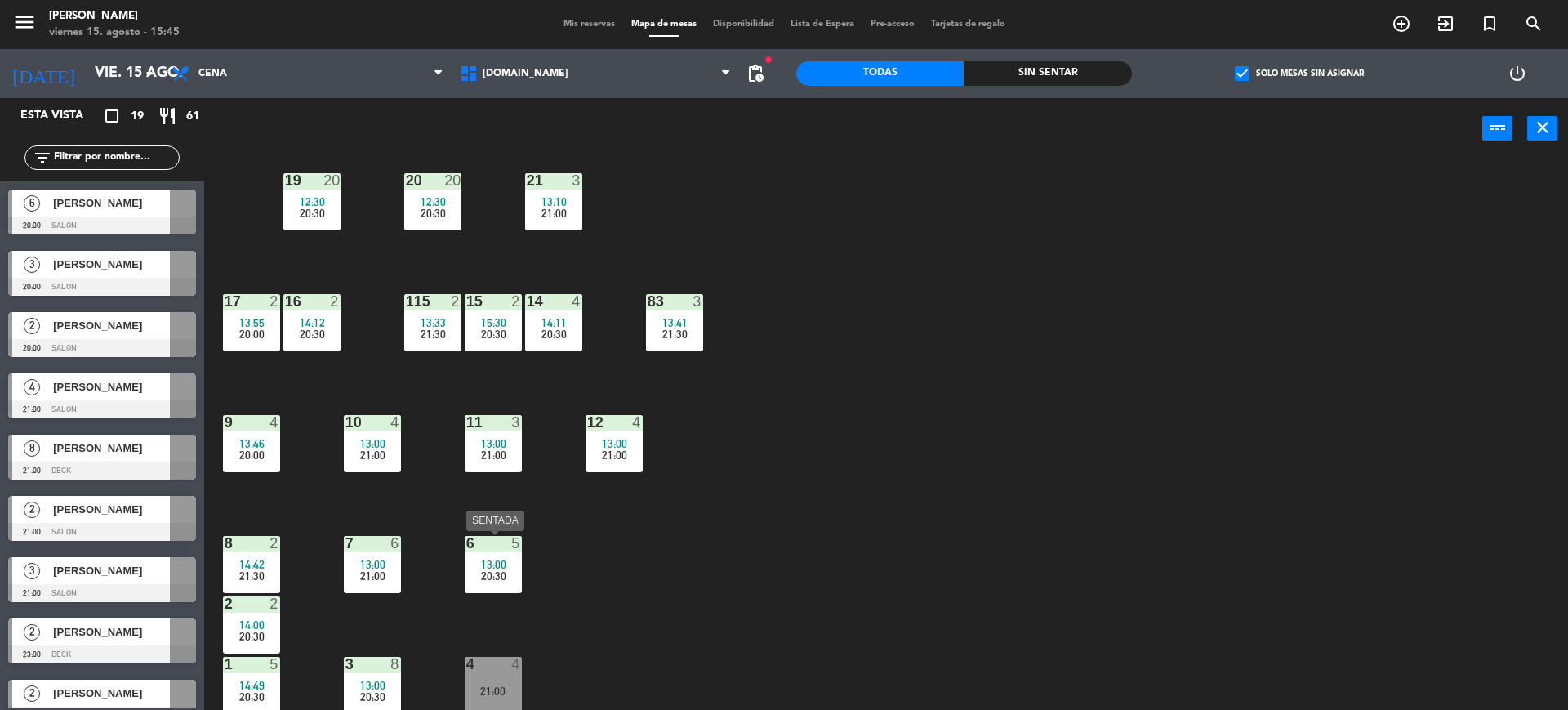
click at [504, 558] on span "13:00" at bounding box center [494, 565] width 26 height 13
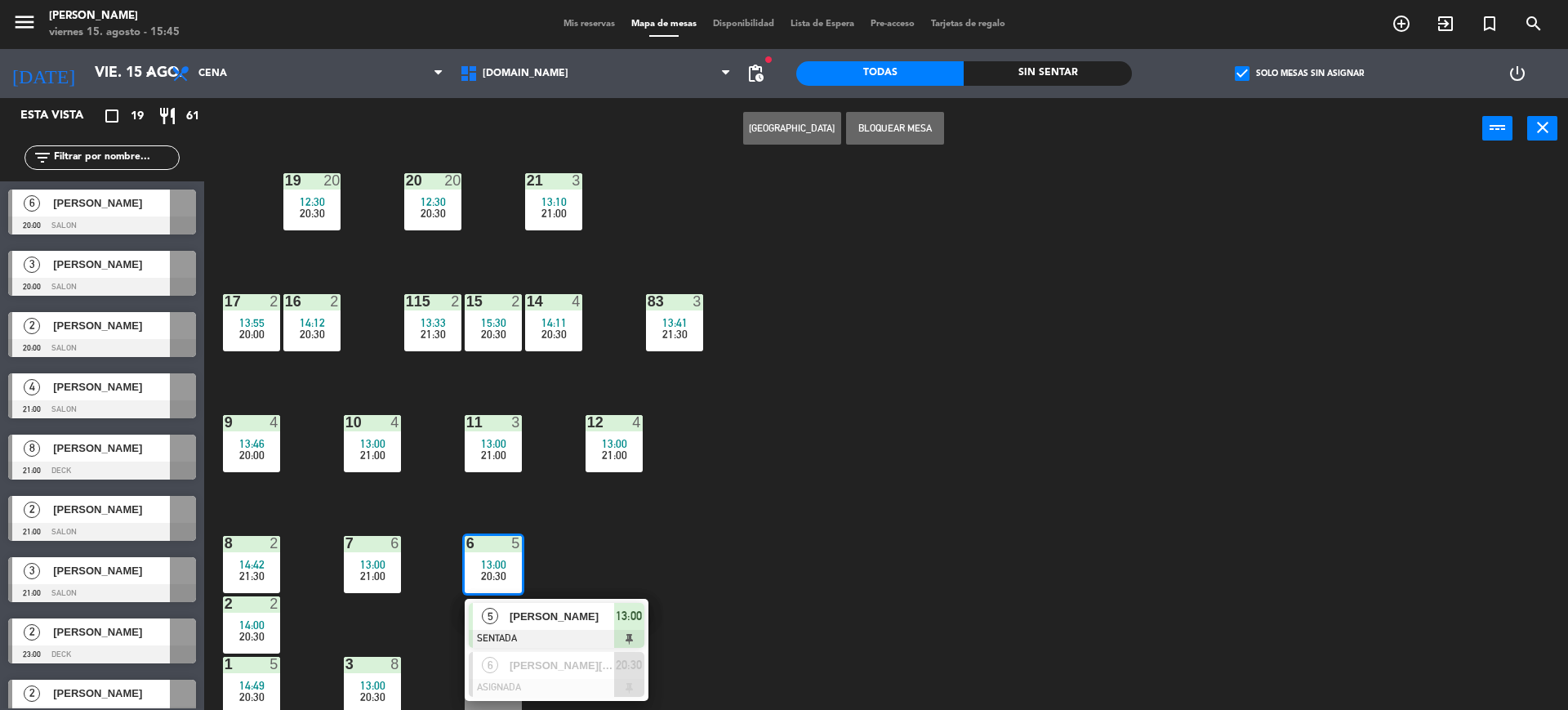
click at [586, 529] on div "34 2 35 block 3 14:30 36 block 7 14:00 43 2 13:18 21:30 37 block 8 13:30 21:00 …" at bounding box center [893, 439] width 1348 height 551
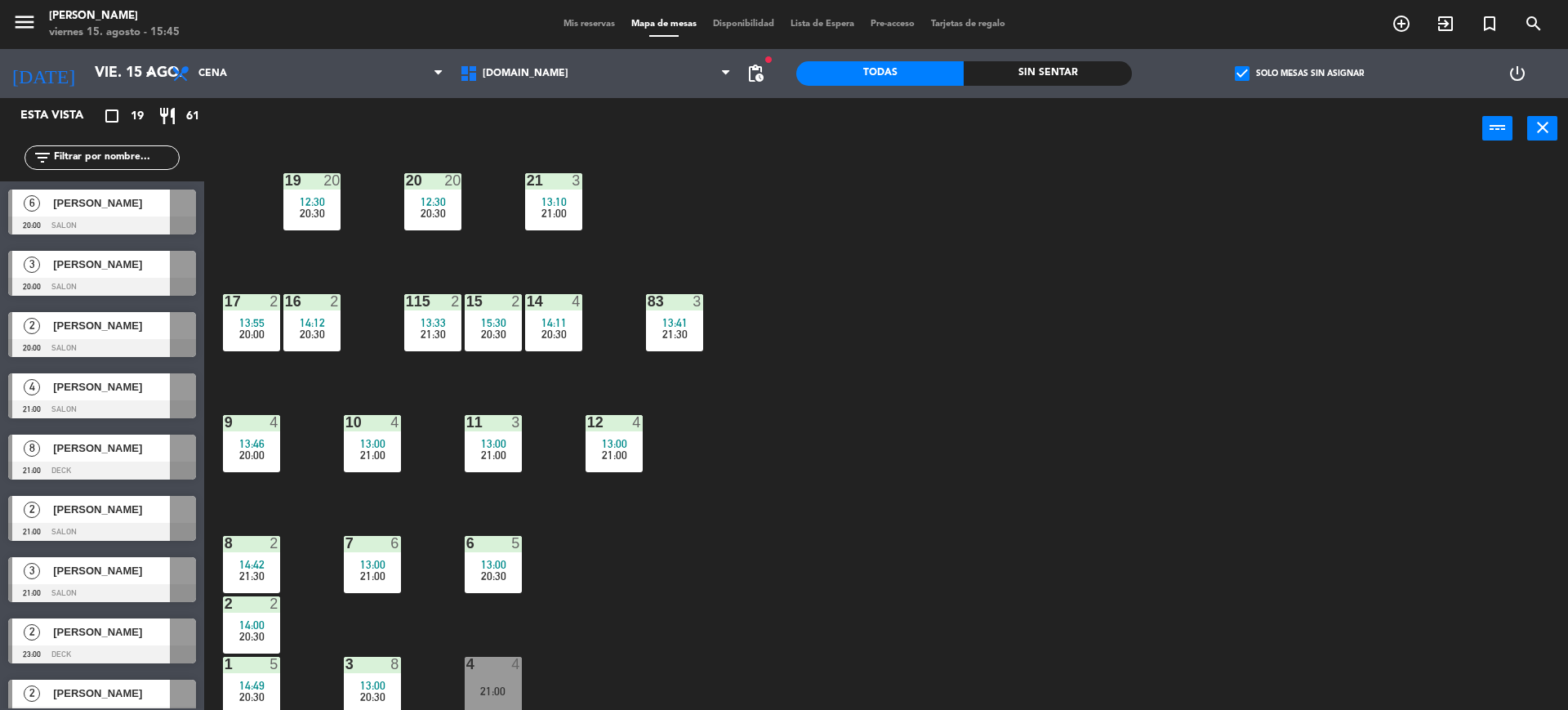
click at [369, 572] on span "21:00" at bounding box center [372, 576] width 26 height 13
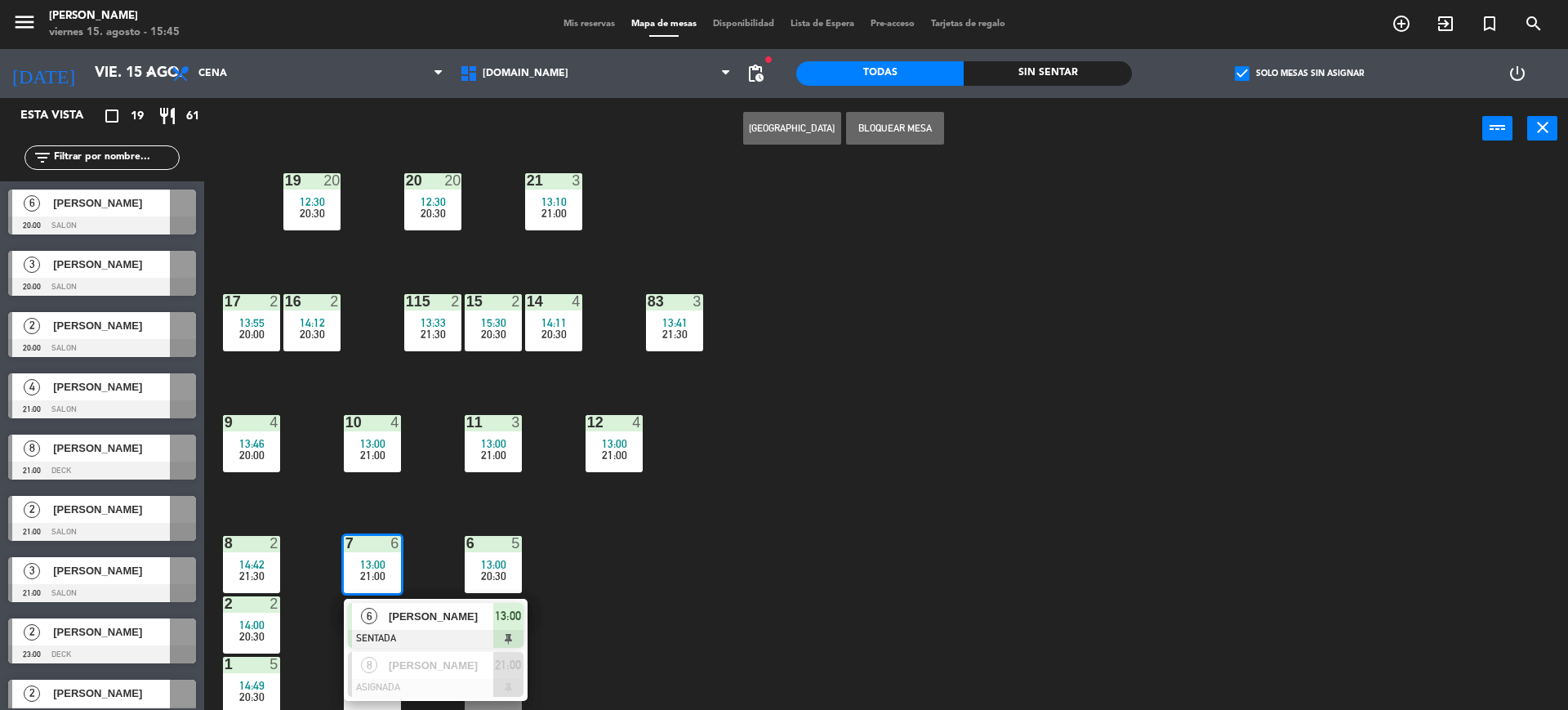
click at [584, 543] on div "34 2 35 block 3 14:30 36 block 7 14:00 43 2 13:18 21:30 37 block 8 13:30 21:00 …" at bounding box center [893, 439] width 1348 height 551
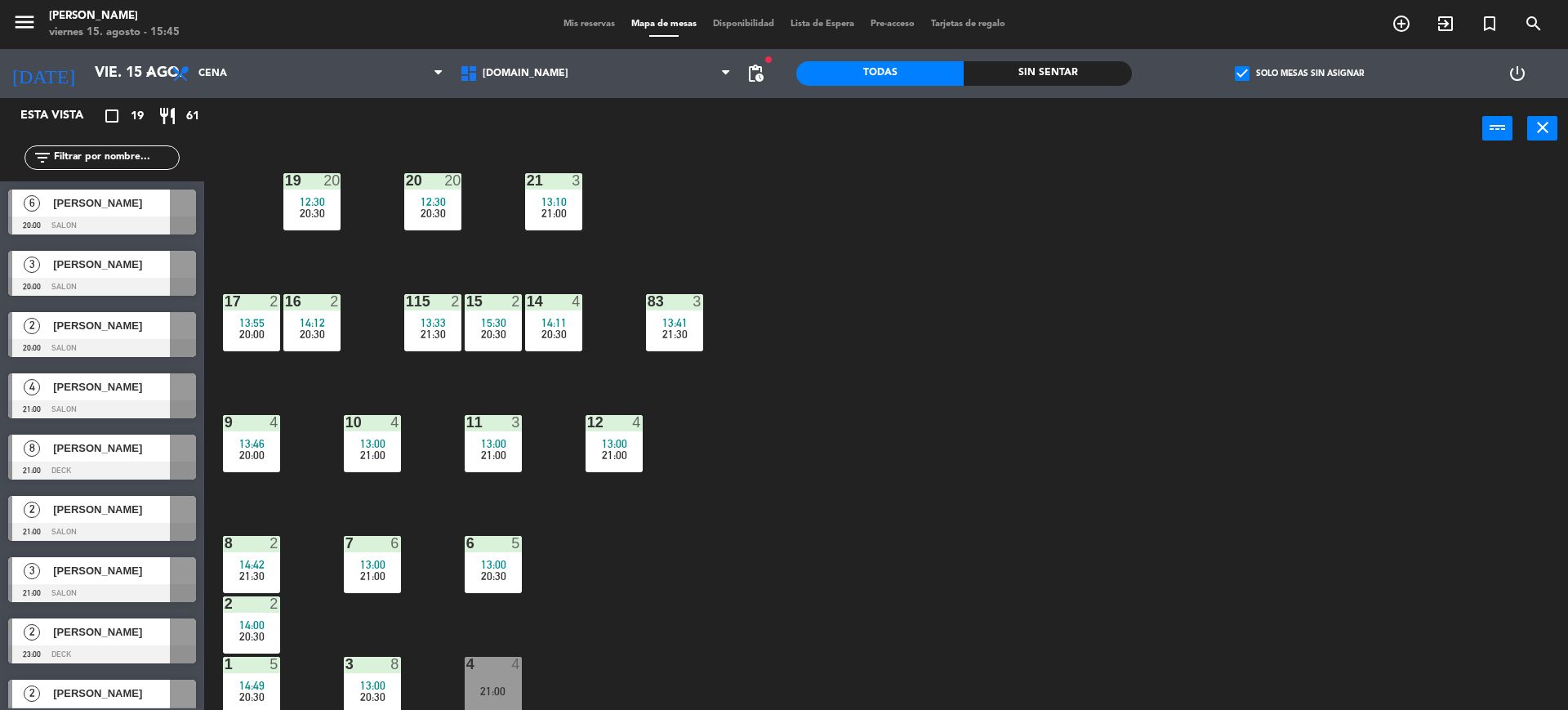
click at [367, 681] on span "13:00" at bounding box center [372, 685] width 26 height 13
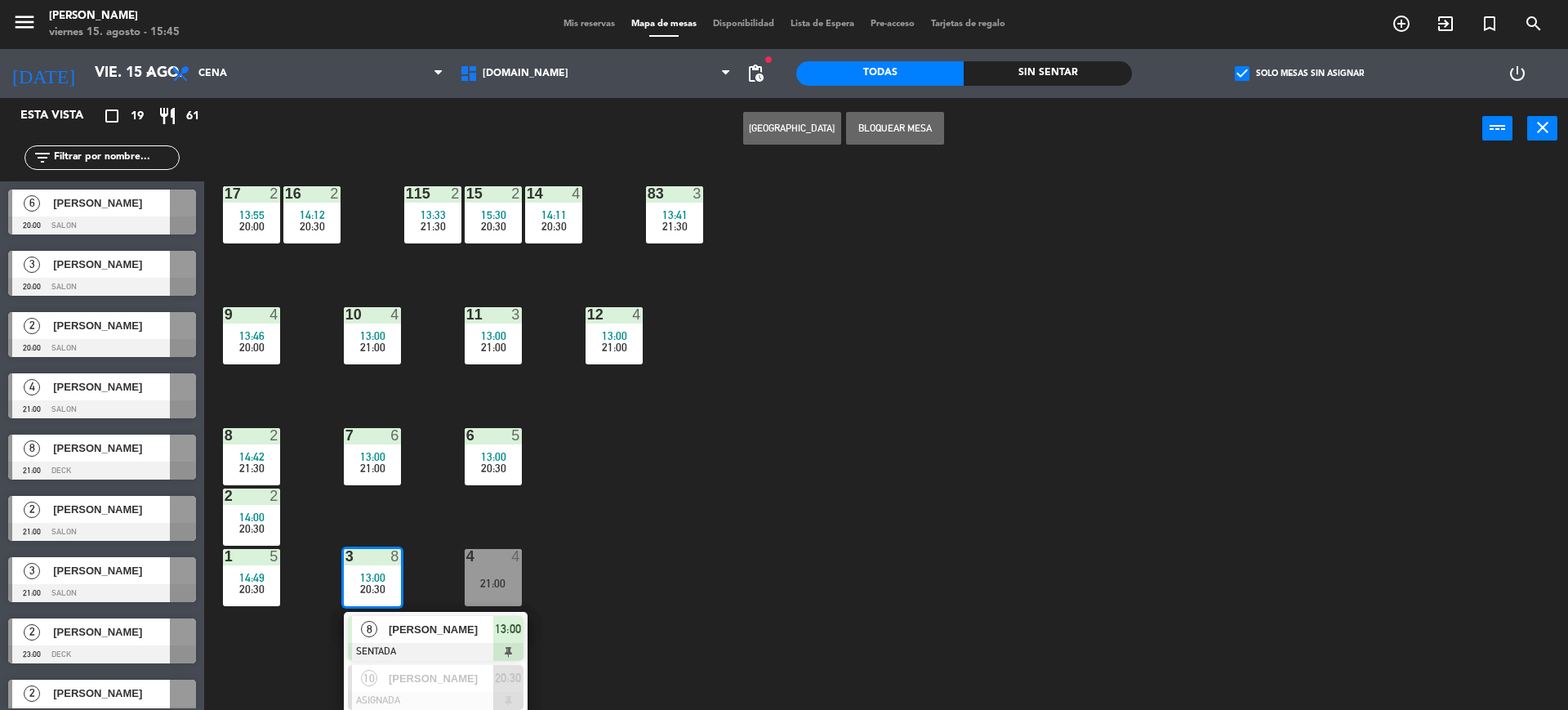
click at [618, 551] on div "34 2 35 block 3 14:30 36 block 7 14:00 43 2 13:18 21:30 37 block 8 13:30 21:00 …" at bounding box center [893, 439] width 1348 height 551
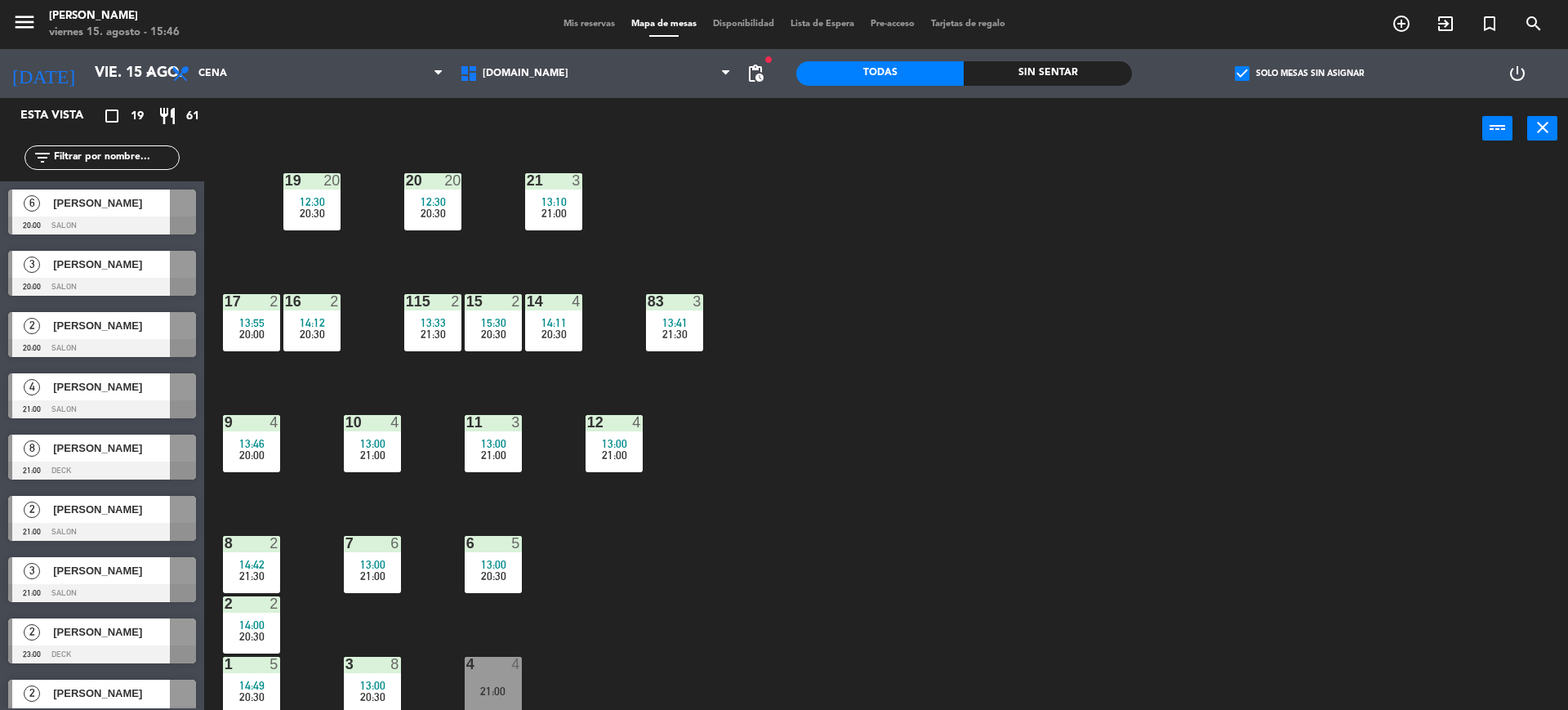
click at [365, 666] on div at bounding box center [372, 663] width 27 height 14
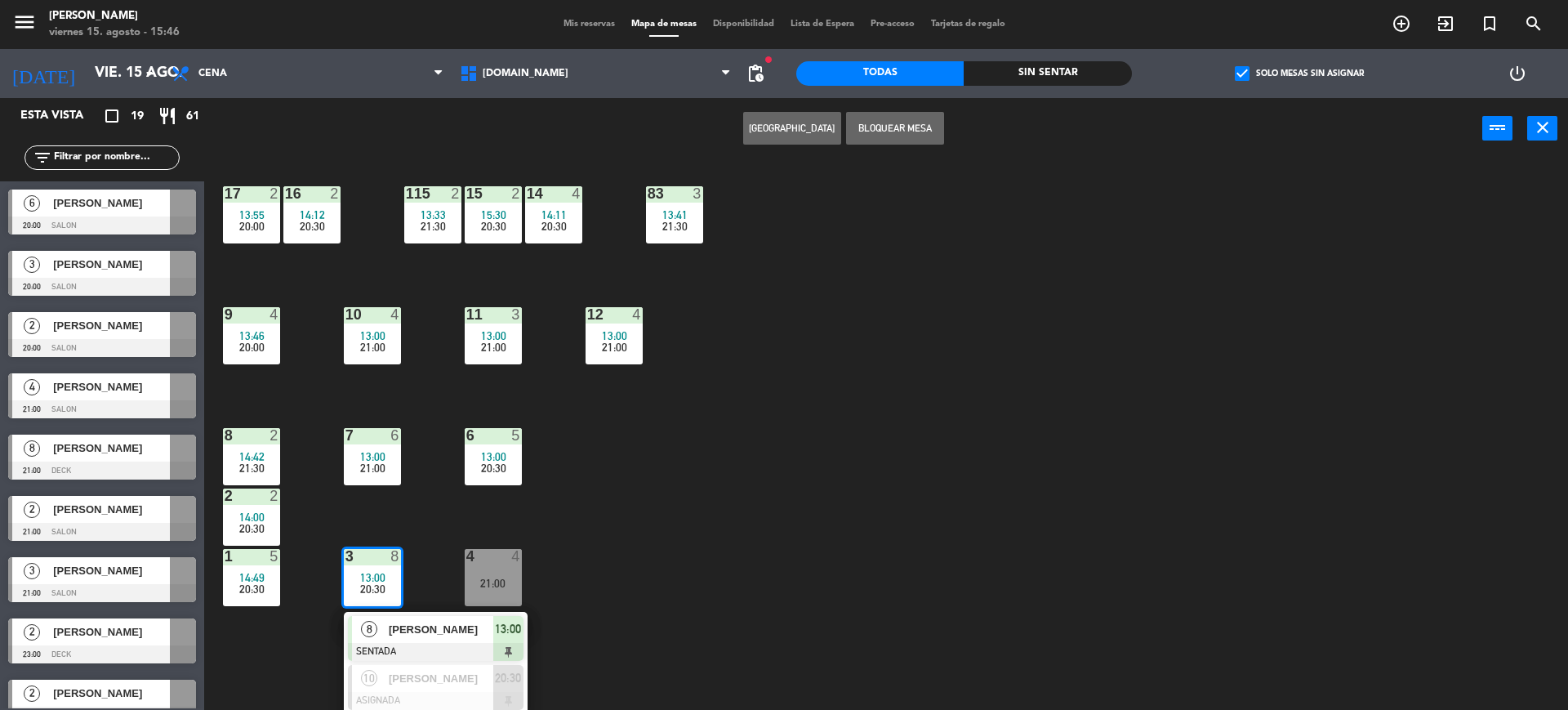
click at [858, 532] on div "34 2 35 block 3 14:30 36 block 7 14:00 43 2 13:18 21:30 37 block 8 13:30 21:00 …" at bounding box center [893, 439] width 1348 height 551
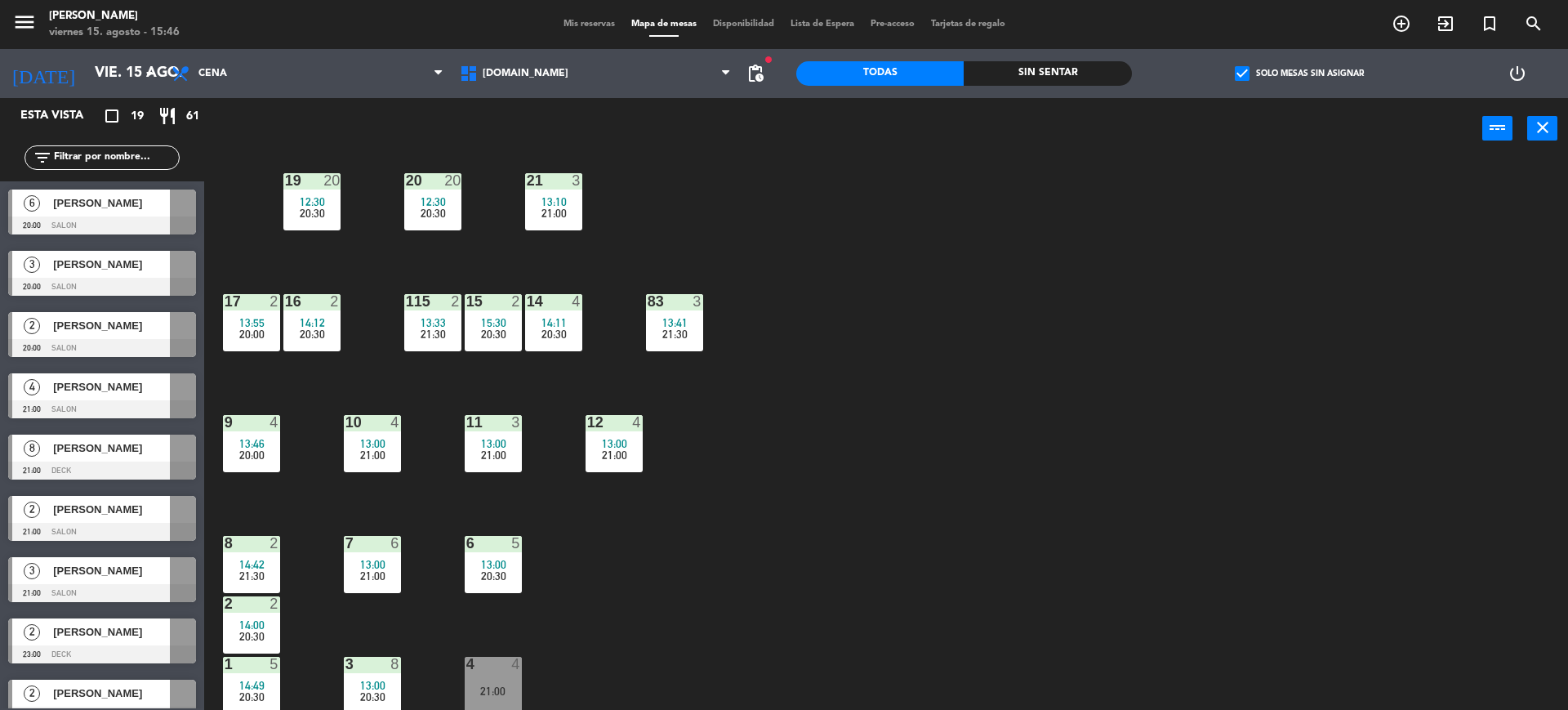
scroll to position [137, 0]
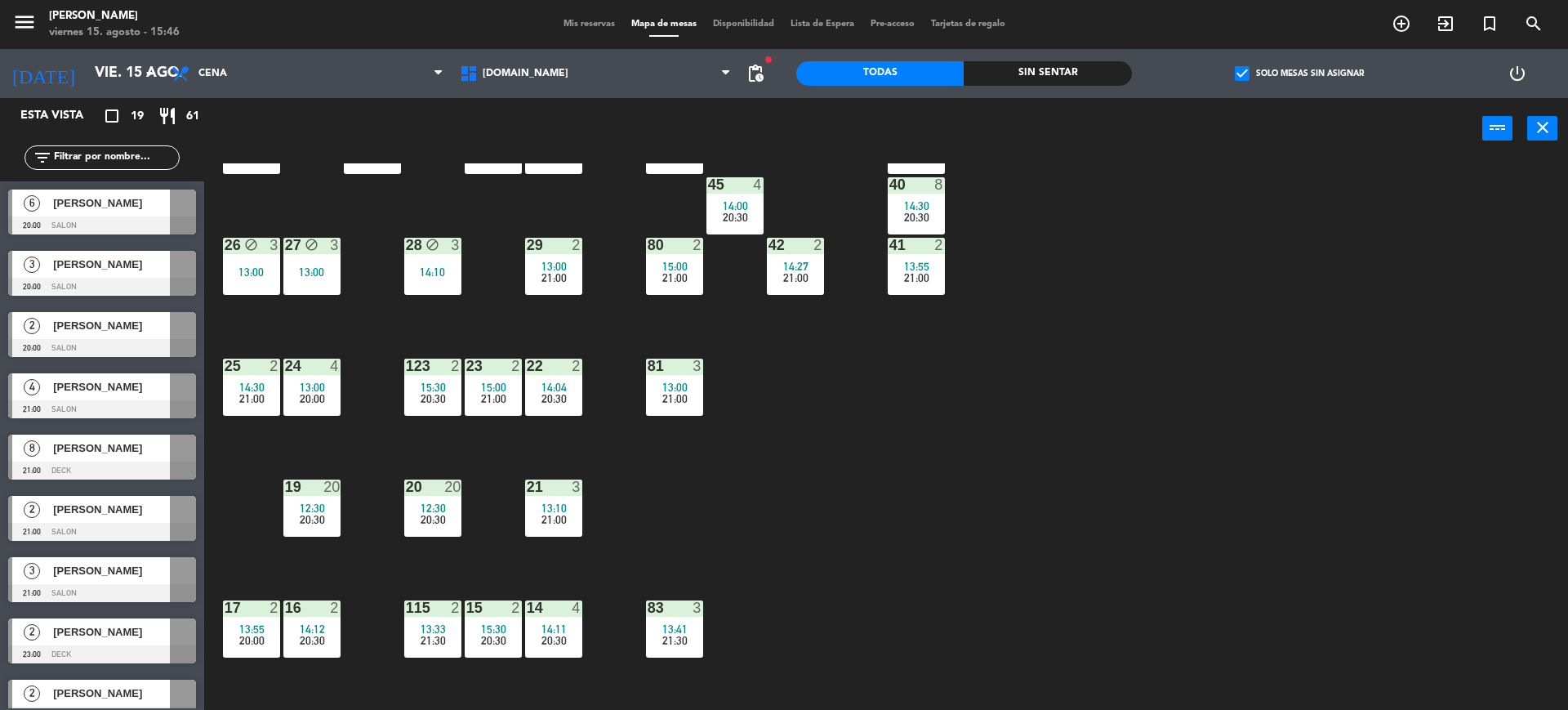
click at [447, 529] on div "20 20 12:30 20:30" at bounding box center [433, 508] width 57 height 57
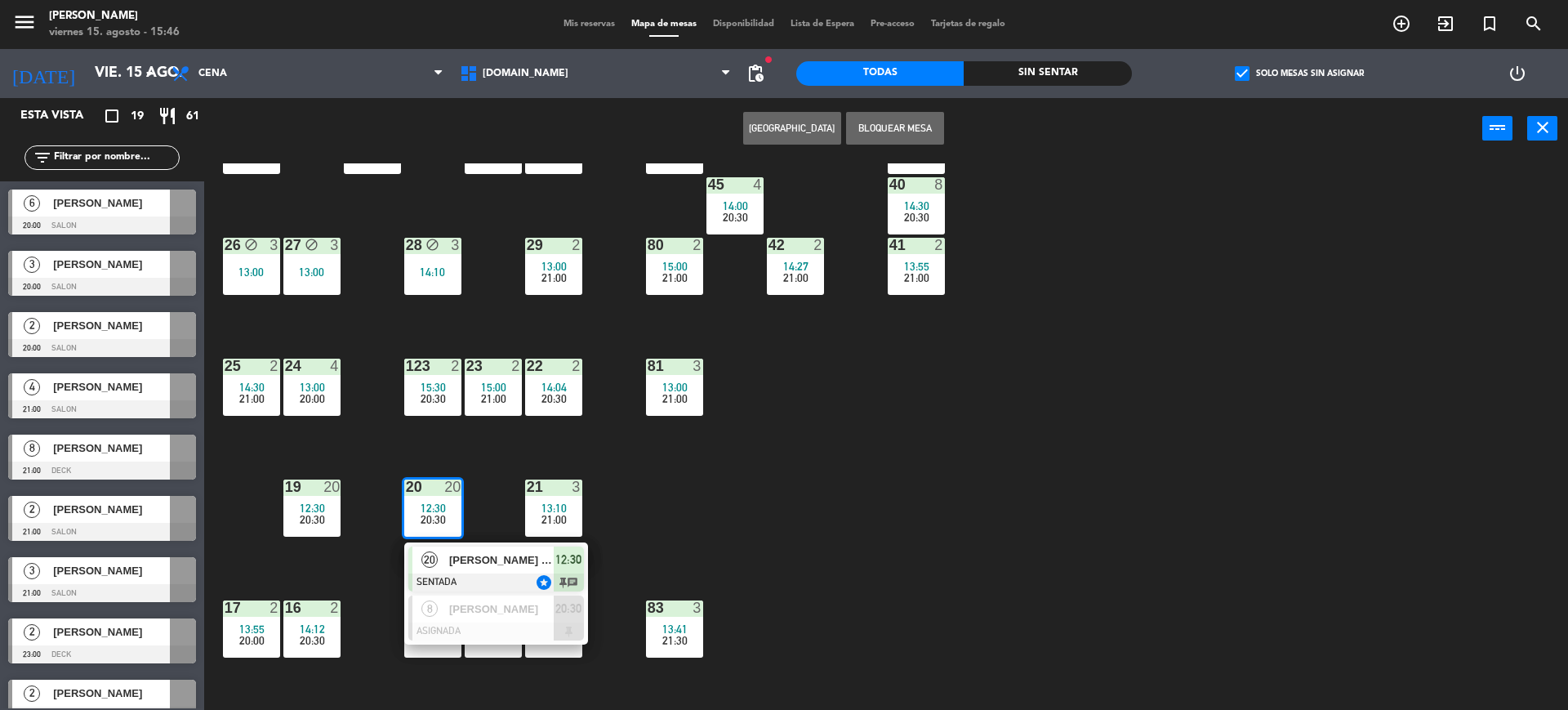
click at [501, 495] on div "34 2 35 block 3 14:30 36 block 7 14:00 43 2 13:18 21:30 37 block 8 13:30 21:00 …" at bounding box center [893, 439] width 1348 height 551
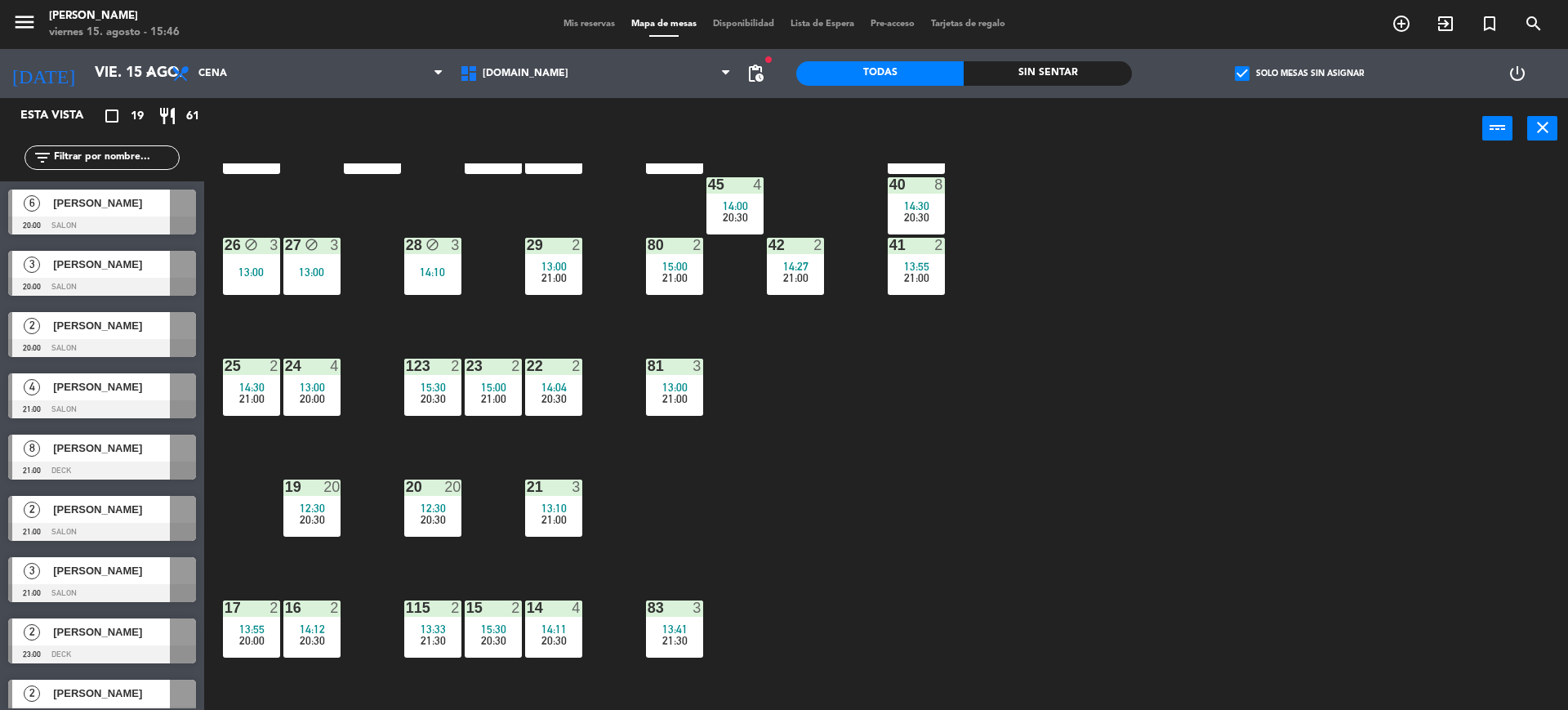
click at [797, 496] on div "34 2 35 block 3 14:30 36 block 7 14:00 43 2 13:18 21:30 37 block 8 13:30 21:00 …" at bounding box center [893, 439] width 1348 height 551
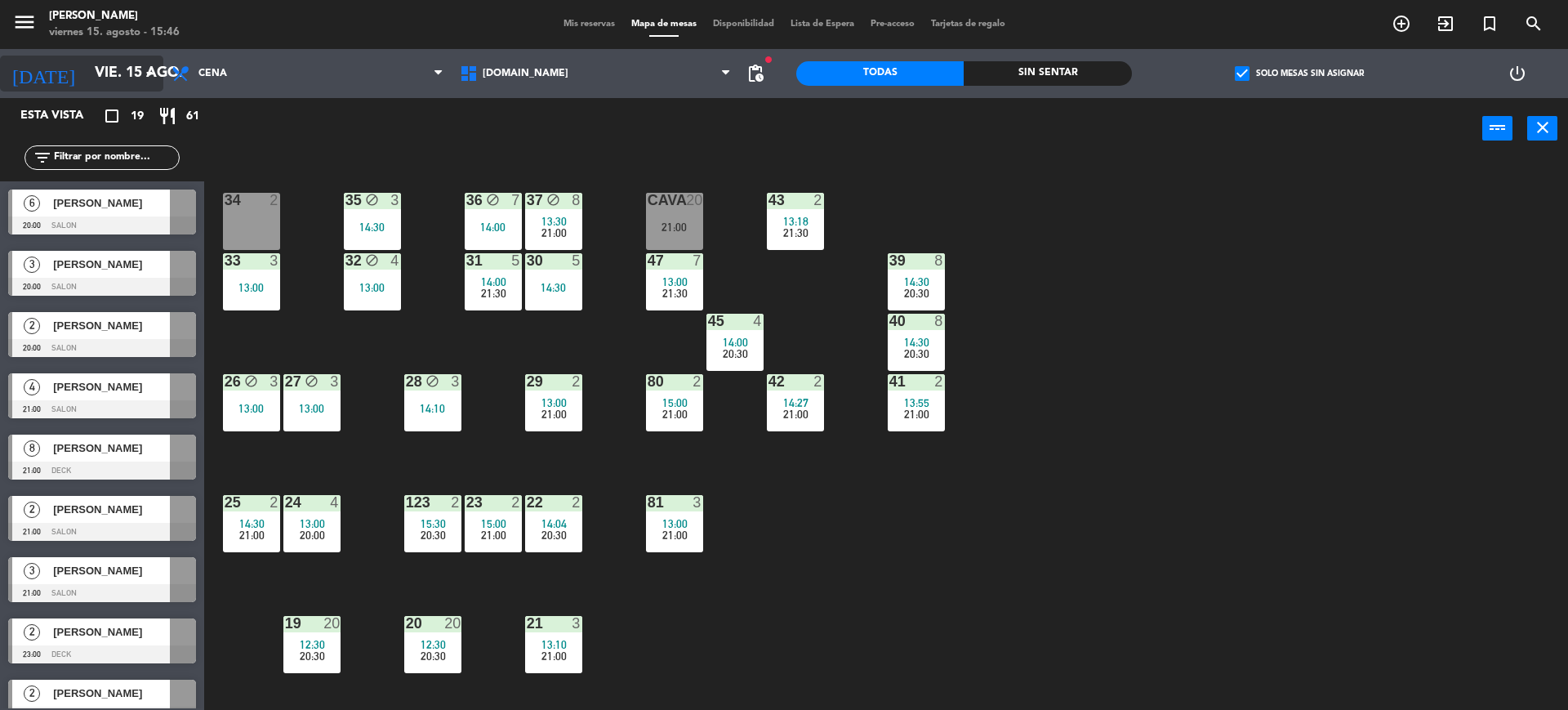
click at [109, 72] on input "vie. 15 ago." at bounding box center [181, 73] width 190 height 32
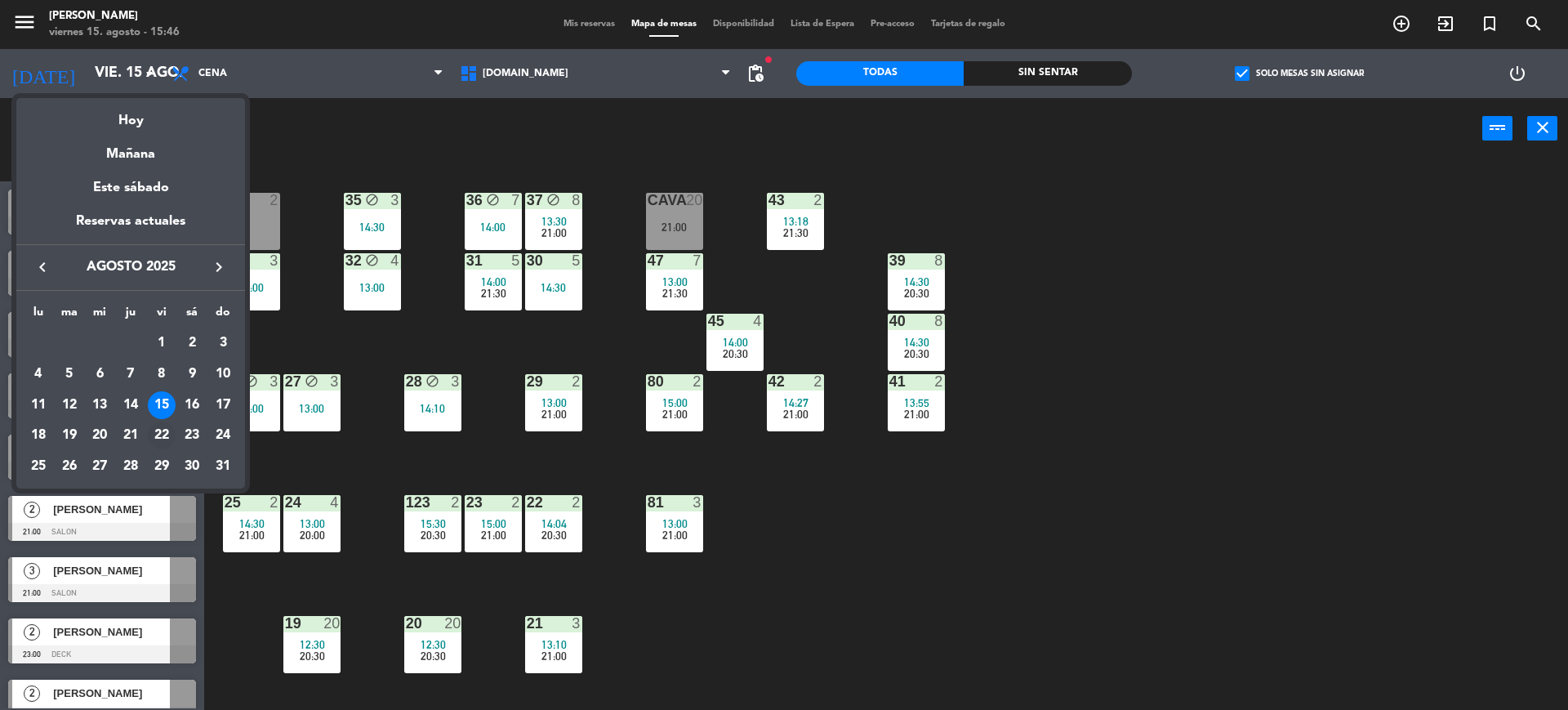
click at [173, 439] on div "22" at bounding box center [161, 435] width 28 height 28
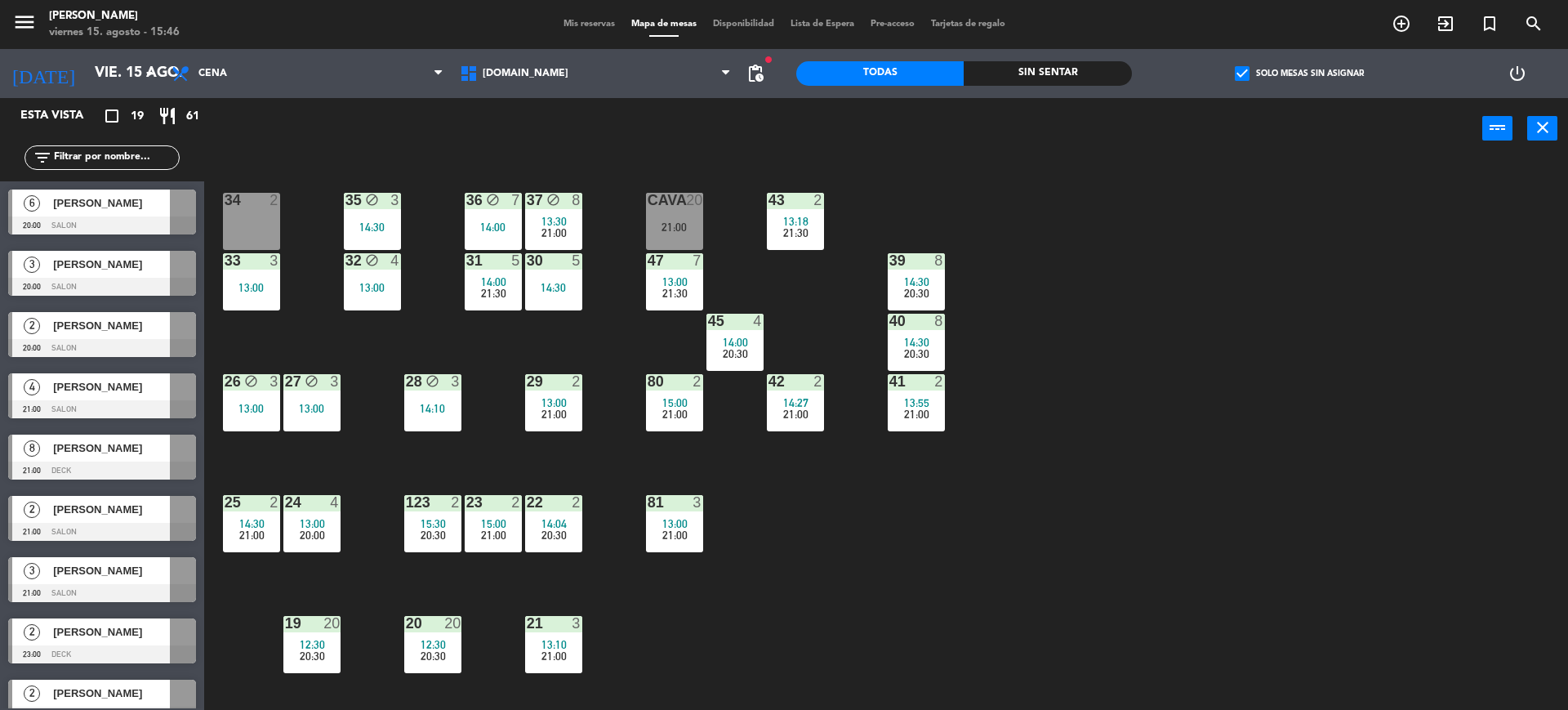
type input "vie. 22 ago."
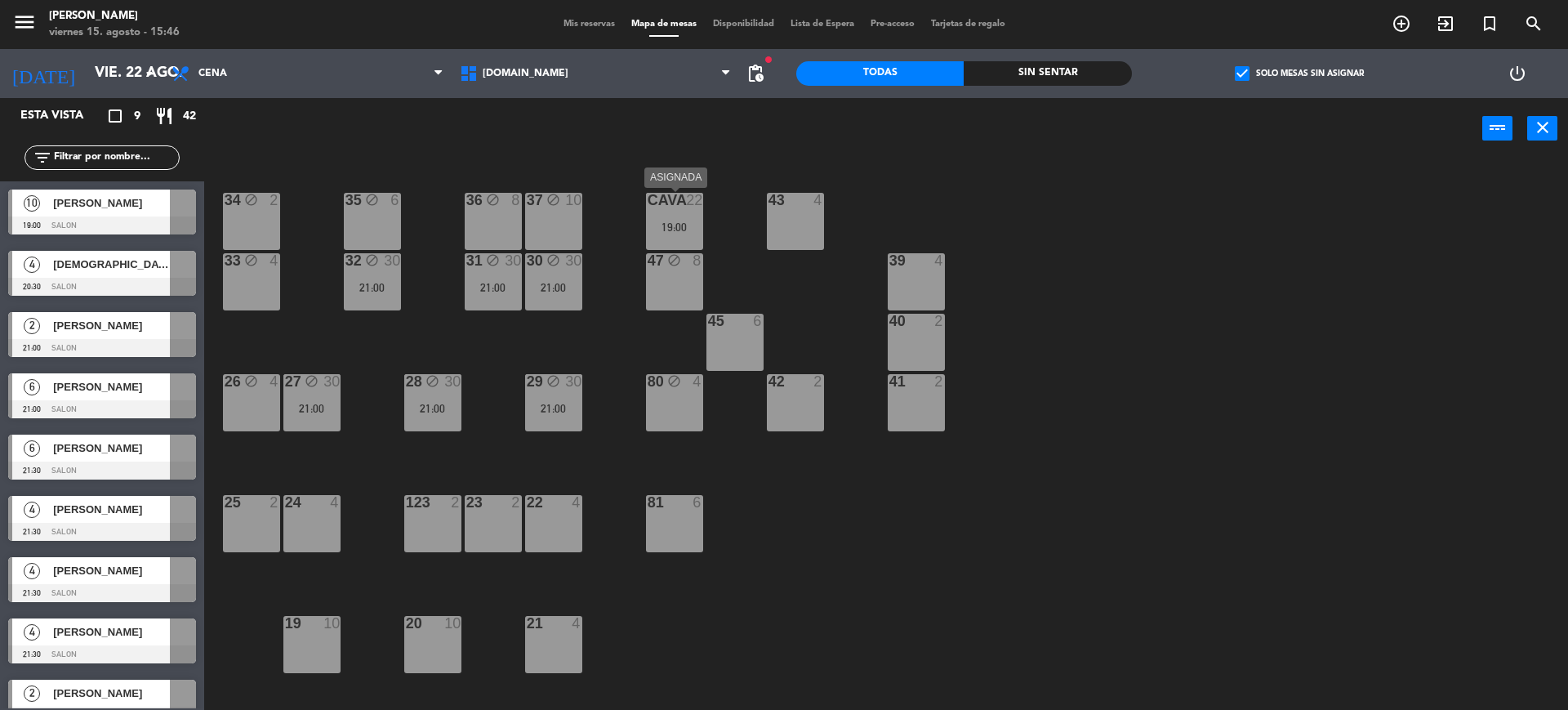
click at [648, 206] on div "CAVA" at bounding box center [647, 199] width 1 height 14
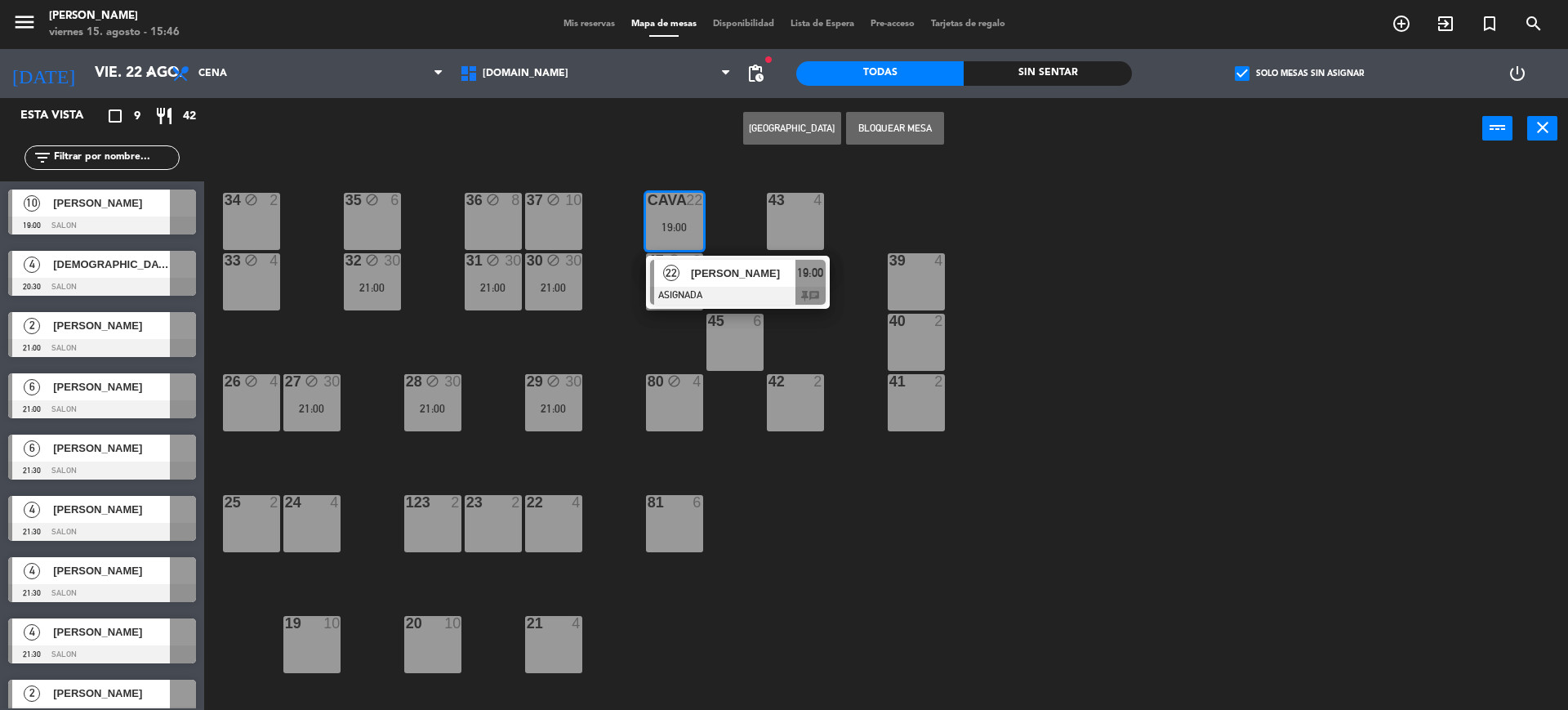
click at [834, 332] on div "34 block 2 35 block 6 36 block 8 43 4 37 block 10 CAVA 22 19:00 22 [PERSON_NAME…" at bounding box center [893, 439] width 1348 height 551
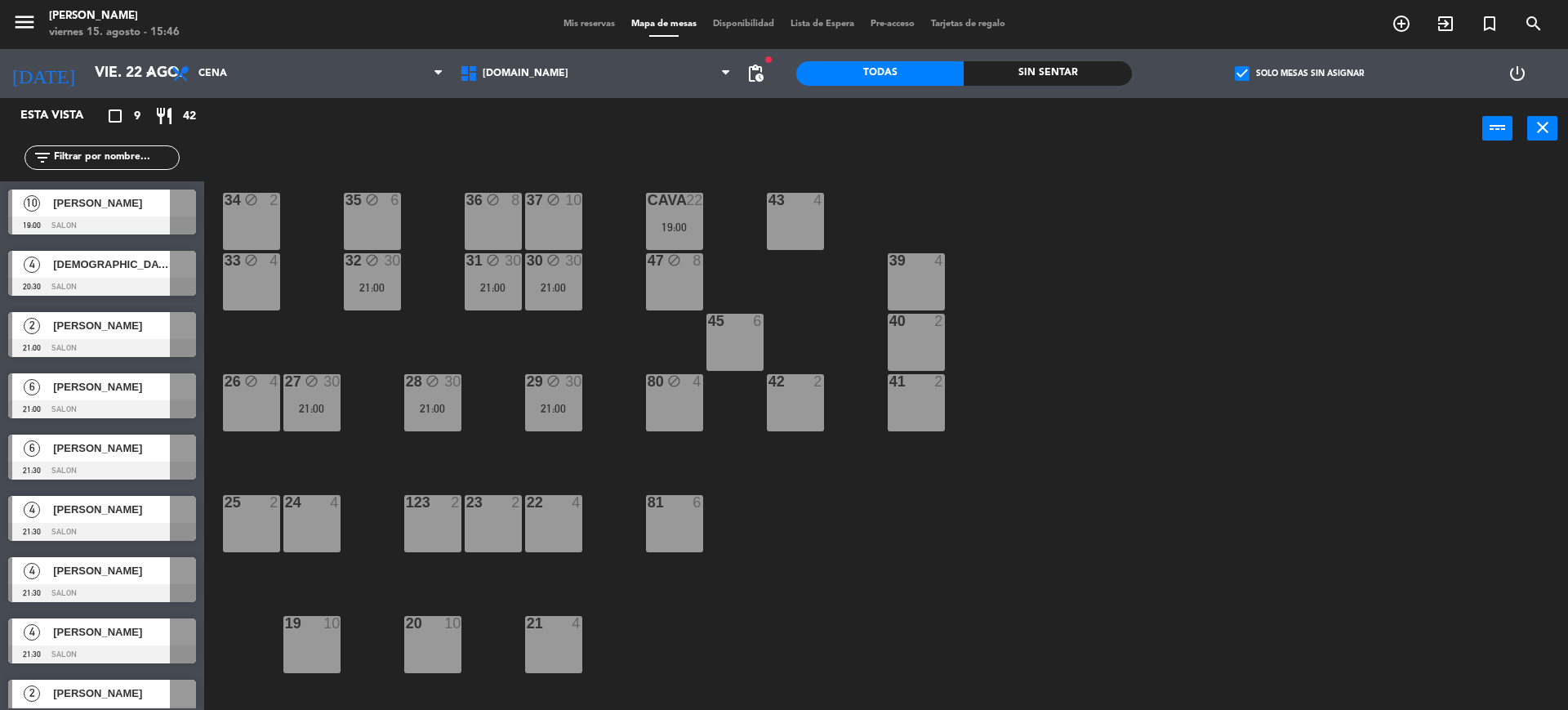
click at [535, 295] on div "30 block 30 21:00" at bounding box center [553, 282] width 57 height 57
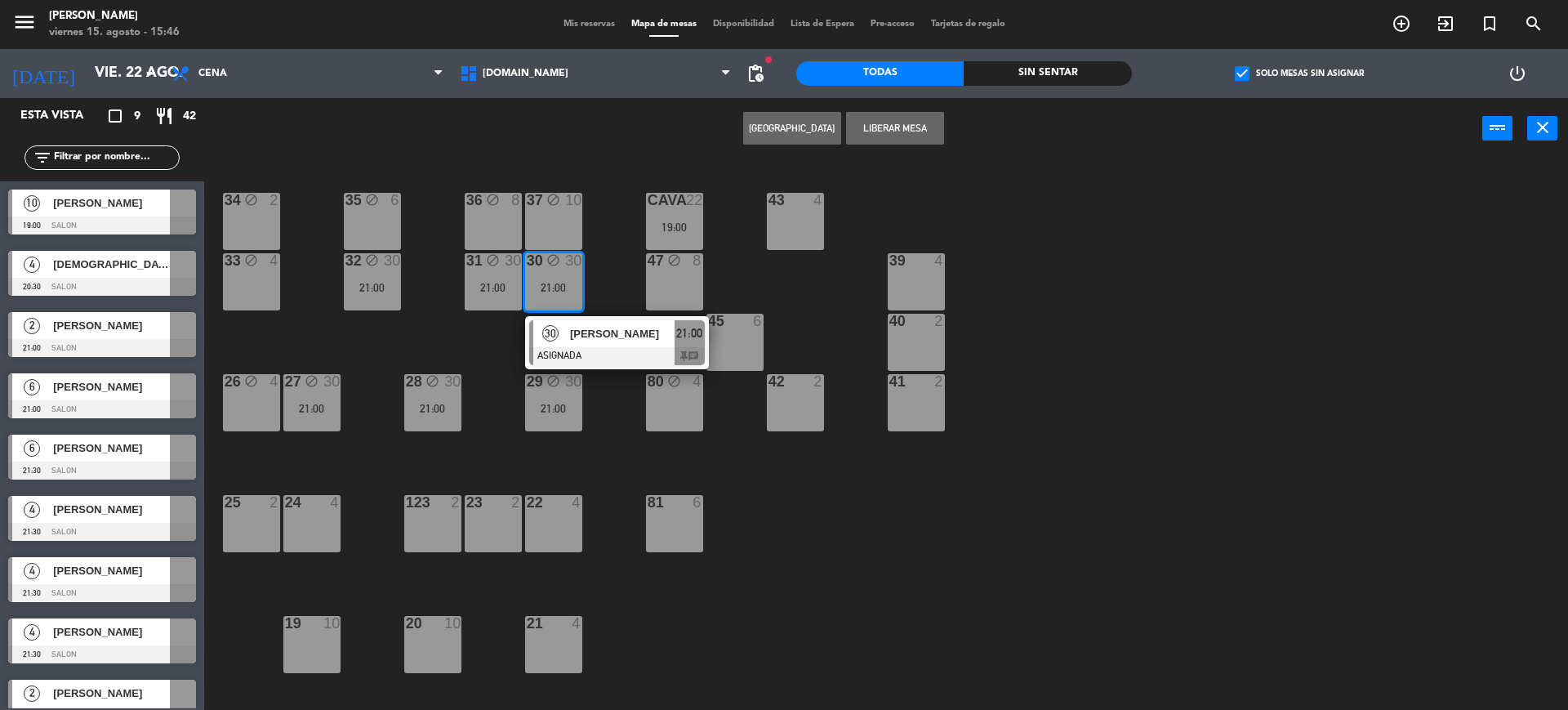
click at [857, 342] on div "34 block 2 35 block 6 36 block 8 43 4 37 block 10 CAVA 22 19:00 33 block 4 32 b…" at bounding box center [893, 439] width 1348 height 551
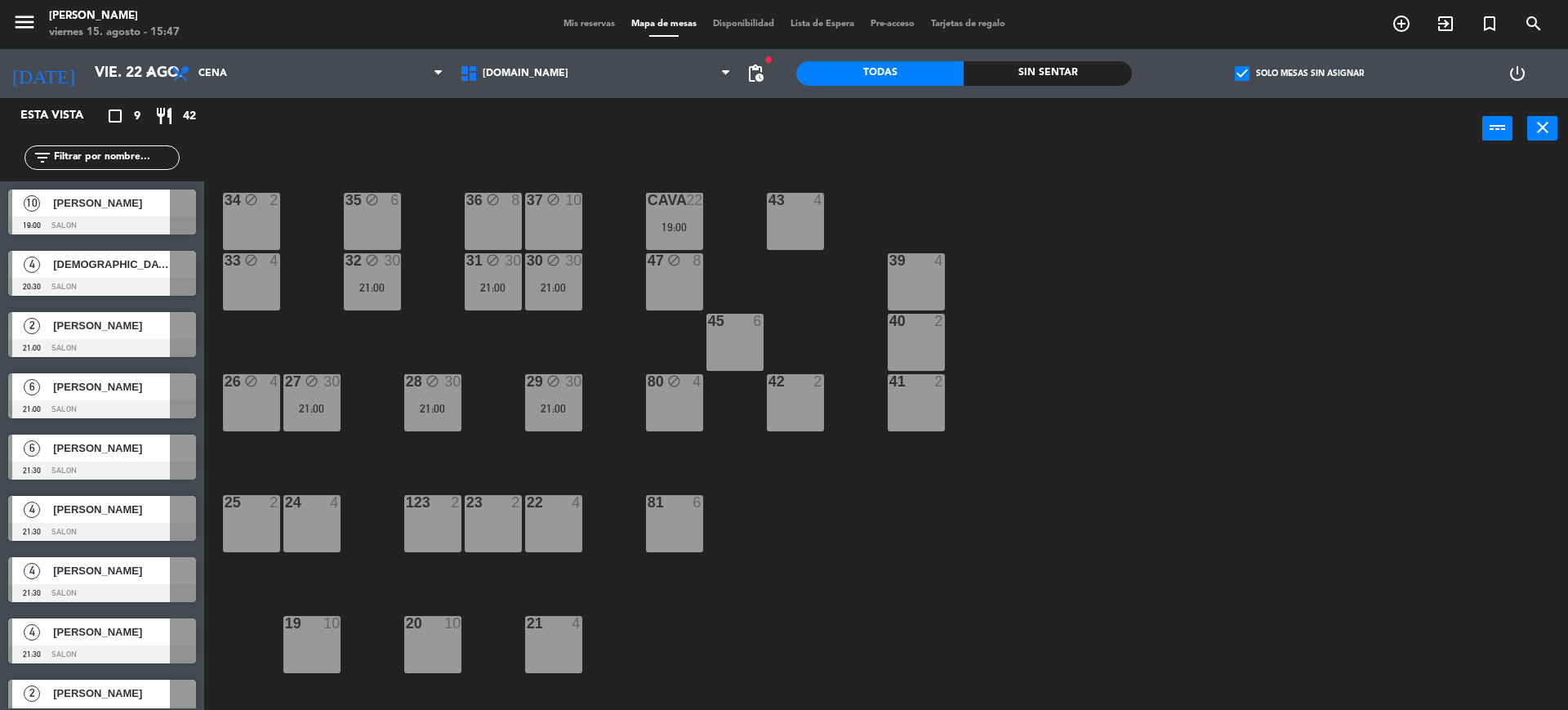
click at [644, 201] on div "CAVA" at bounding box center [647, 199] width 27 height 14
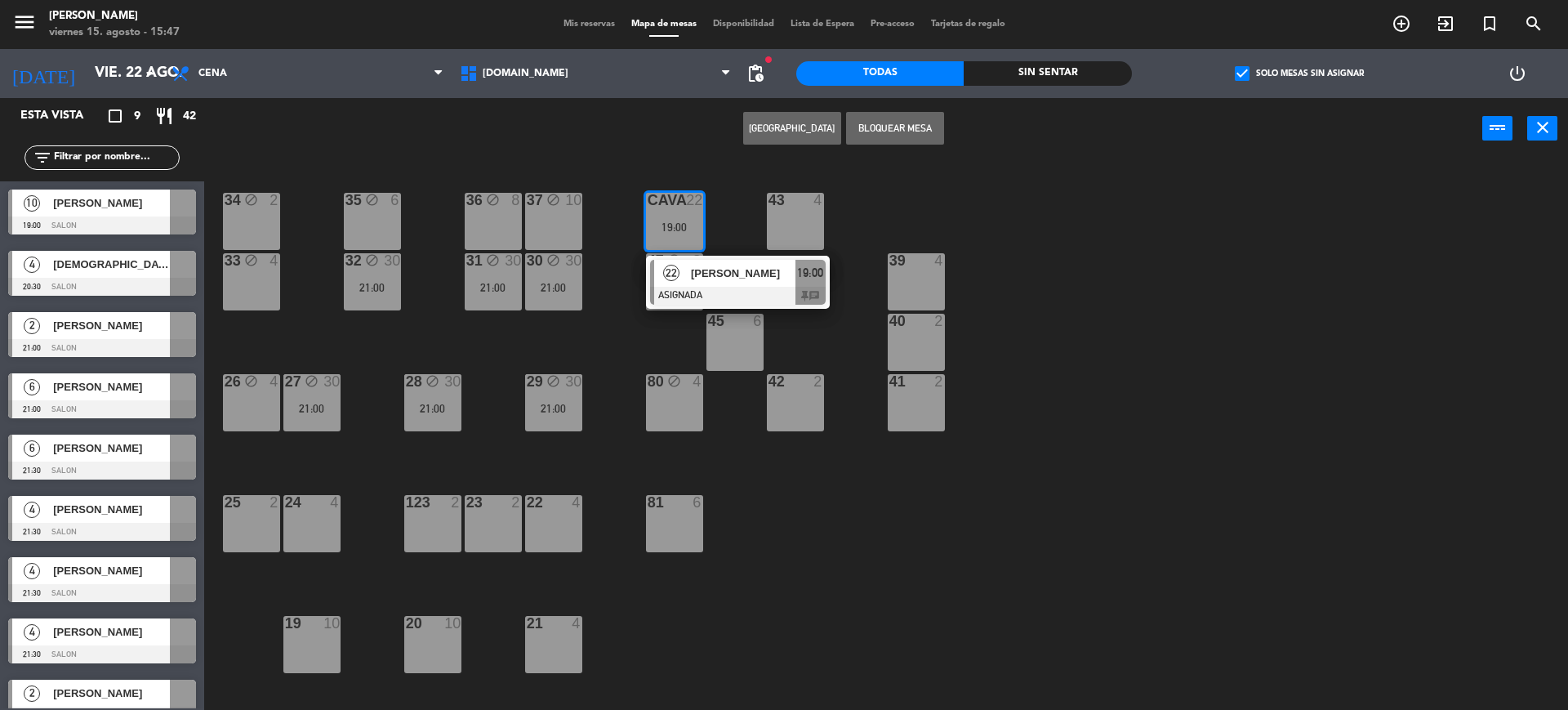
drag, startPoint x: 0, startPoint y: 62, endPoint x: 727, endPoint y: 202, distance: 740.4
click at [727, 202] on div "34 block 2 35 block 6 36 block 8 43 4 37 block 10 CAVA 22 19:00 22 [PERSON_NAME…" at bounding box center [893, 439] width 1348 height 551
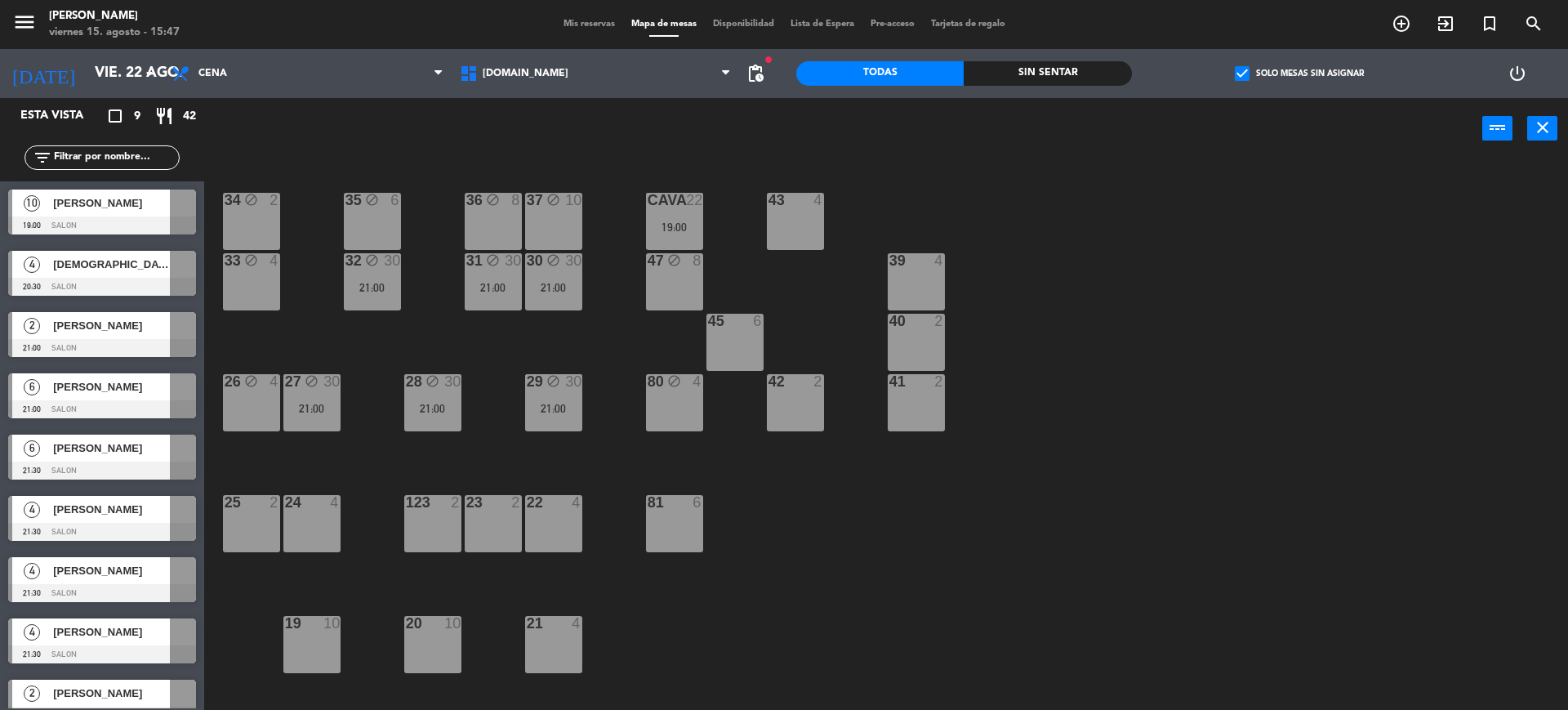
click at [664, 219] on div "CAVA 22 19:00" at bounding box center [675, 221] width 57 height 57
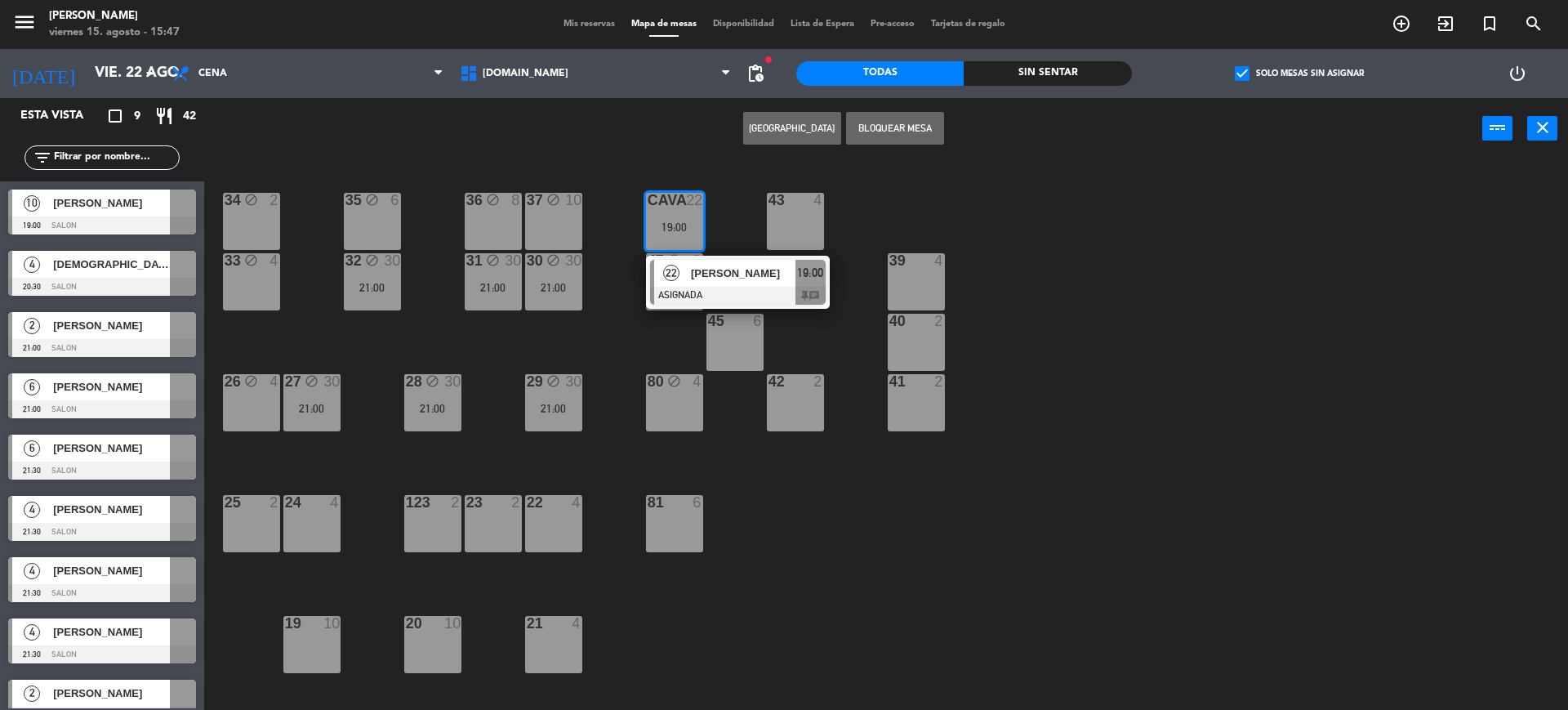
click at [739, 270] on span "[PERSON_NAME]" at bounding box center [743, 273] width 104 height 17
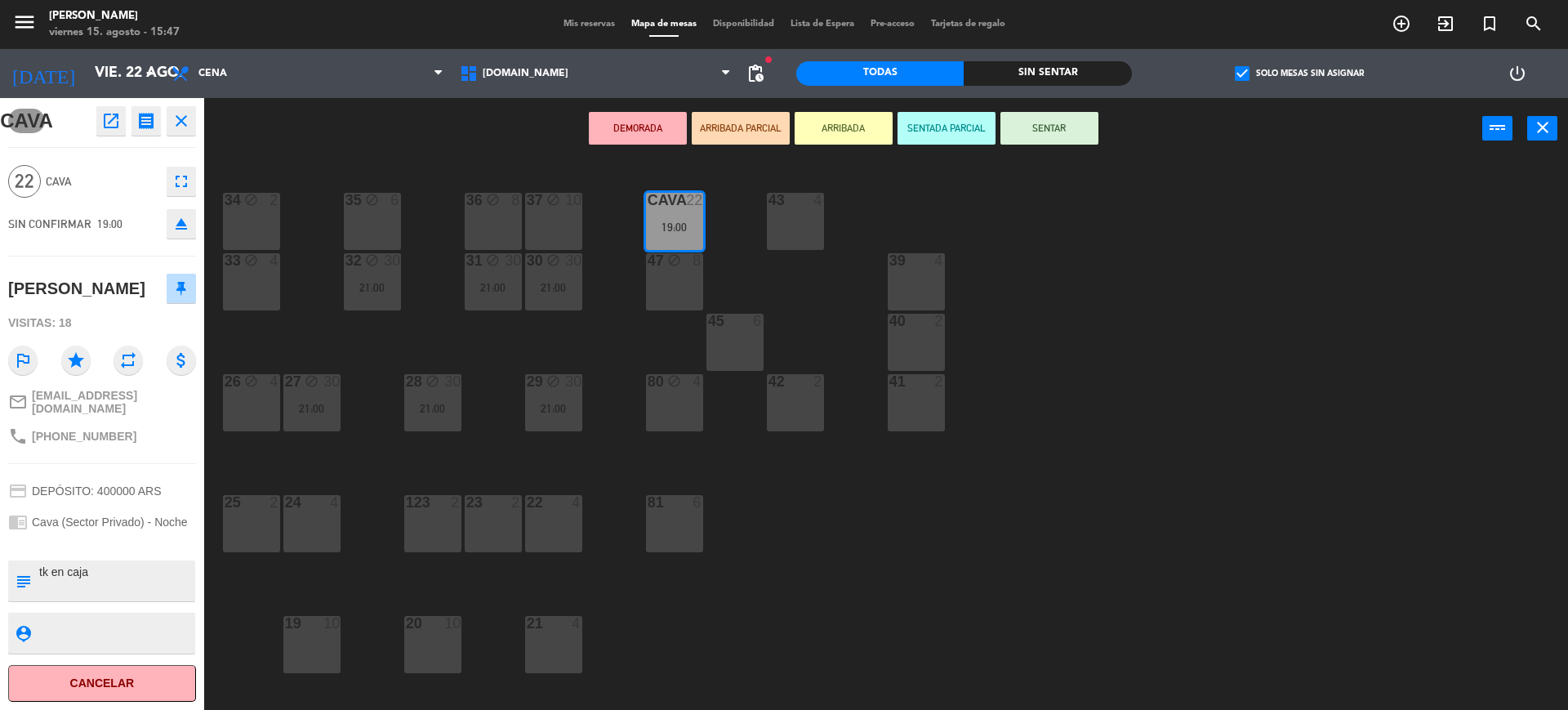
click at [684, 230] on div "19:00" at bounding box center [675, 227] width 57 height 11
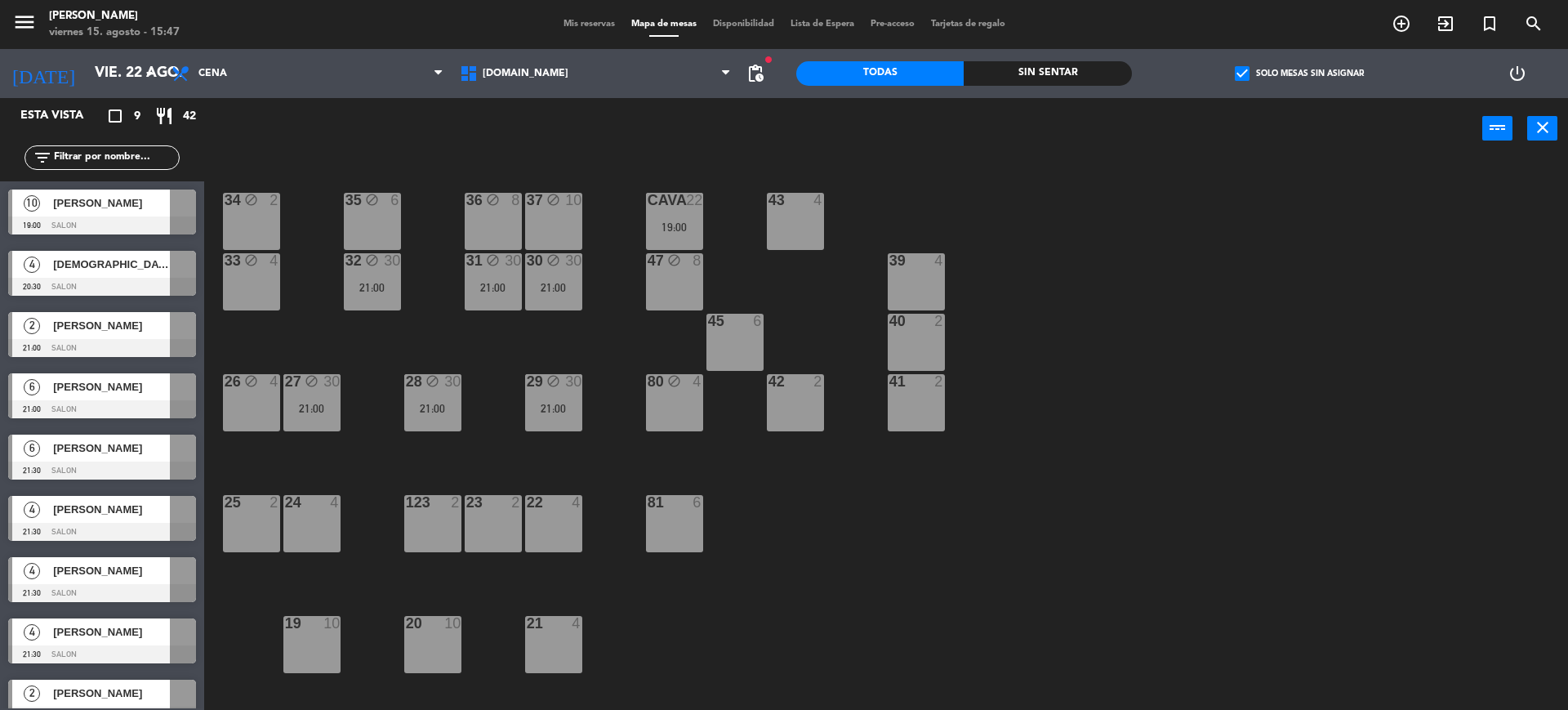
click at [715, 196] on div "22" at bounding box center [700, 199] width 27 height 14
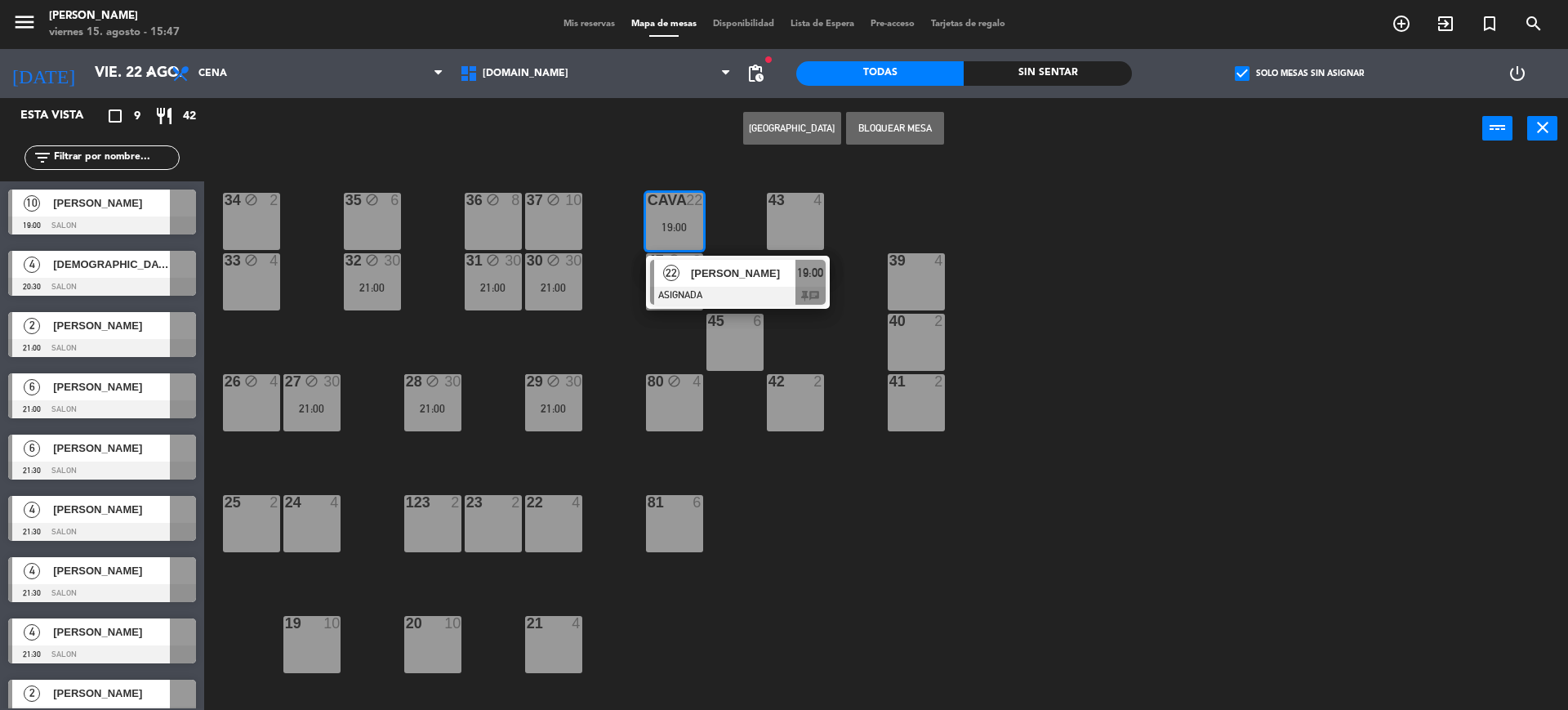
click at [580, 163] on div "34 block 2 35 block 6 36 block 8 43 4 37 block 10 CAVA 22 19:00 22 [PERSON_NAME…" at bounding box center [893, 439] width 1348 height 551
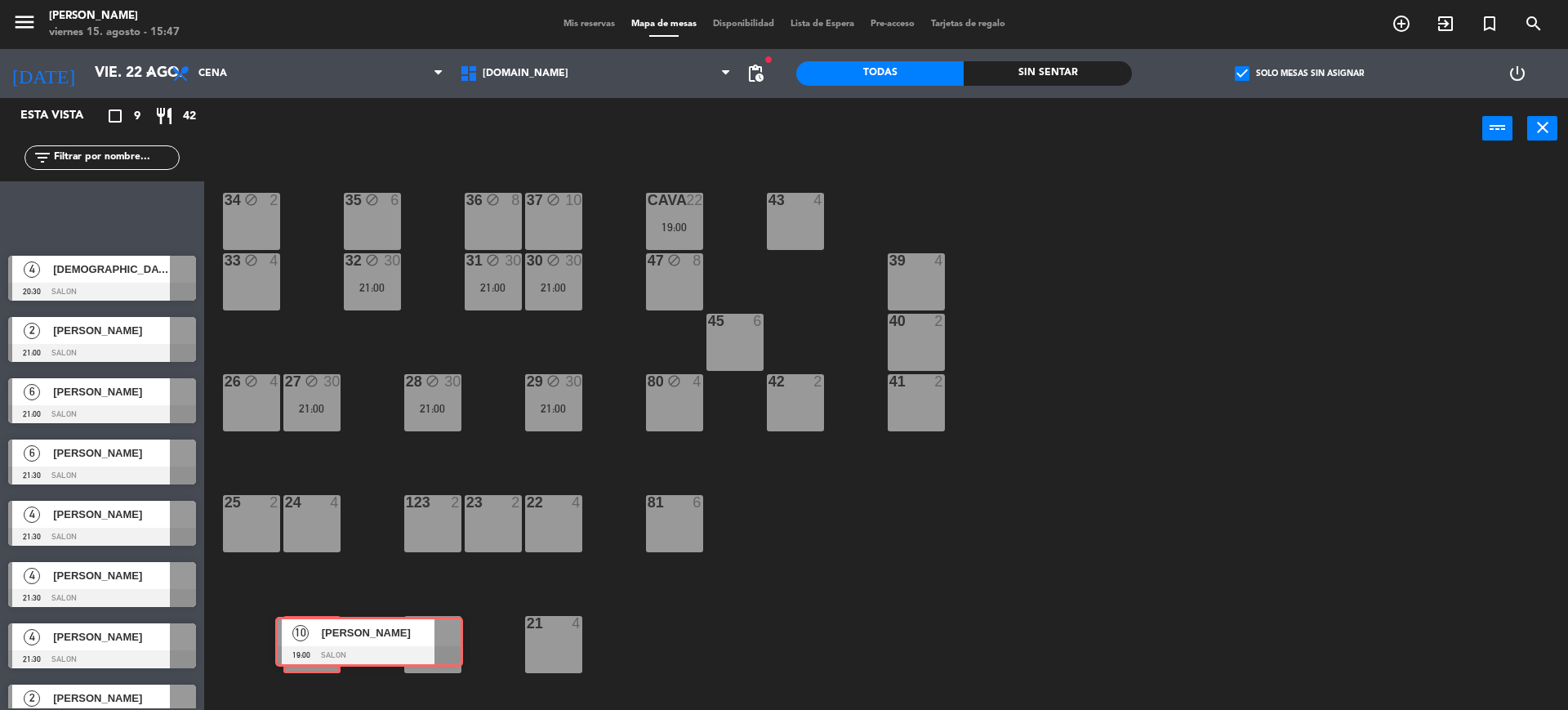
drag, startPoint x: 49, startPoint y: 213, endPoint x: 1047, endPoint y: 564, distance: 1057.9
click at [318, 640] on div "Esta vista crop_square 9 restaurant 42 filter_list 10 [PERSON_NAME] 19:00 SALON…" at bounding box center [784, 405] width 1568 height 616
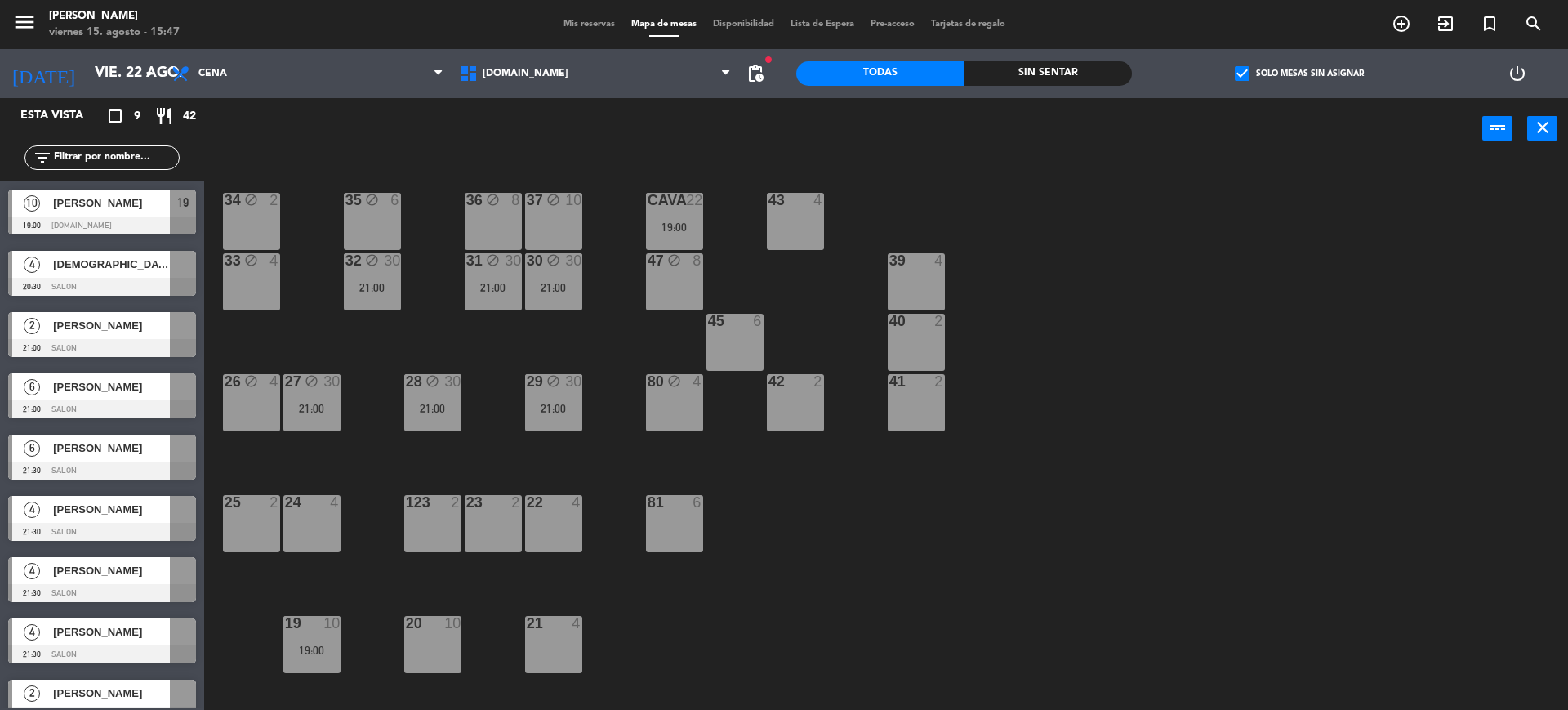
scroll to position [442, 0]
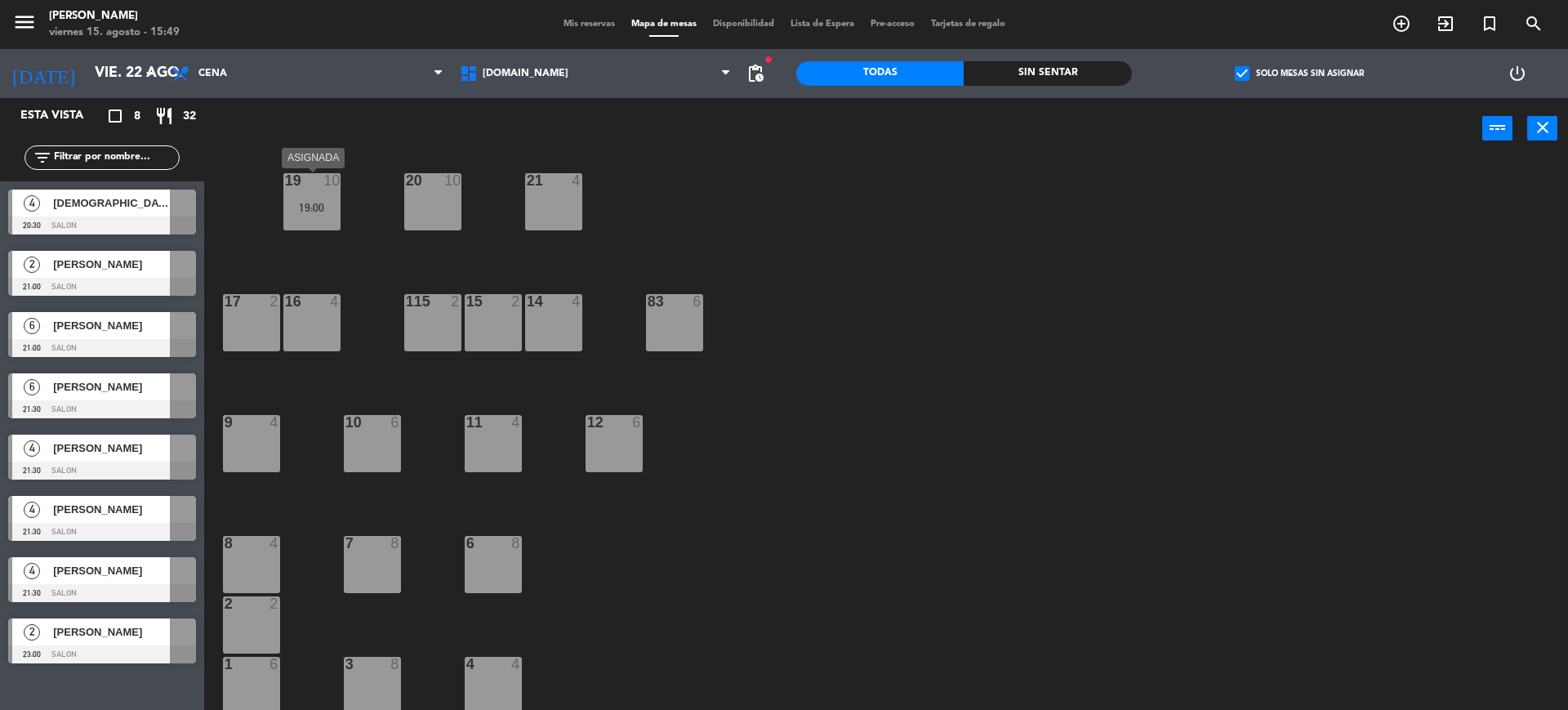
click at [285, 213] on div "19:00" at bounding box center [312, 207] width 57 height 11
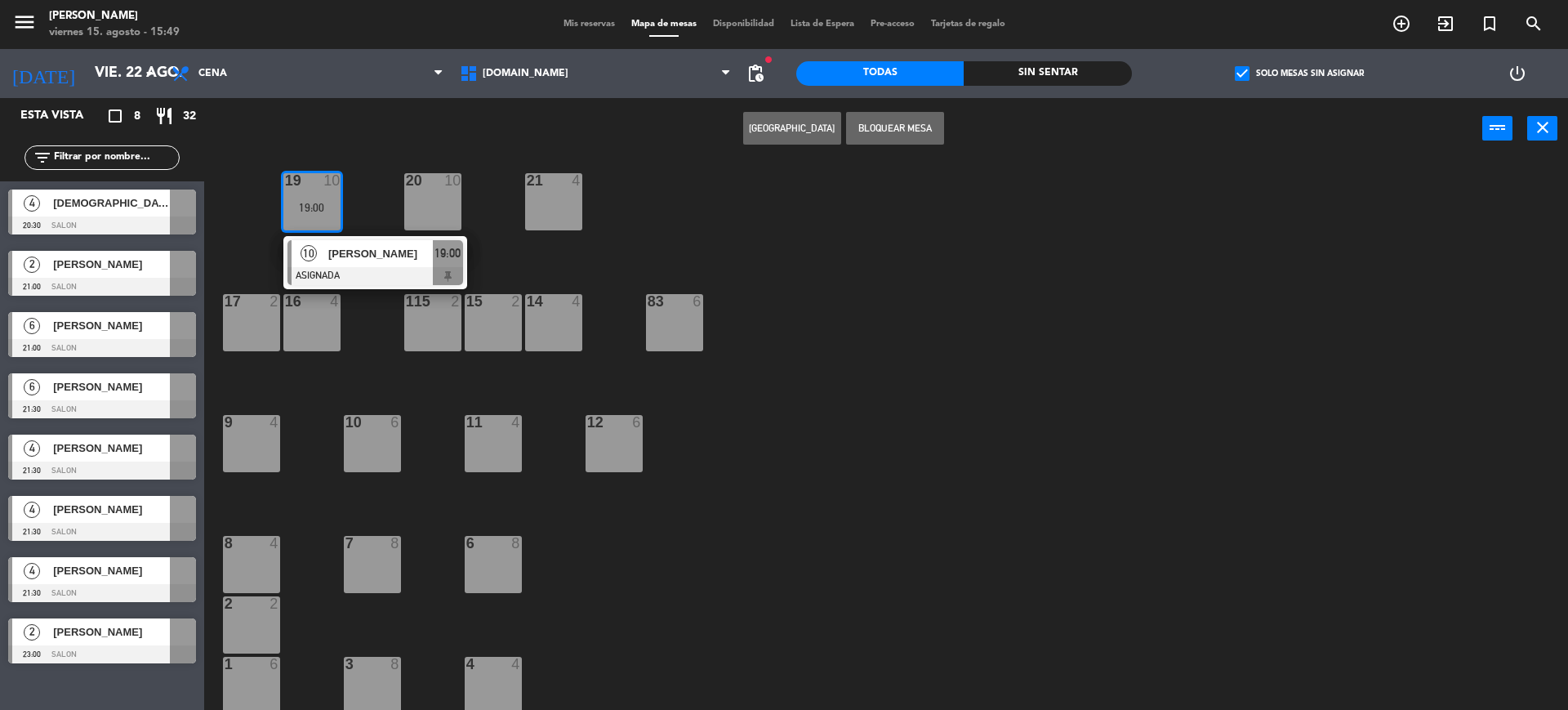
click at [822, 220] on div "34 block 2 35 block 6 36 block 8 43 4 37 block 10 CAVA 22 19:00 33 block 4 32 b…" at bounding box center [893, 439] width 1348 height 551
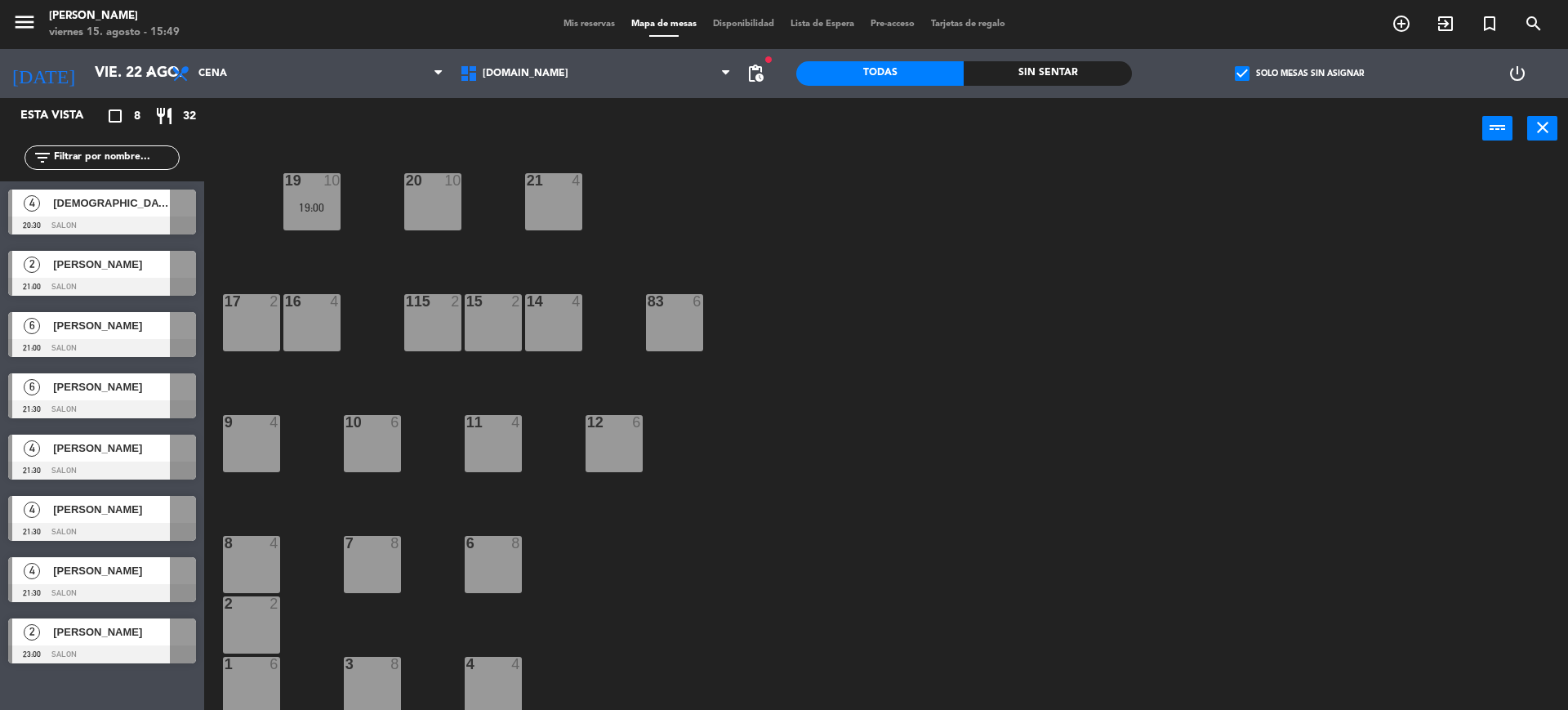
click at [1242, 73] on span "check_box" at bounding box center [1241, 73] width 14 height 14
click at [1299, 73] on input "check_box Solo mesas sin asignar" at bounding box center [1299, 73] width 0 height 0
click at [98, 159] on input "text" at bounding box center [115, 158] width 126 height 18
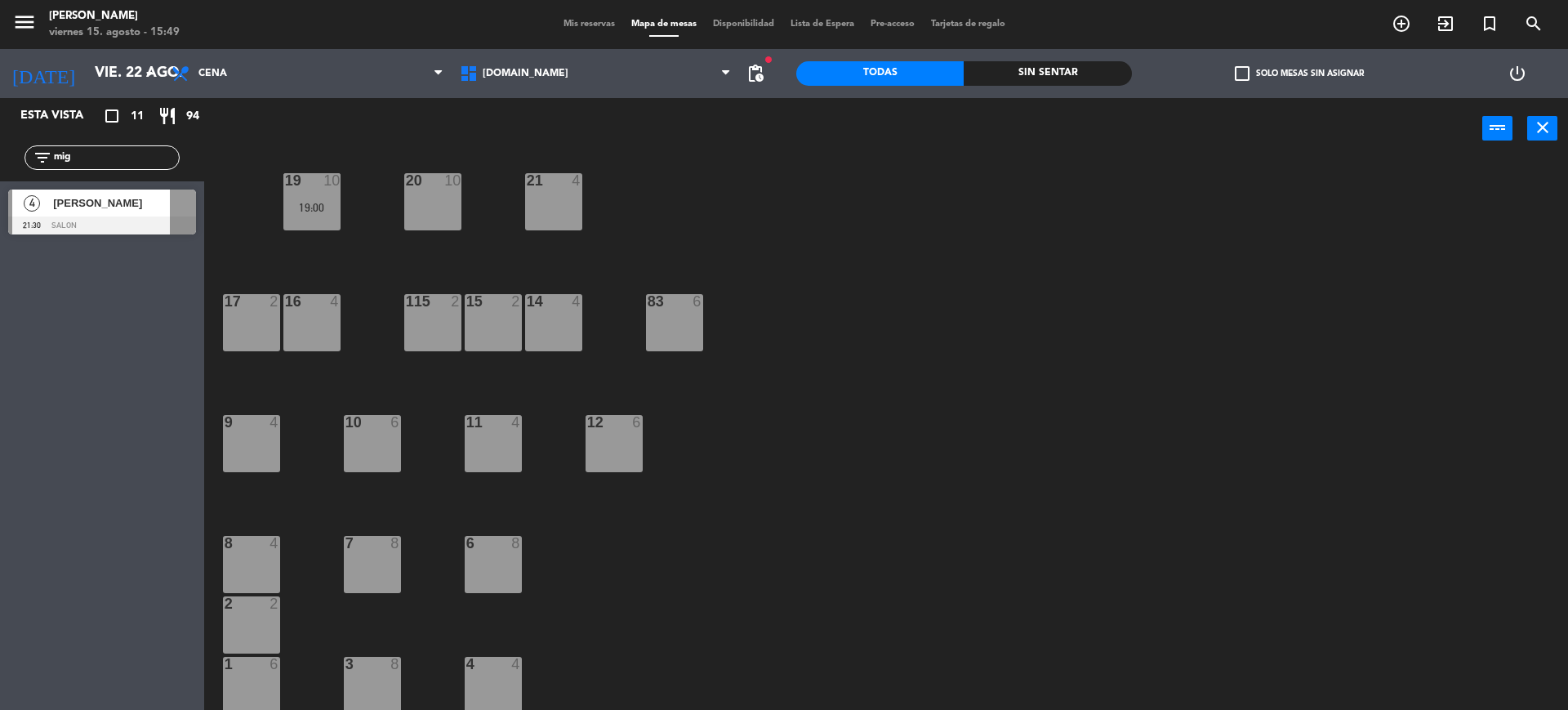
type input "mig"
click at [0, 640] on div "Esta vista crop_square 11 restaurant 94 filter_list mig 4 [PERSON_NAME] 21:30 S…" at bounding box center [102, 403] width 204 height 611
click at [109, 203] on span "[PERSON_NAME]" at bounding box center [111, 203] width 117 height 17
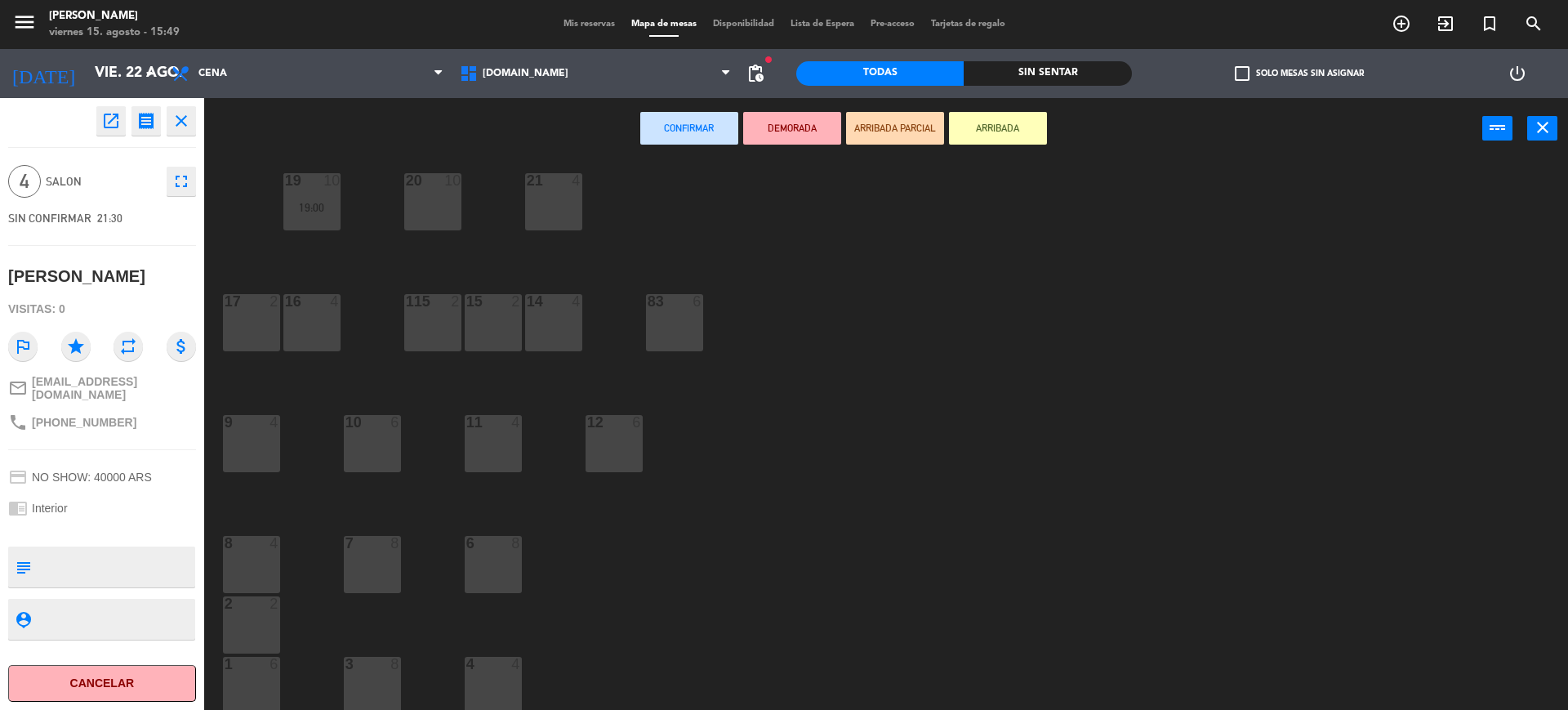
click at [114, 126] on icon "open_in_new" at bounding box center [111, 121] width 20 height 20
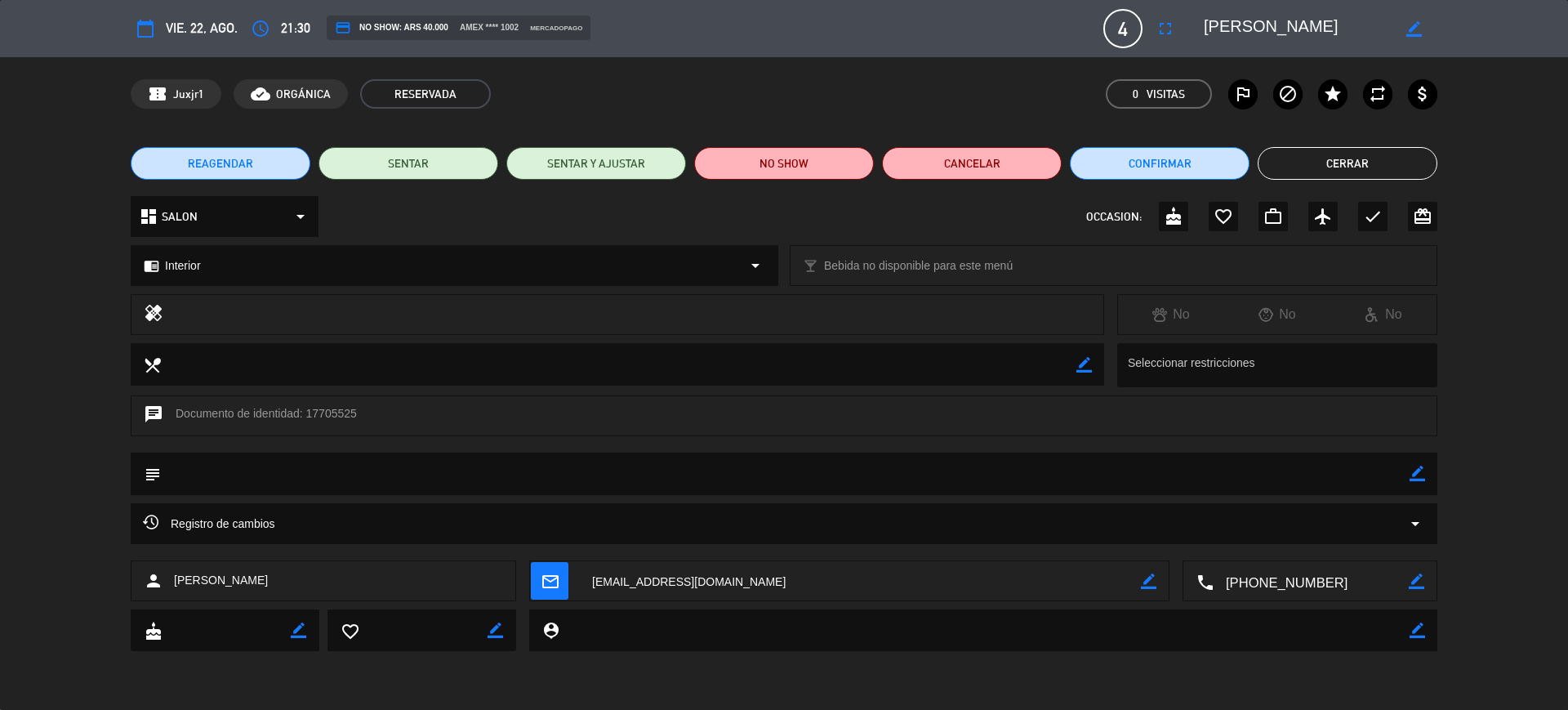
click at [1328, 165] on button "Cerrar" at bounding box center [1347, 163] width 179 height 32
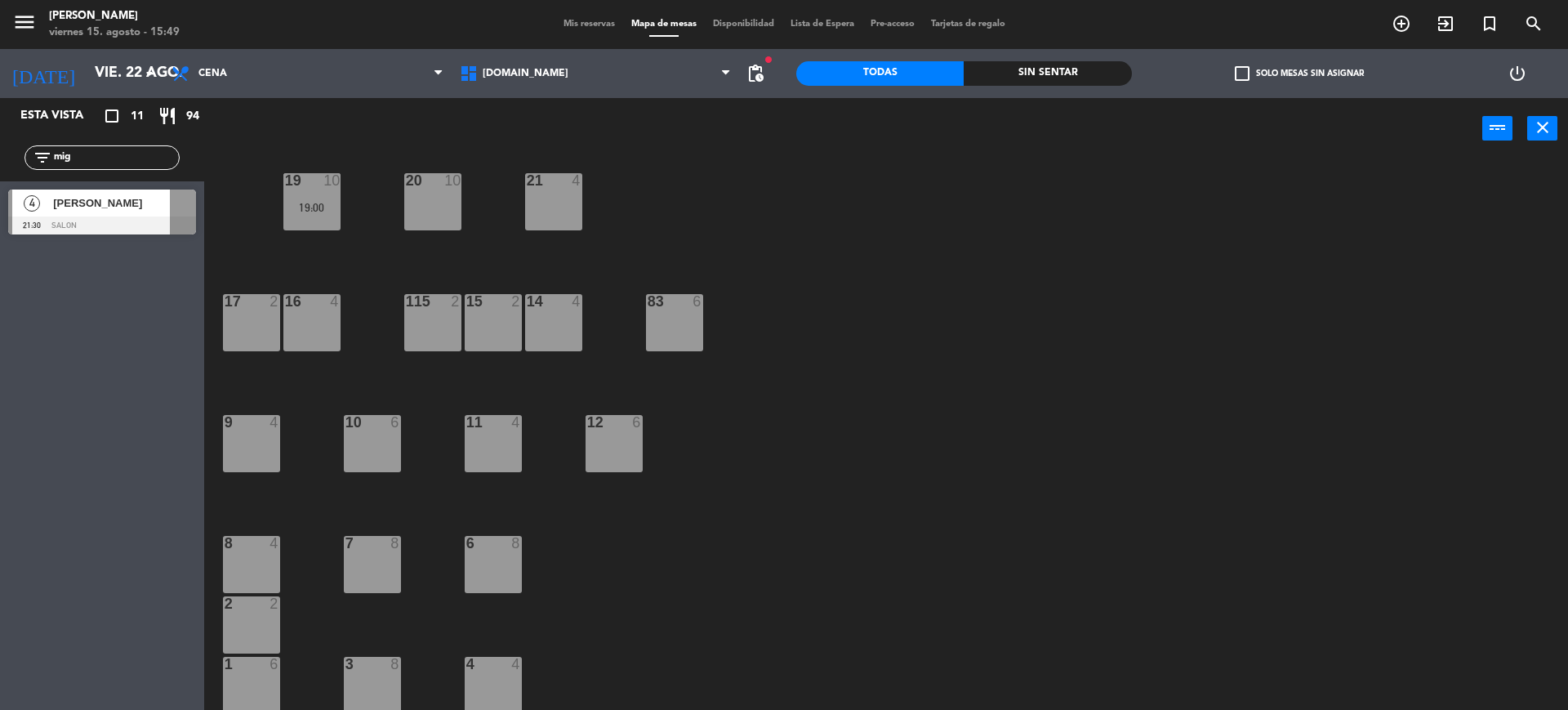
click at [88, 210] on span "[PERSON_NAME]" at bounding box center [111, 203] width 117 height 17
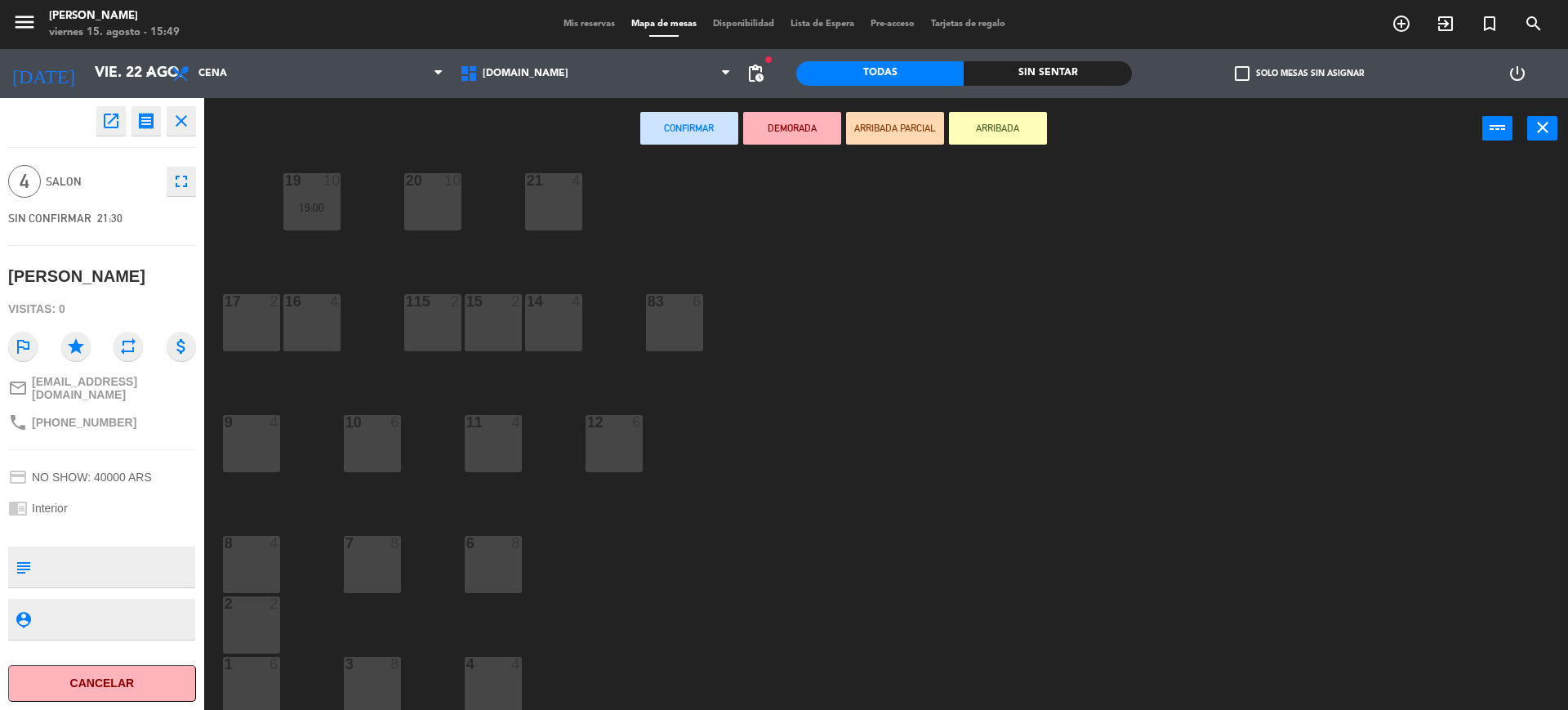
click at [103, 124] on icon "open_in_new" at bounding box center [111, 121] width 20 height 20
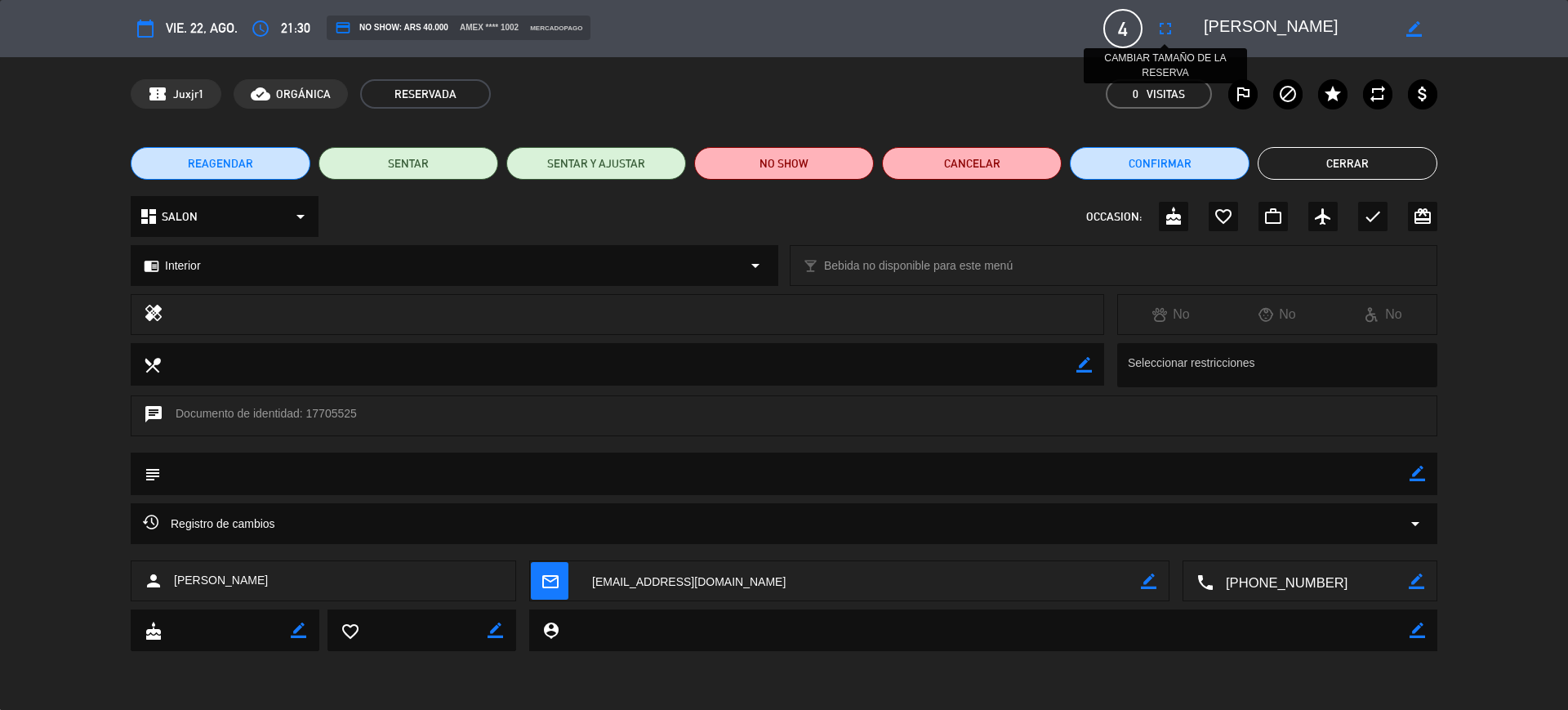
click at [1156, 22] on icon "fullscreen" at bounding box center [1165, 28] width 20 height 20
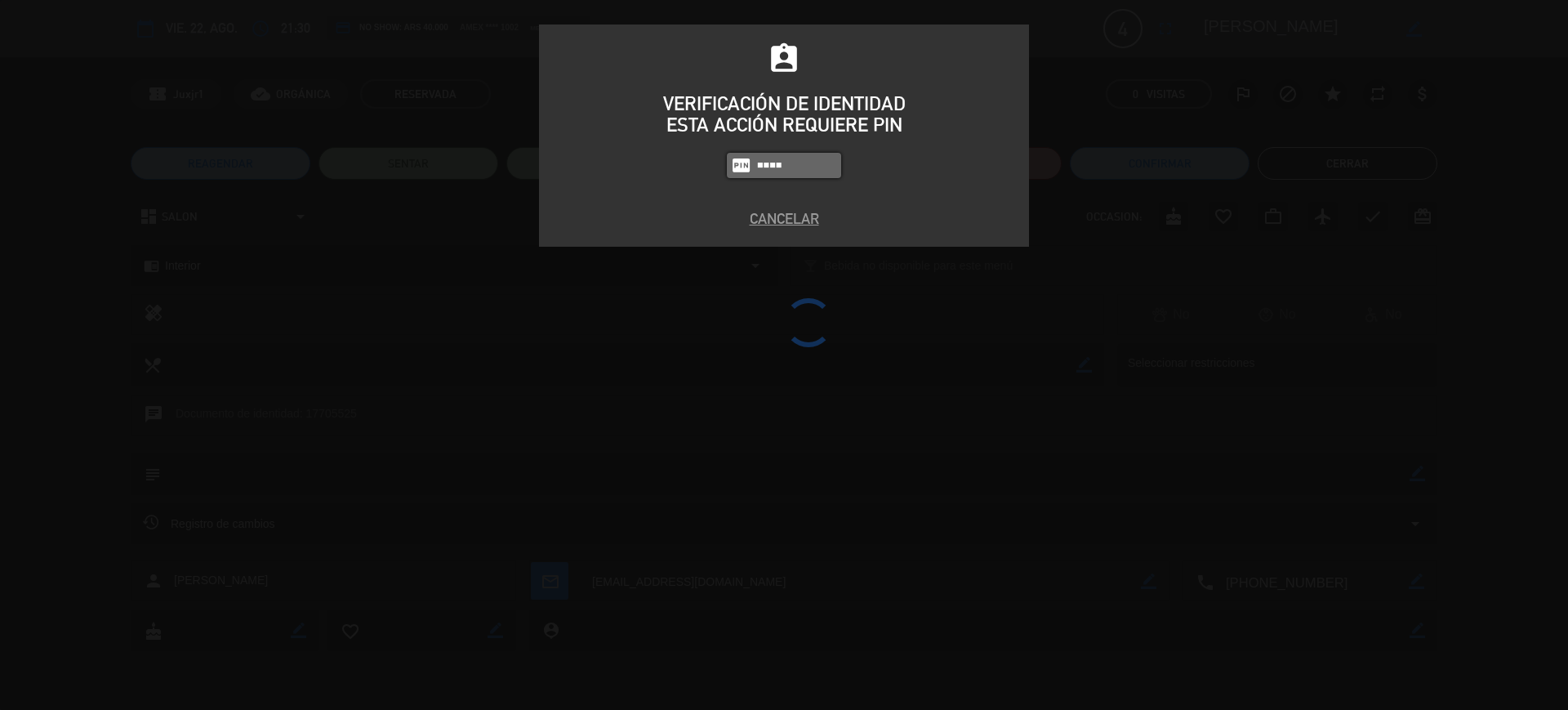
type input "4307"
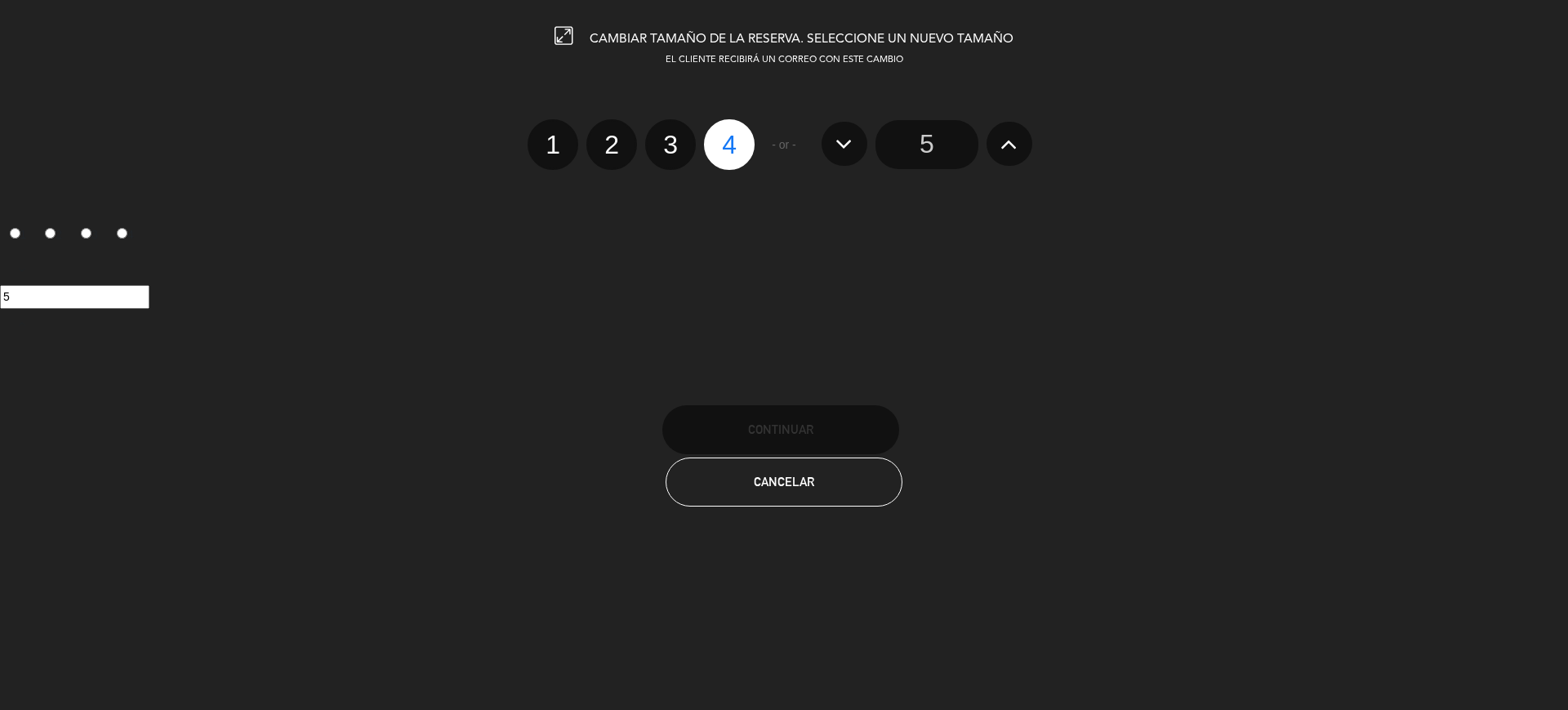
click at [934, 131] on input "5" at bounding box center [926, 144] width 103 height 49
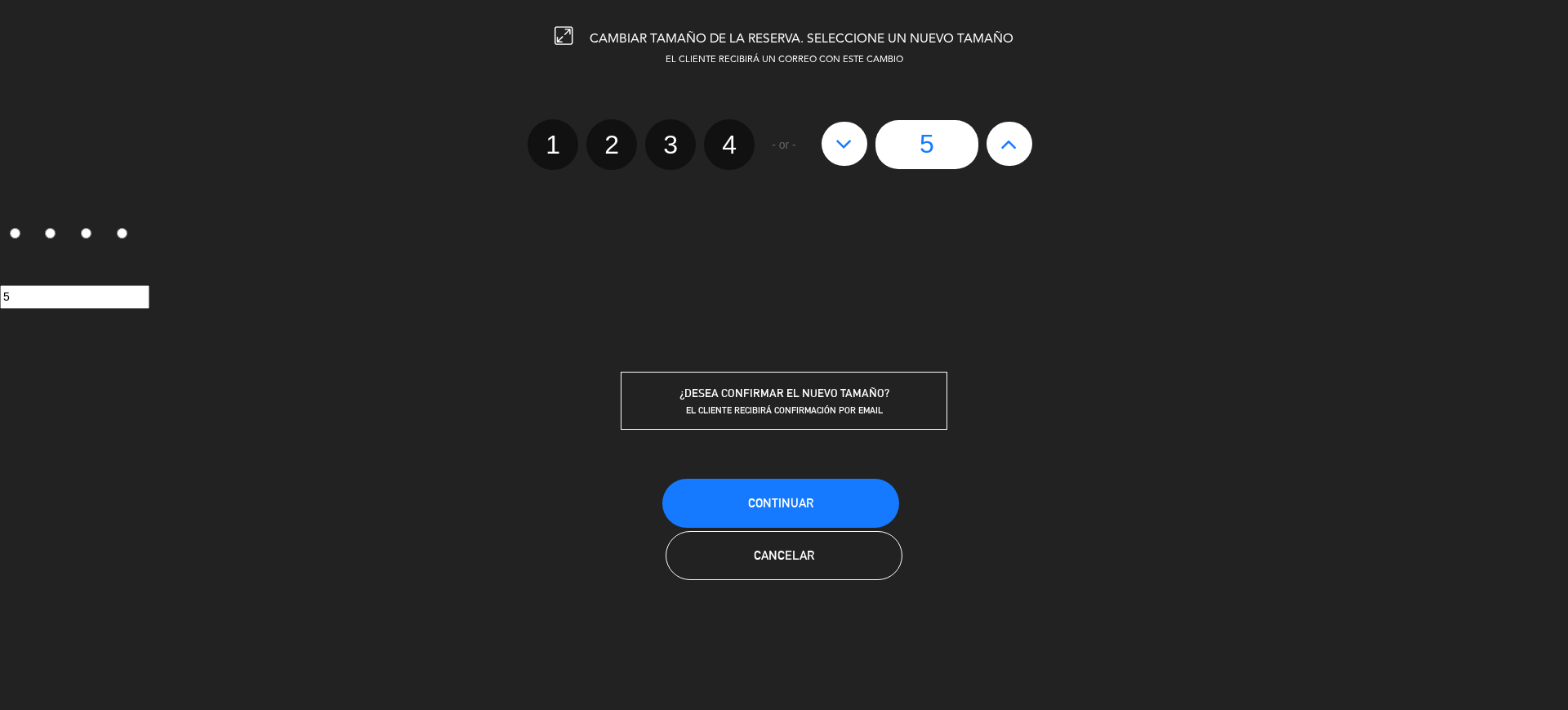
click at [1024, 136] on button at bounding box center [1009, 143] width 46 height 44
type input "6"
click at [1017, 137] on icon at bounding box center [1009, 144] width 17 height 27
type input "7"
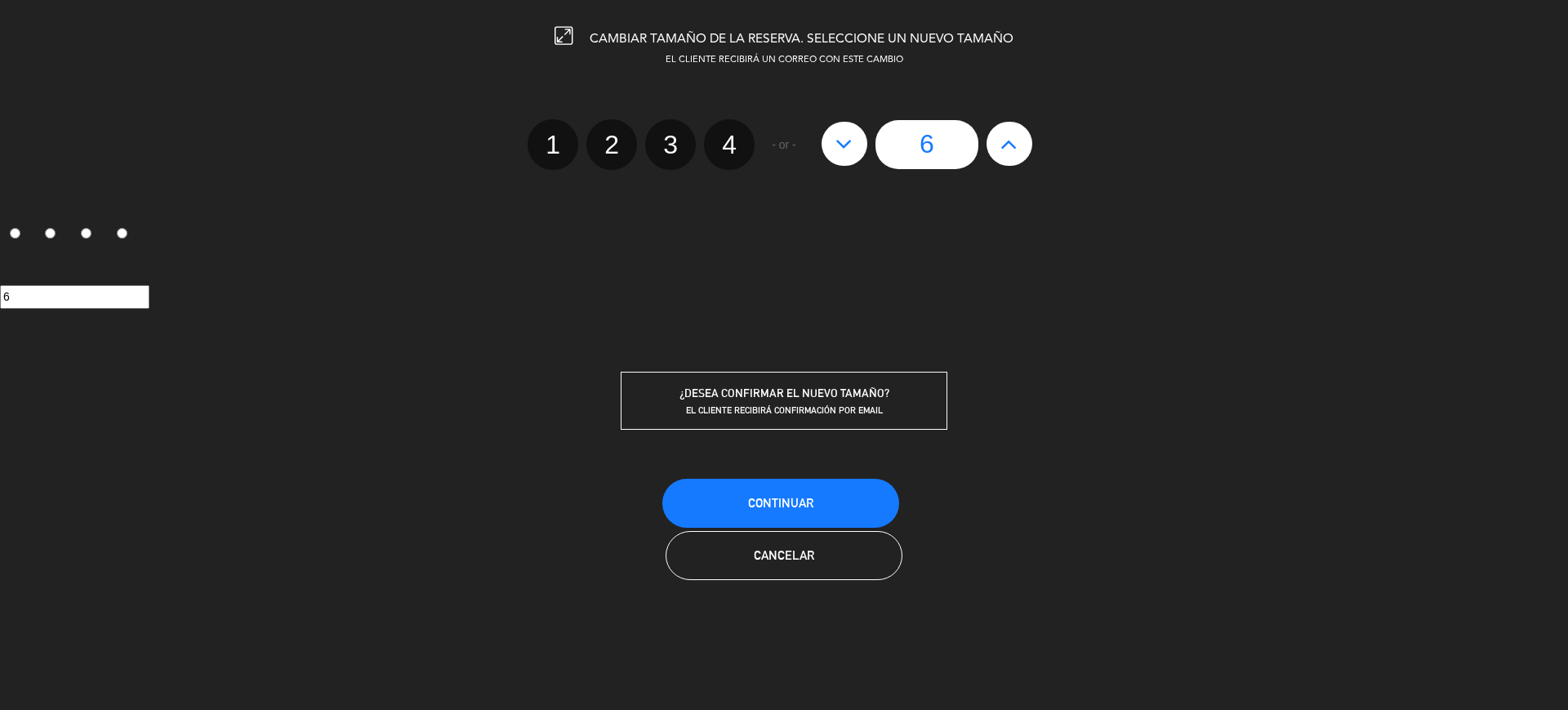
type input "7"
click at [1017, 137] on icon at bounding box center [1009, 144] width 17 height 27
type input "8"
click at [1017, 137] on icon at bounding box center [1009, 144] width 17 height 27
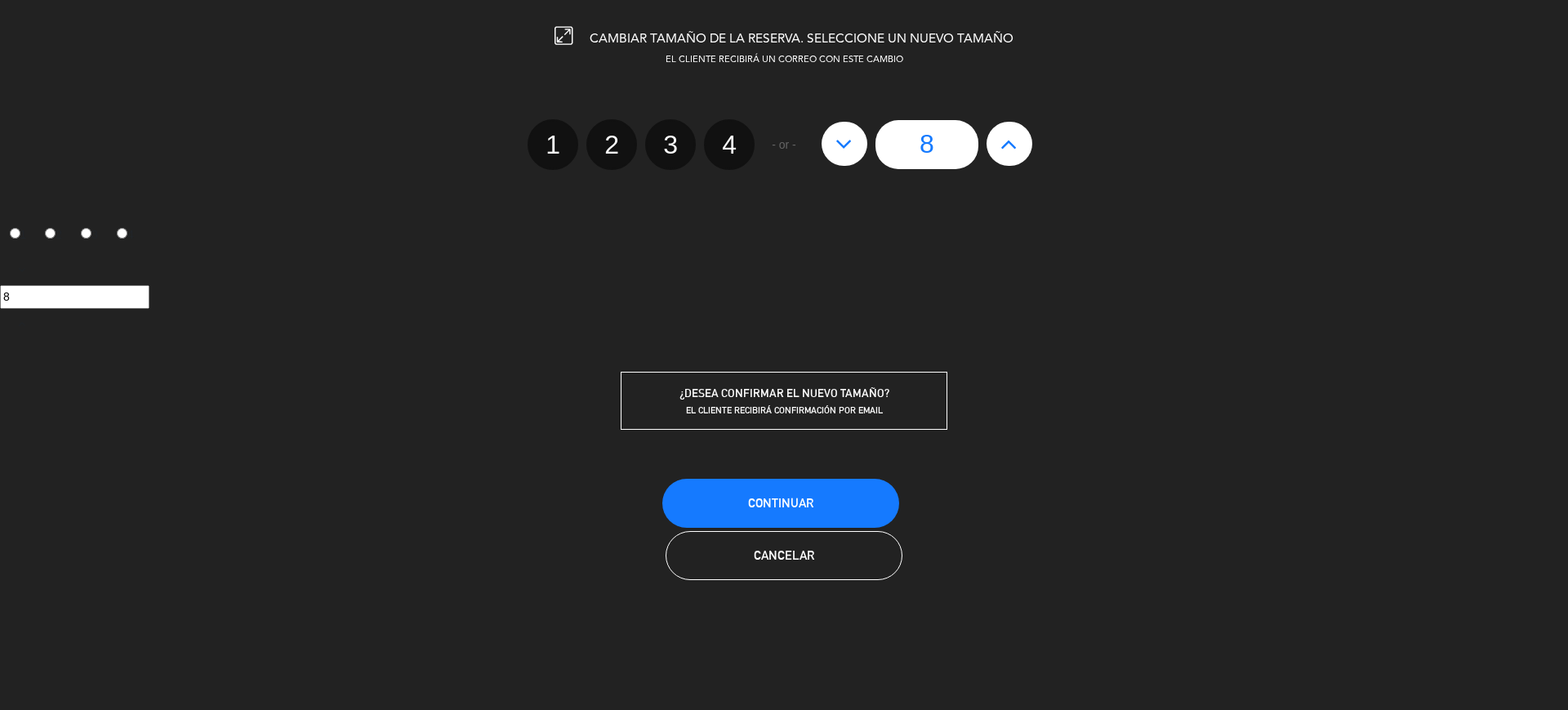
type input "9"
click at [1017, 137] on icon at bounding box center [1009, 144] width 17 height 27
type input "10"
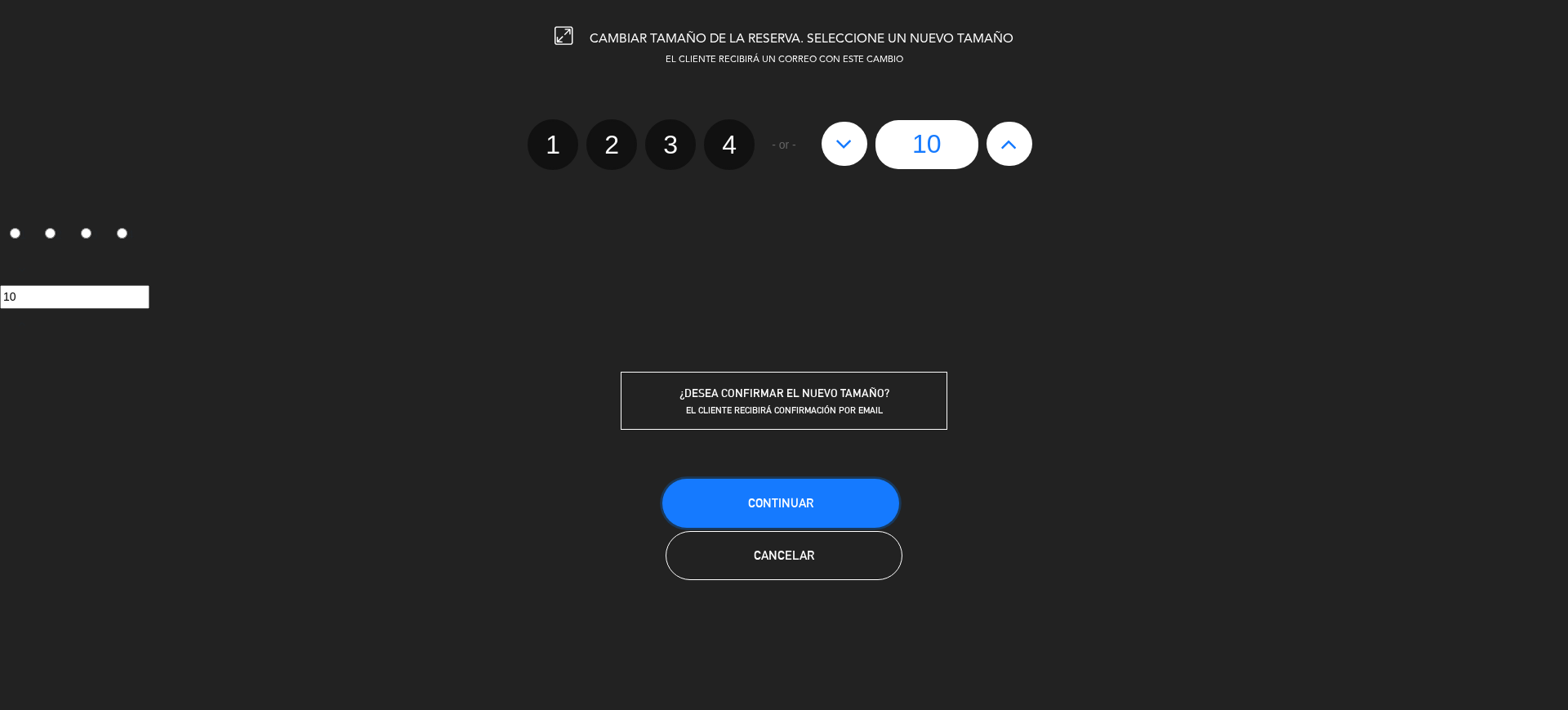
click at [790, 517] on button "Continuar" at bounding box center [780, 503] width 236 height 49
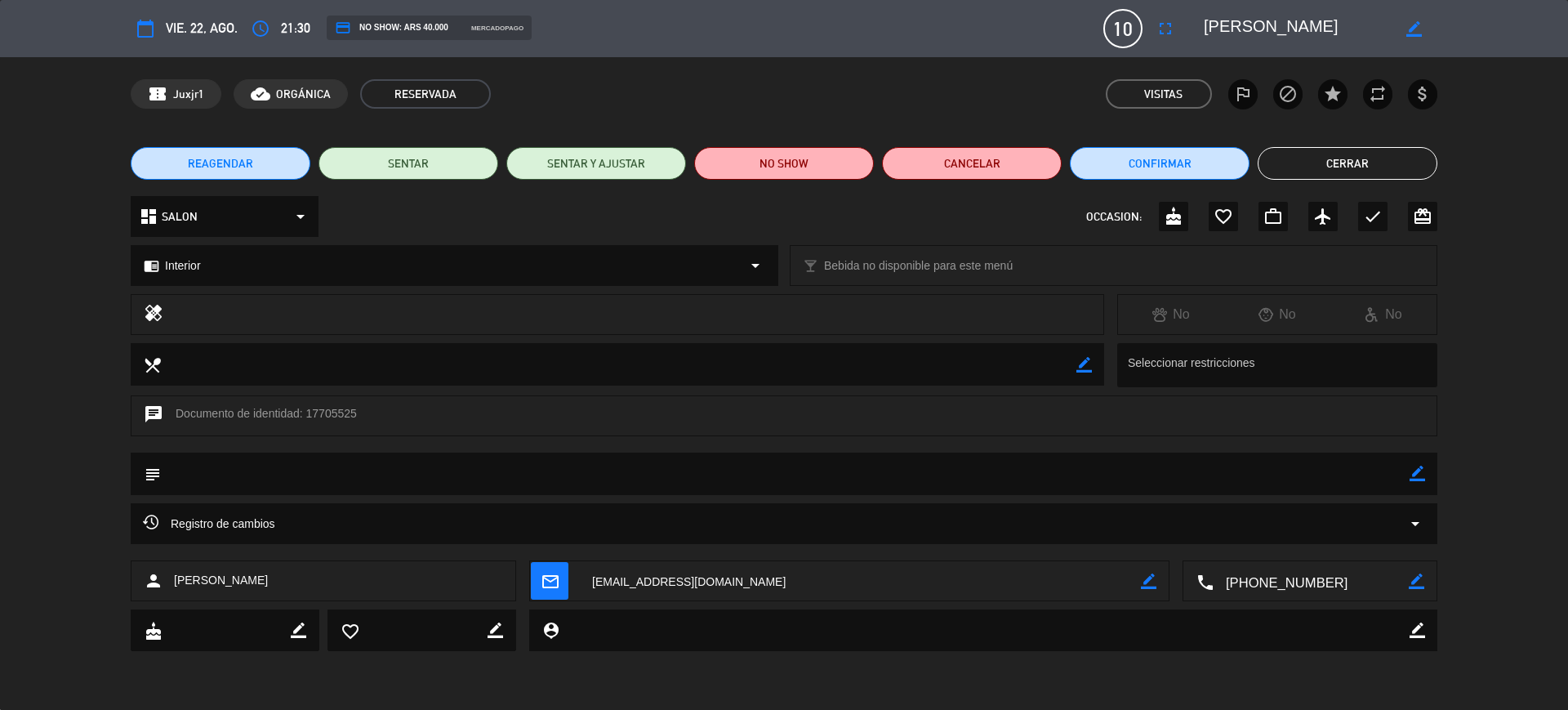
click at [1369, 172] on button "Cerrar" at bounding box center [1347, 163] width 179 height 32
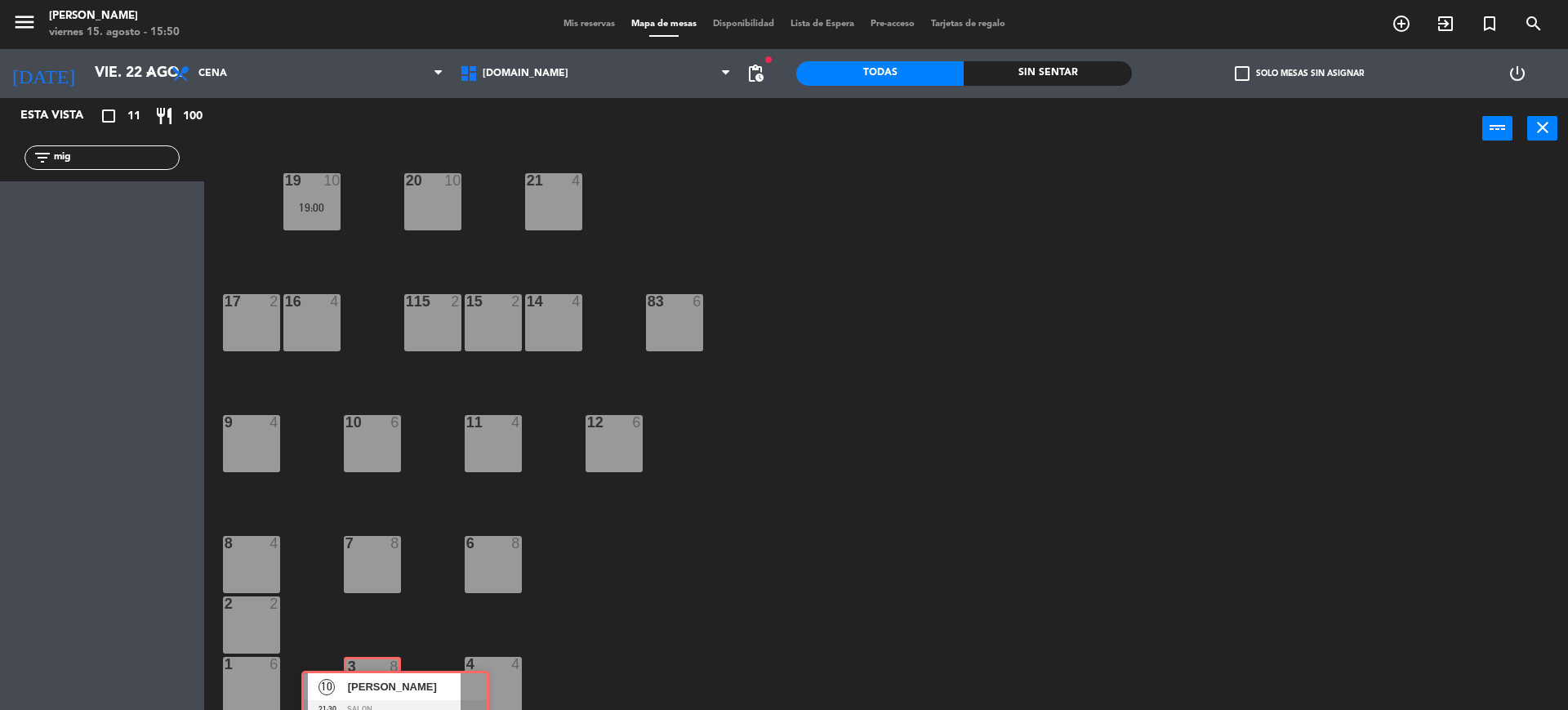
drag, startPoint x: 100, startPoint y: 199, endPoint x: 393, endPoint y: 681, distance: 564.1
click at [393, 681] on div "Esta vista crop_square 11 restaurant 100 filter_list mig 10 [PERSON_NAME] 21:30…" at bounding box center [784, 405] width 1568 height 616
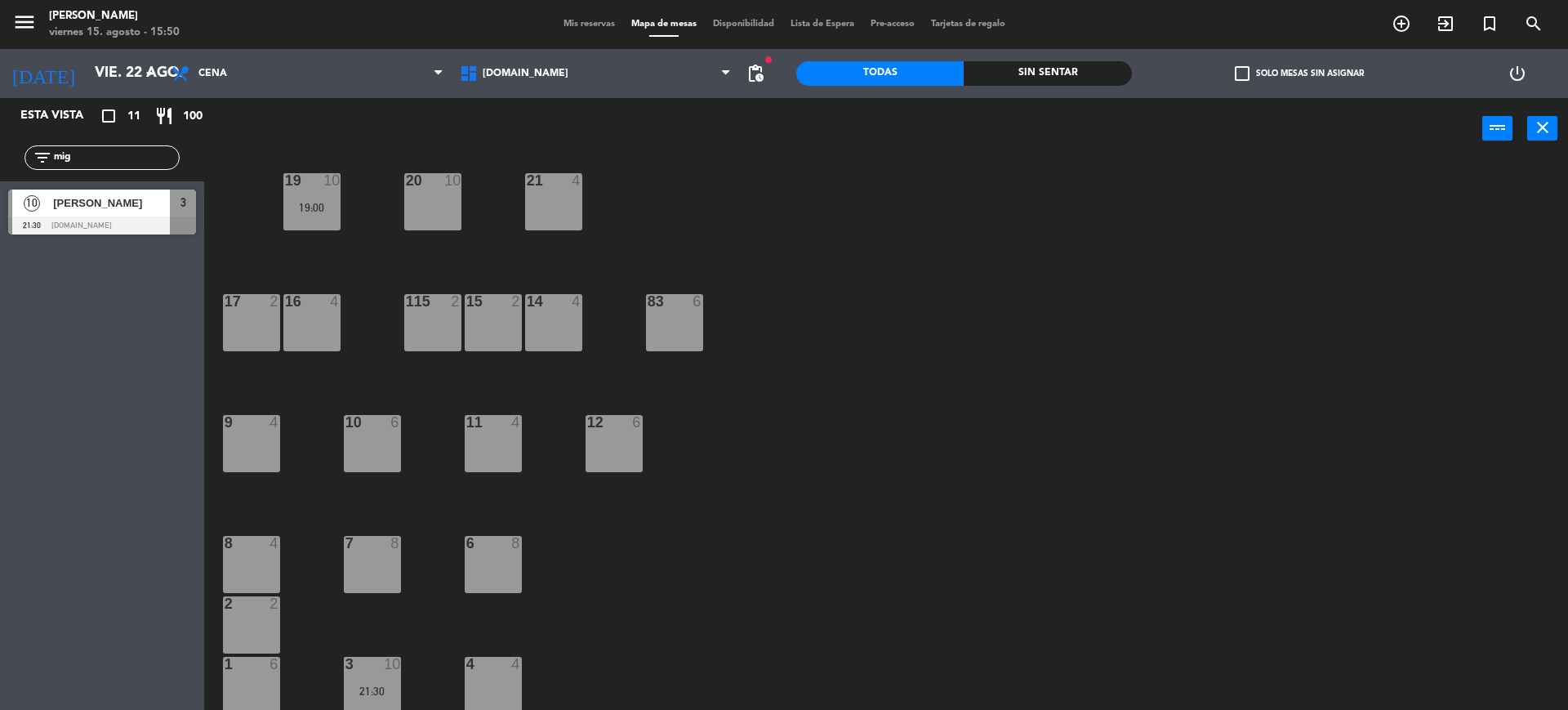
click at [1199, 420] on div "34 block 2 35 block 6 36 block 8 43 4 37 block 10 CAVA 22 19:00 33 block 4 32 b…" at bounding box center [893, 439] width 1348 height 551
drag, startPoint x: 345, startPoint y: 673, endPoint x: 423, endPoint y: 671, distance: 78.0
click at [372, 674] on div "3 10 21:30" at bounding box center [372, 685] width 57 height 57
click at [391, 675] on div "3 10 21:30" at bounding box center [372, 685] width 57 height 57
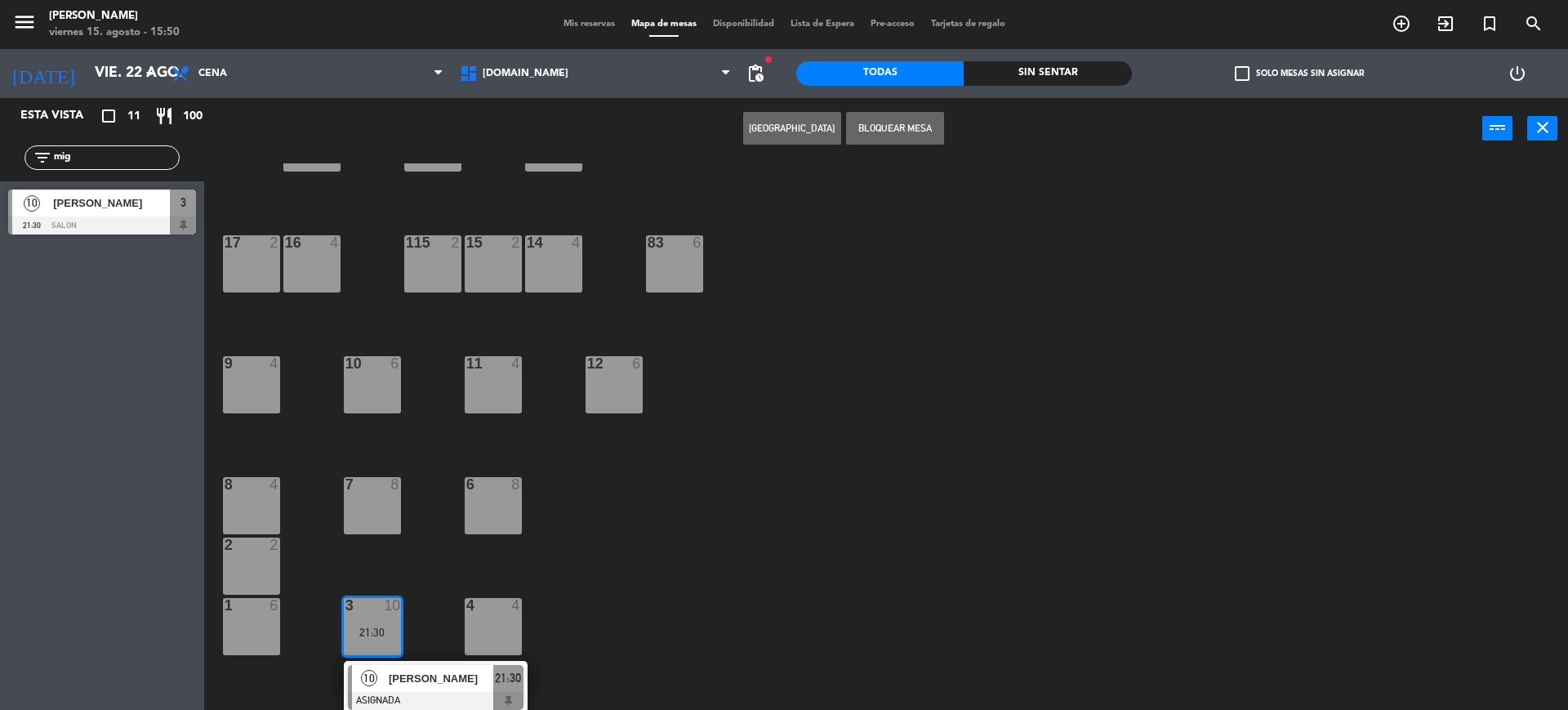
click at [422, 682] on span "[PERSON_NAME]" at bounding box center [441, 678] width 104 height 17
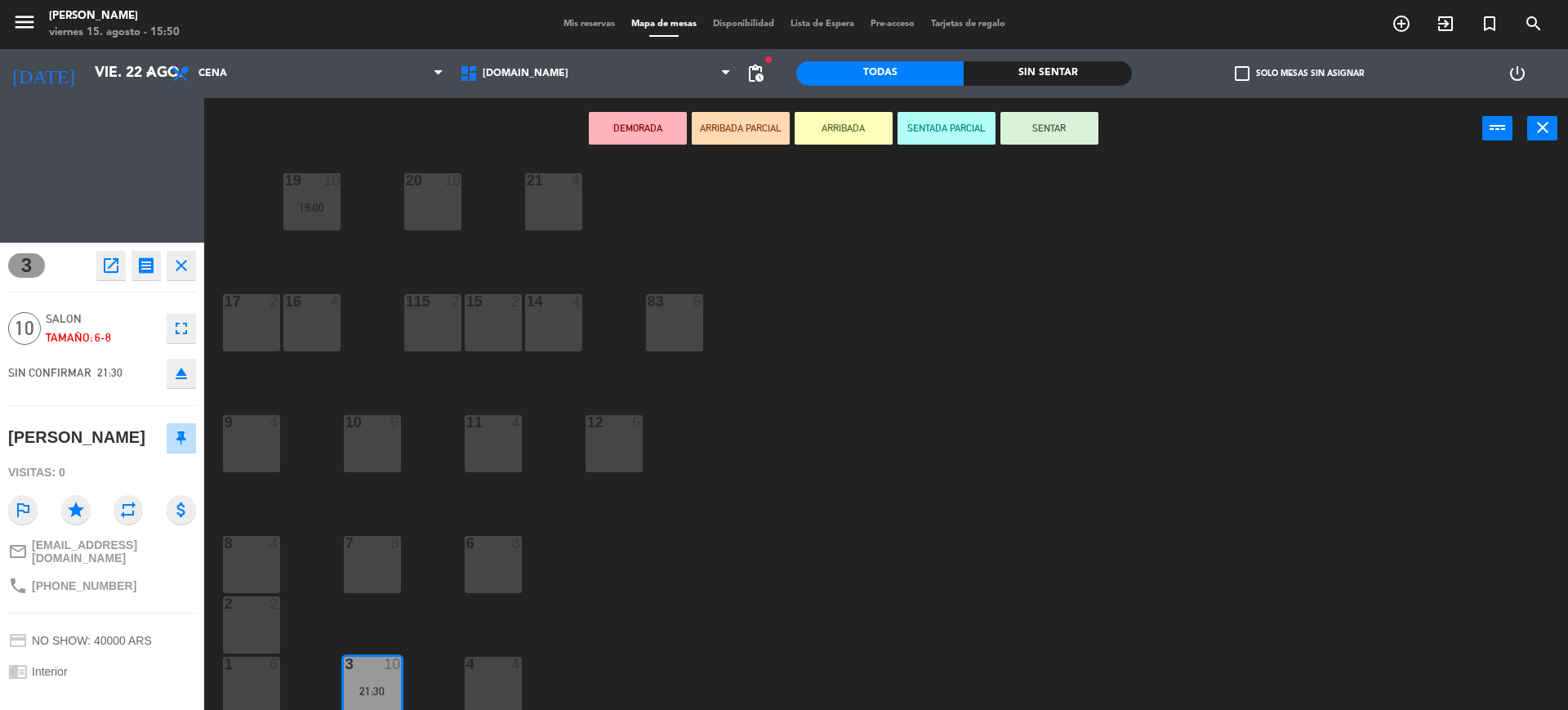
scroll to position [442, 0]
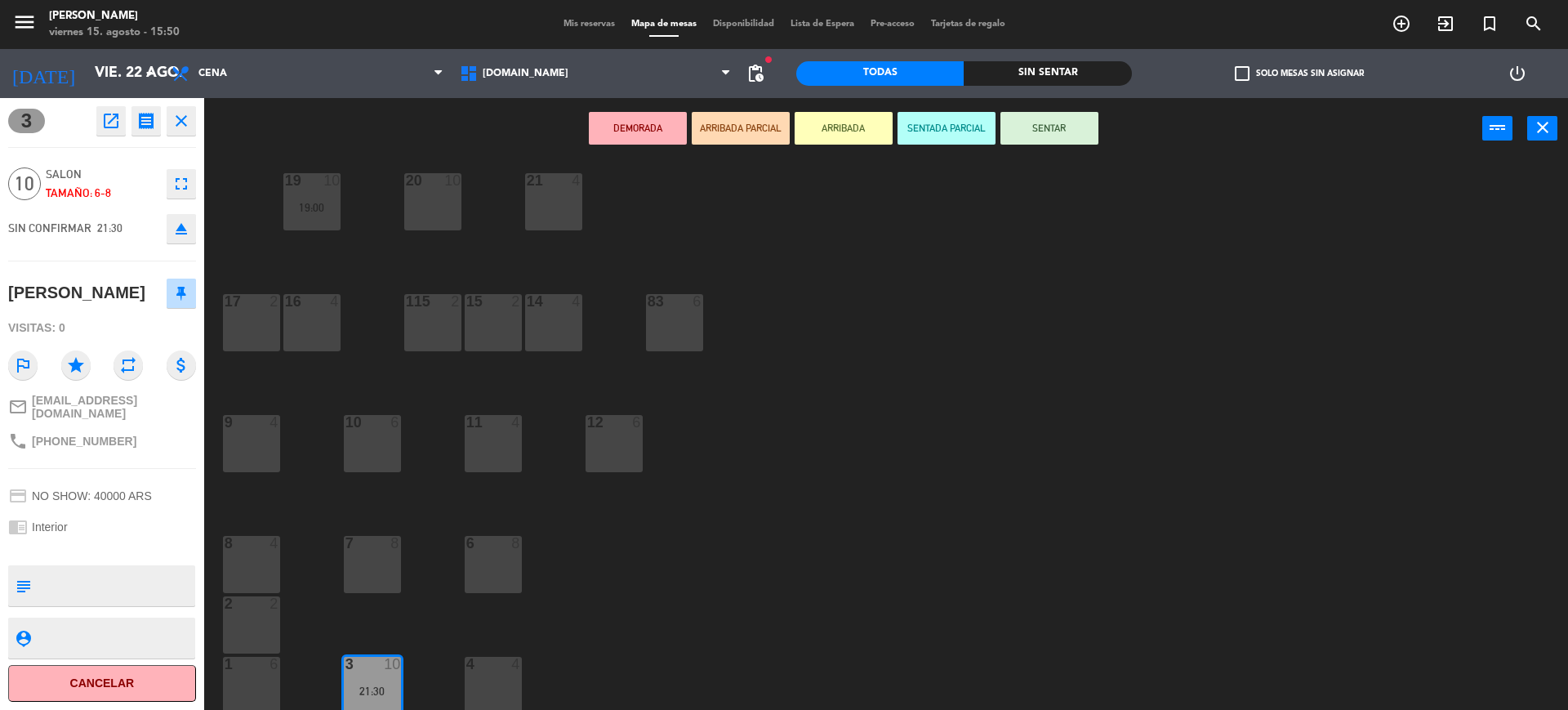
click at [0, 188] on div "3 open_in_new receipt 9:30 PM vie., 22 ago. 10 personas [PERSON_NAME] Mesa 3 EX…" at bounding box center [102, 403] width 204 height 611
drag, startPoint x: 861, startPoint y: 553, endPoint x: 874, endPoint y: 508, distance: 46.8
click at [857, 539] on div "34 block 2 35 block 6 36 block 8 43 4 37 block 10 CAVA 22 19:00 33 block 4 32 b…" at bounding box center [893, 439] width 1348 height 551
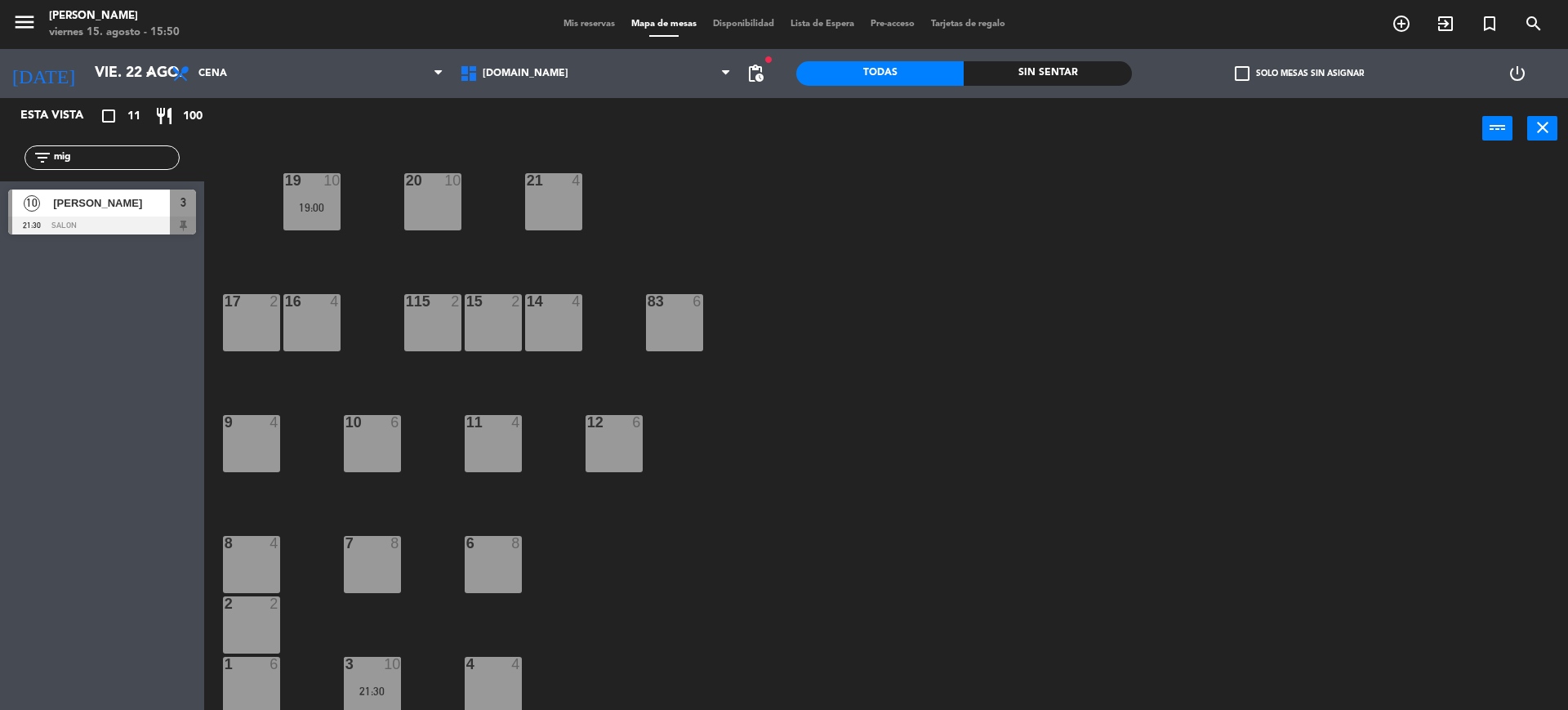
click at [571, 27] on span "Mis reservas" at bounding box center [588, 24] width 67 height 9
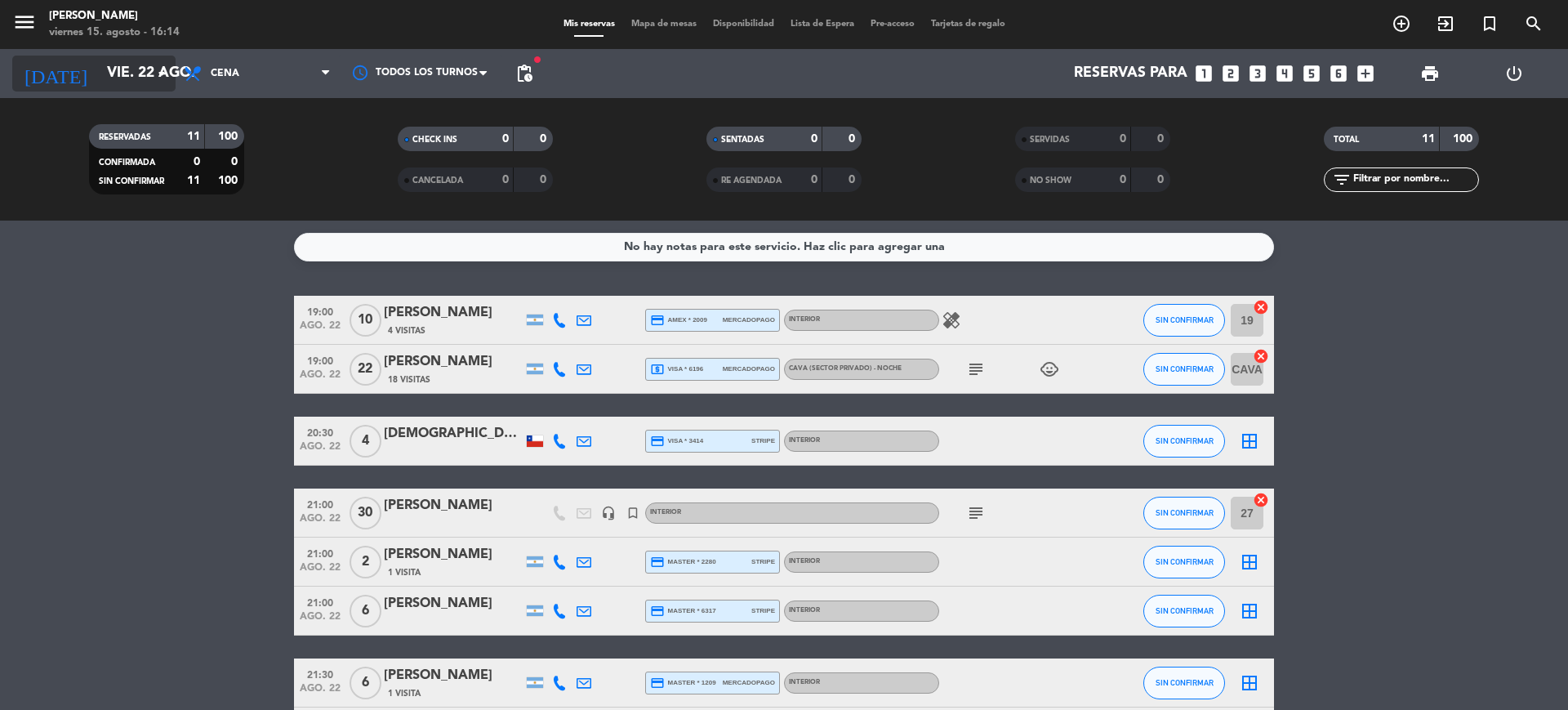
click at [120, 68] on input "vie. 22 ago." at bounding box center [194, 73] width 190 height 32
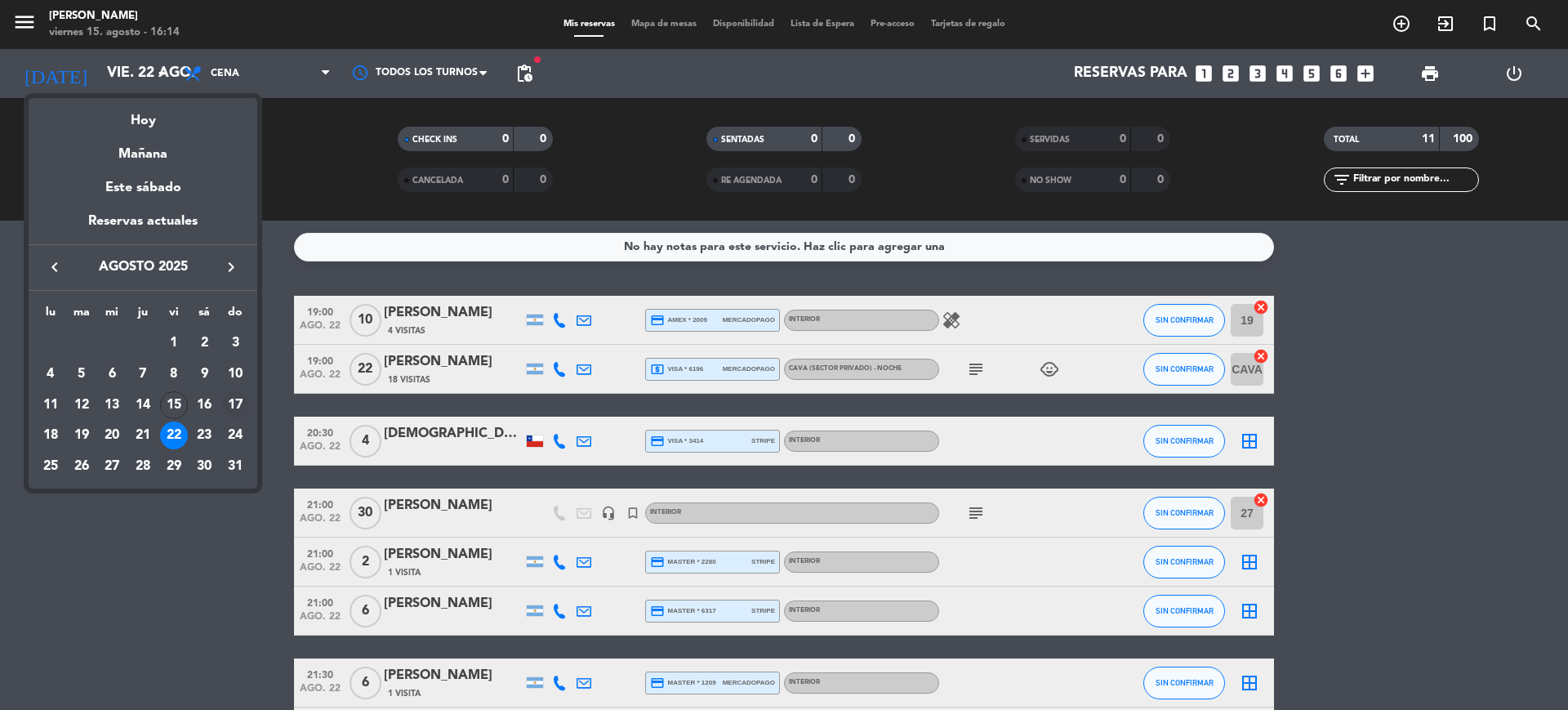
click at [233, 395] on div "17" at bounding box center [234, 404] width 28 height 28
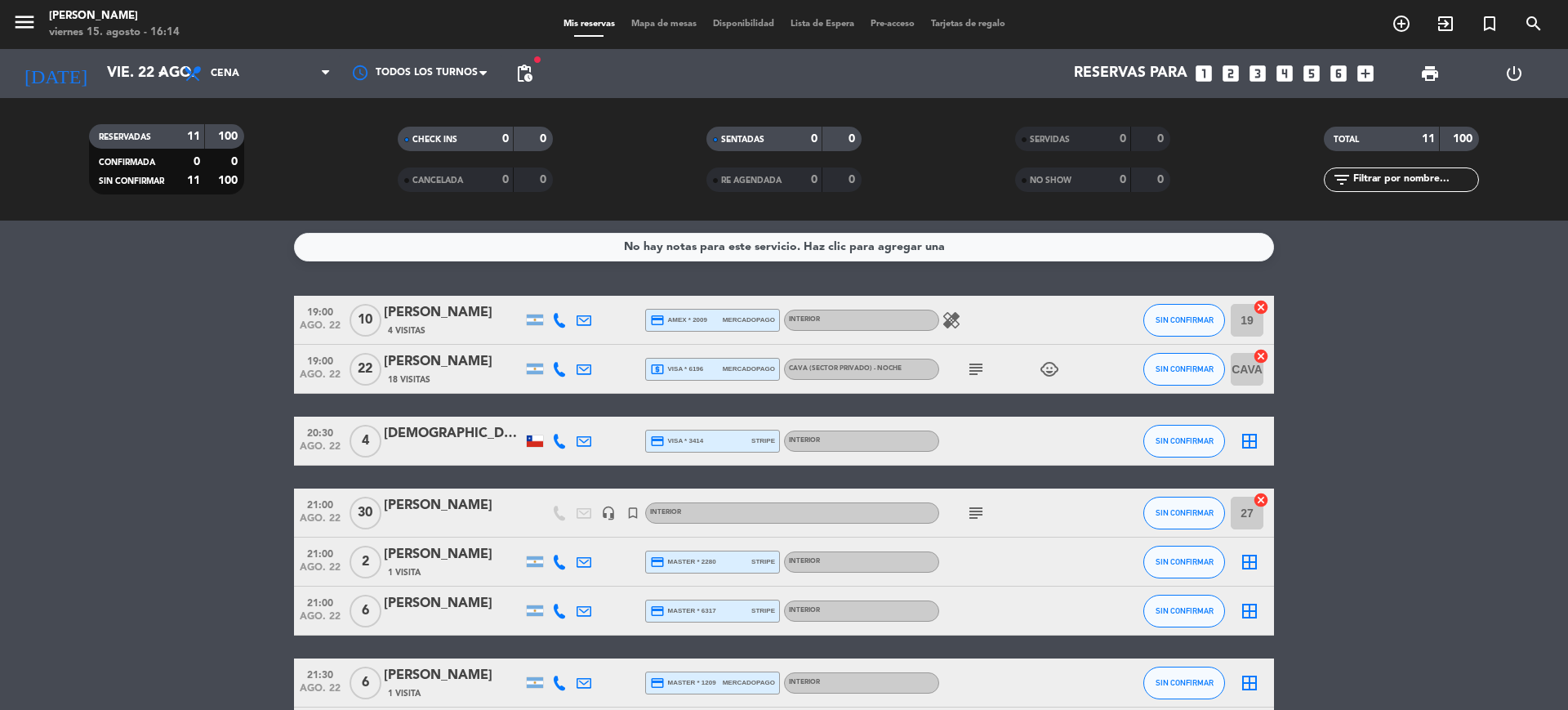
type input "dom. 17 ago."
click at [275, 90] on span "Cena" at bounding box center [257, 74] width 163 height 36
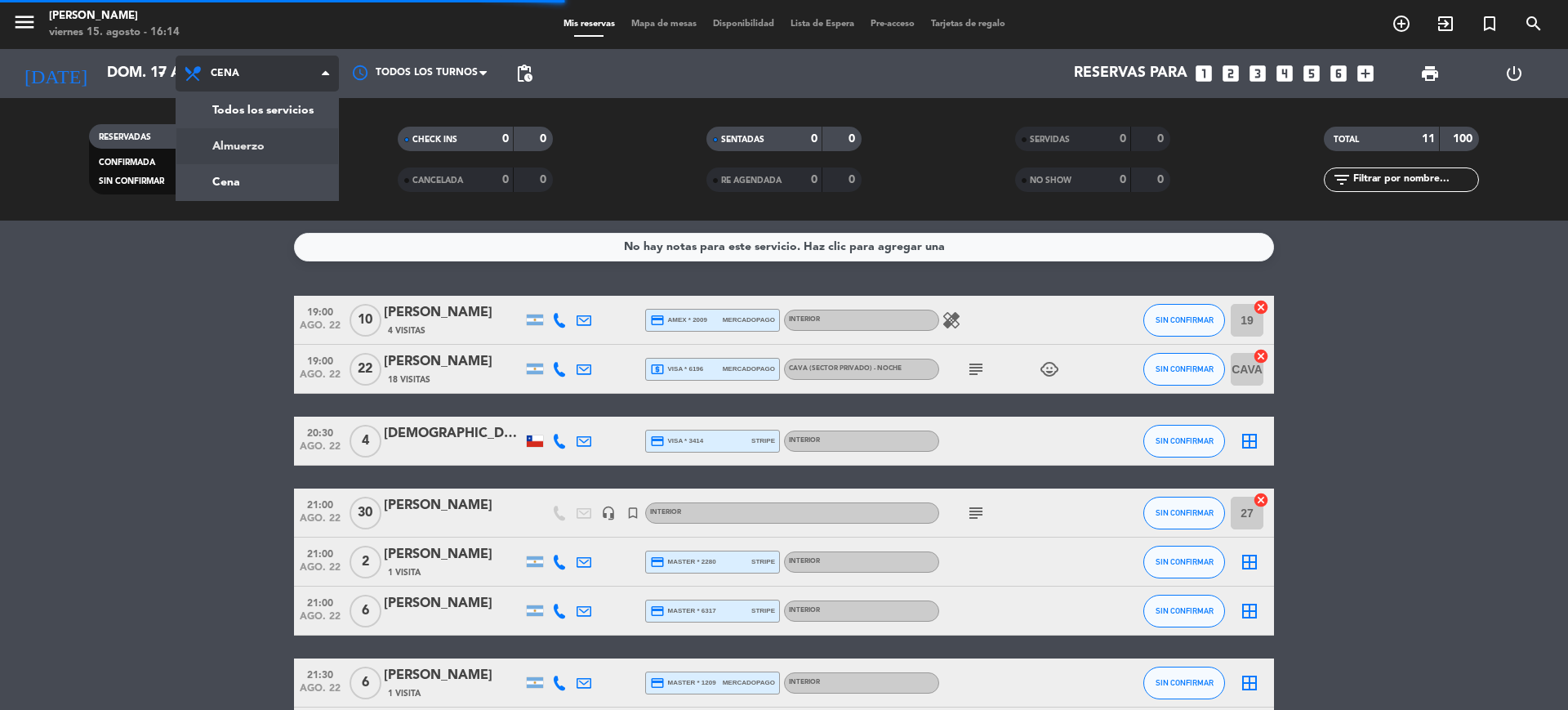
click at [270, 155] on div "menu Gardiner viernes 15. agosto - 16:14 Mis reservas Mapa de mesas Disponibili…" at bounding box center [784, 110] width 1568 height 220
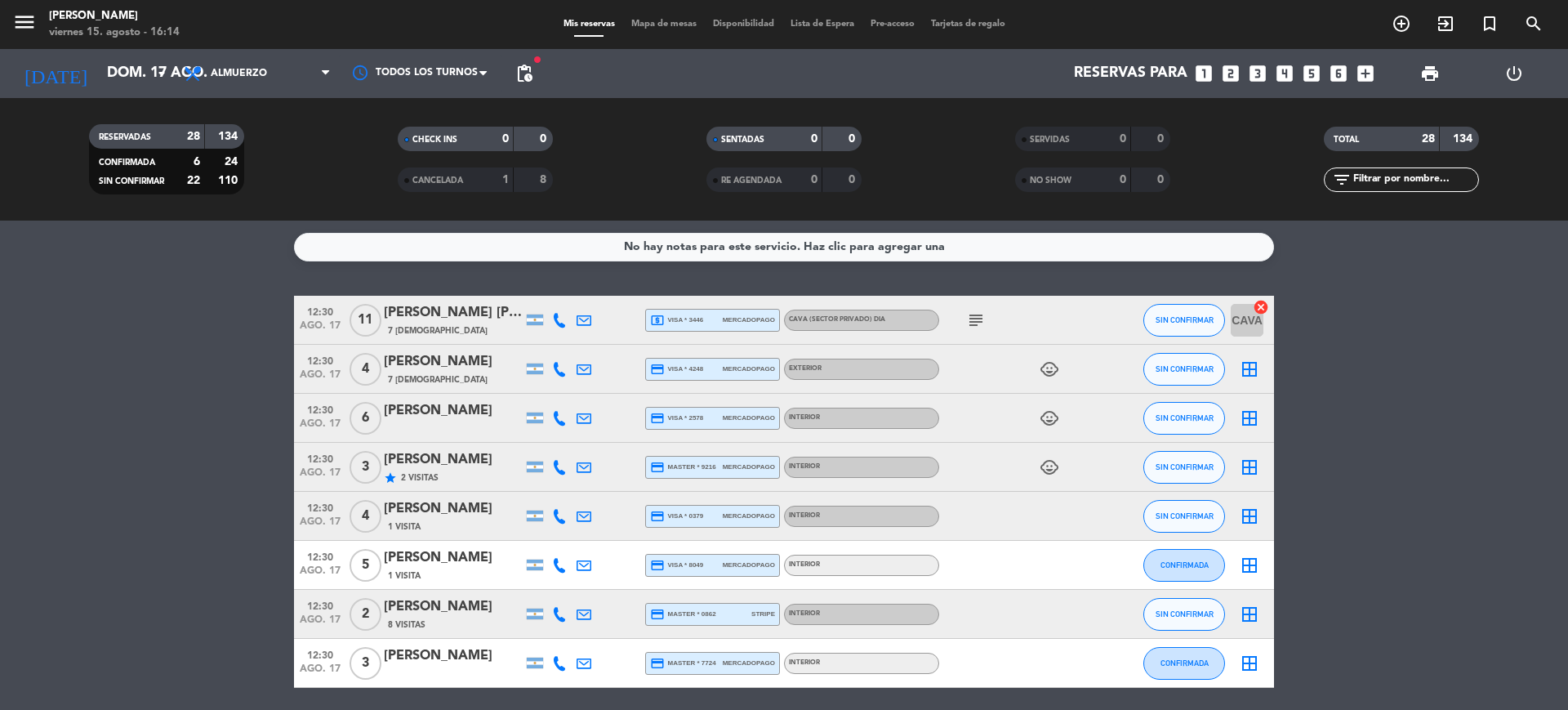
click at [1048, 369] on icon "child_care" at bounding box center [1049, 369] width 20 height 20
click at [1055, 422] on icon "child_care" at bounding box center [1049, 418] width 20 height 20
click at [1056, 464] on icon "child_care" at bounding box center [1049, 467] width 20 height 20
click at [1055, 372] on icon "child_care" at bounding box center [1049, 369] width 20 height 20
click at [1051, 415] on icon "child_care" at bounding box center [1049, 418] width 20 height 20
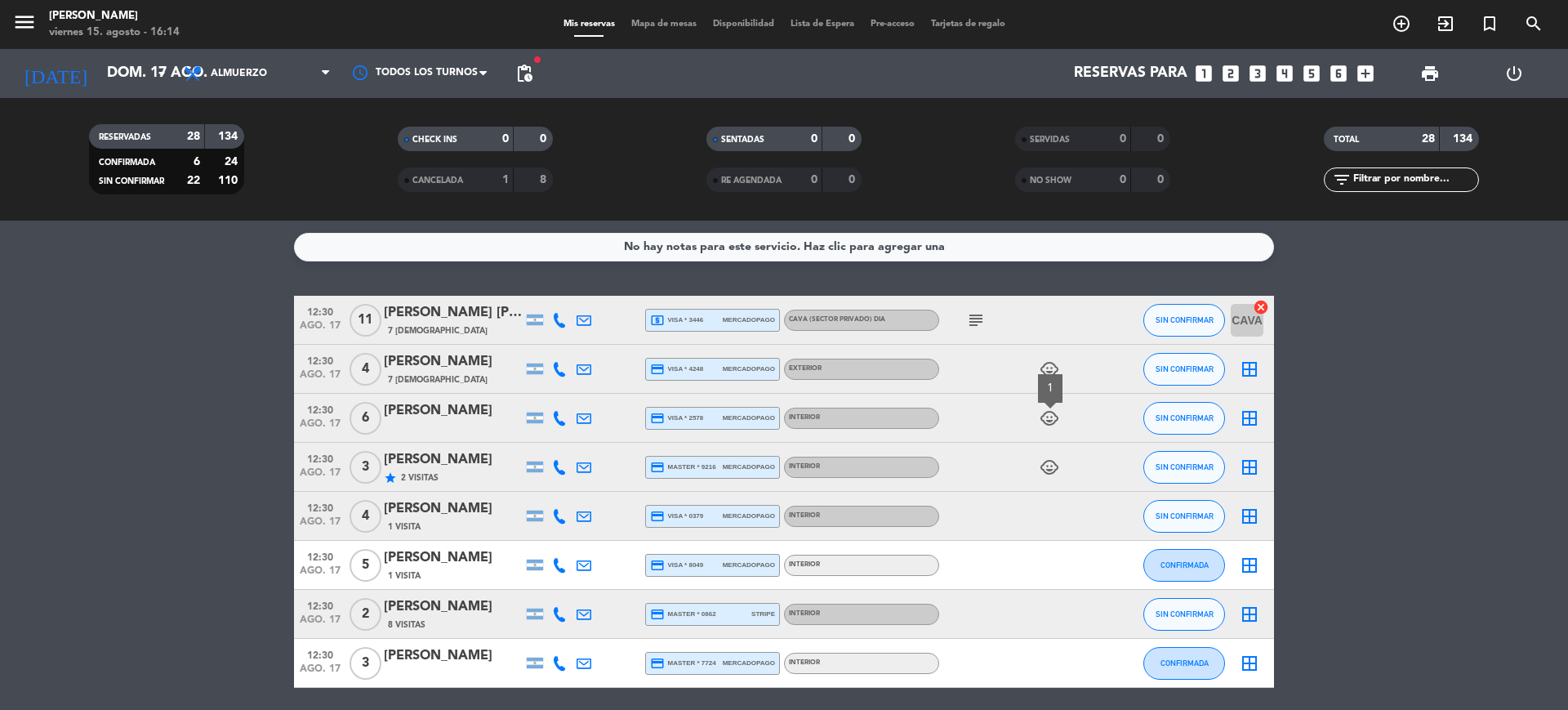
click at [1051, 473] on icon "child_care" at bounding box center [1049, 467] width 20 height 20
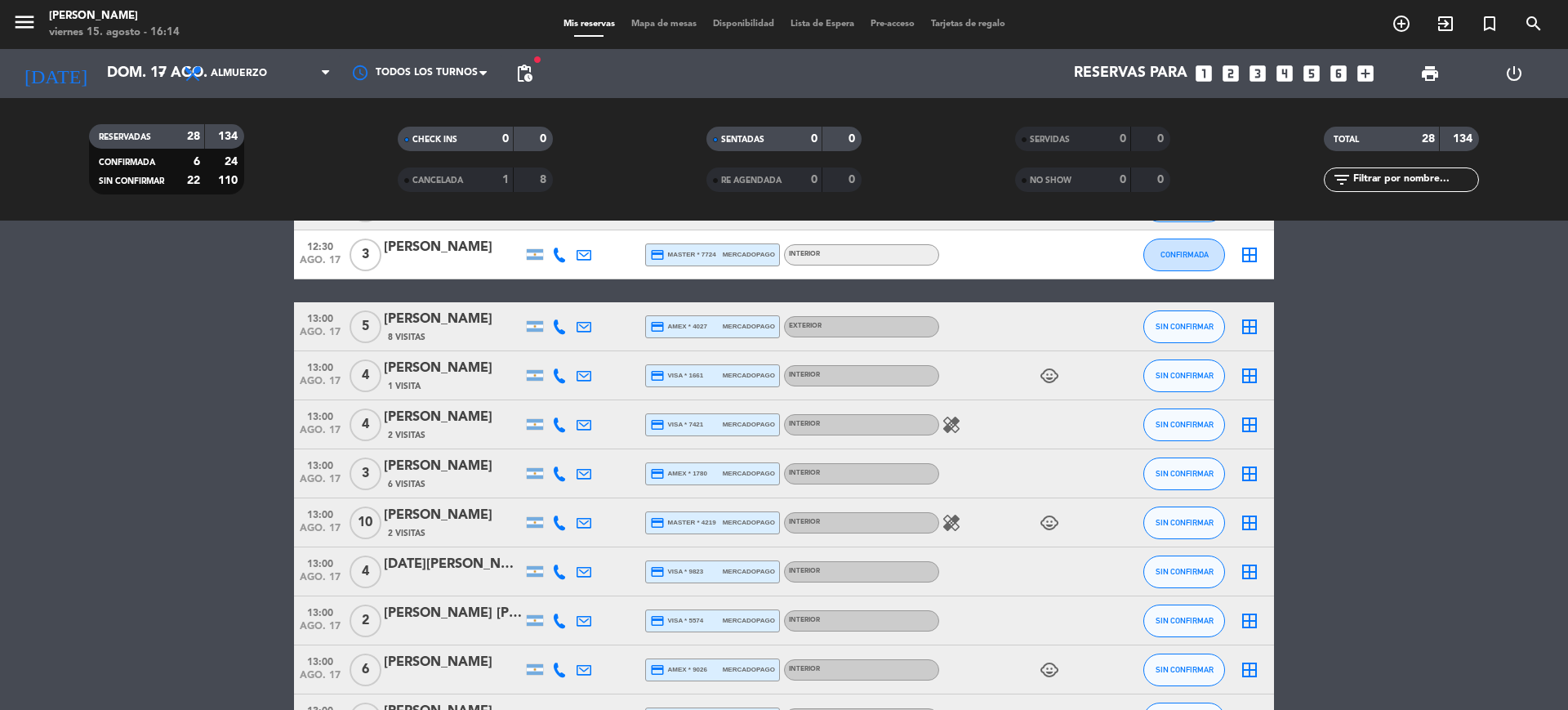
scroll to position [511, 0]
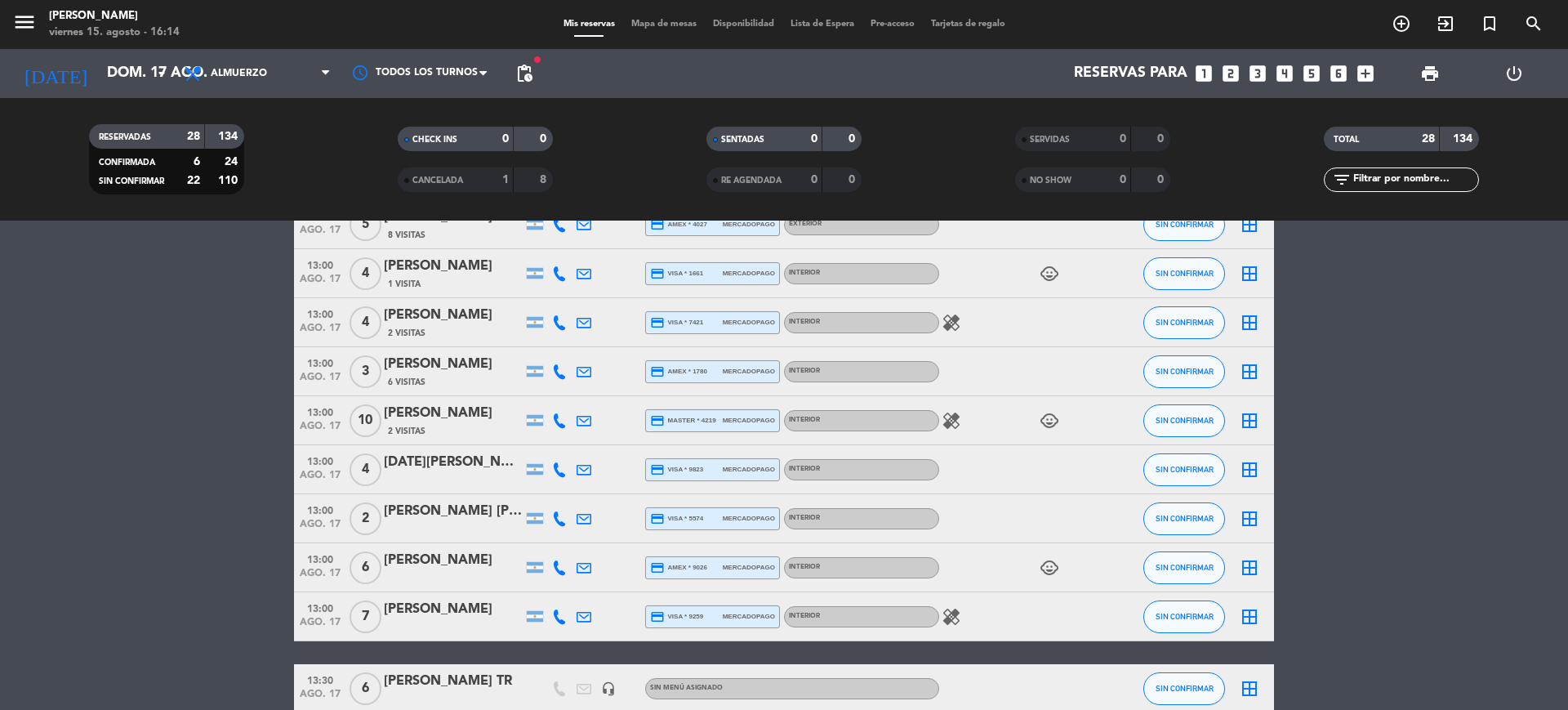
click at [1055, 428] on icon "child_care" at bounding box center [1049, 420] width 20 height 20
click at [1045, 280] on icon "child_care" at bounding box center [1049, 273] width 20 height 20
click at [1055, 565] on icon "child_care" at bounding box center [1049, 568] width 20 height 20
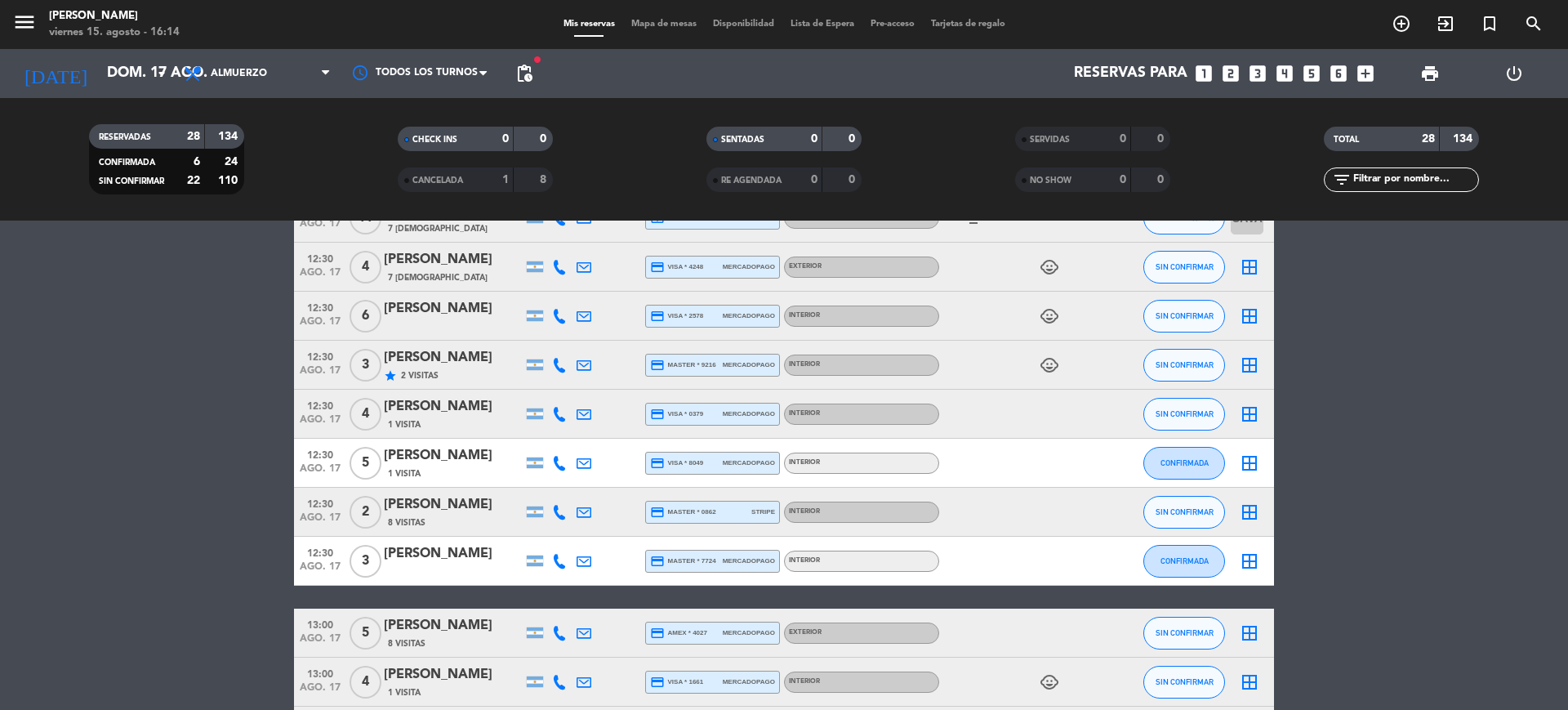
scroll to position [0, 0]
